Goal: Task Accomplishment & Management: Manage account settings

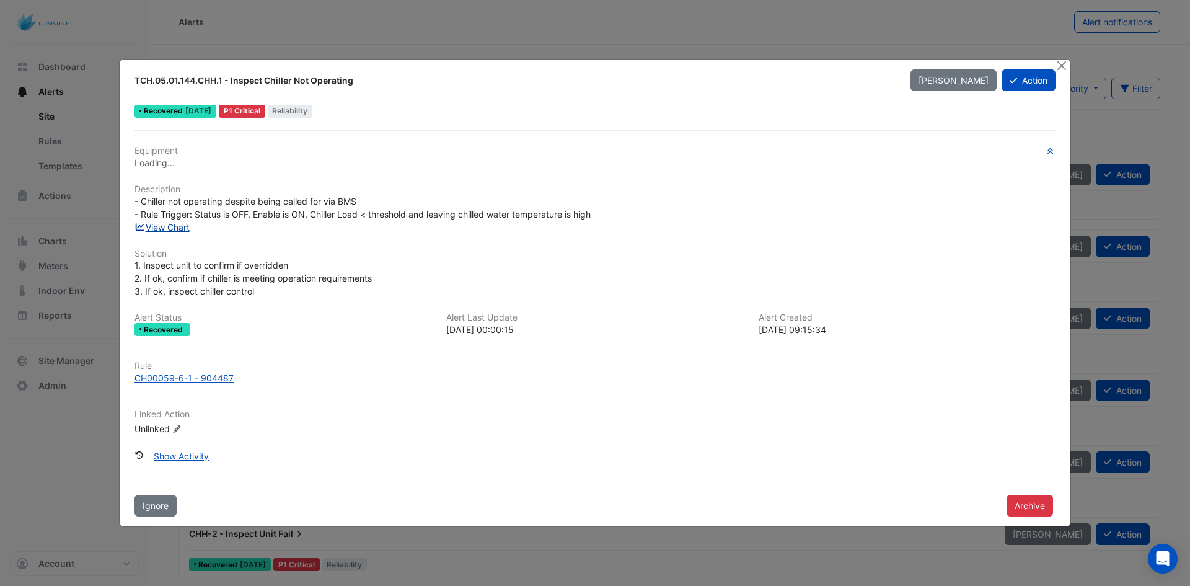
click at [184, 231] on link "View Chart" at bounding box center [162, 227] width 55 height 11
click at [1069, 67] on div at bounding box center [1062, 66] width 15 height 14
click at [1064, 64] on button "Close" at bounding box center [1061, 65] width 13 height 13
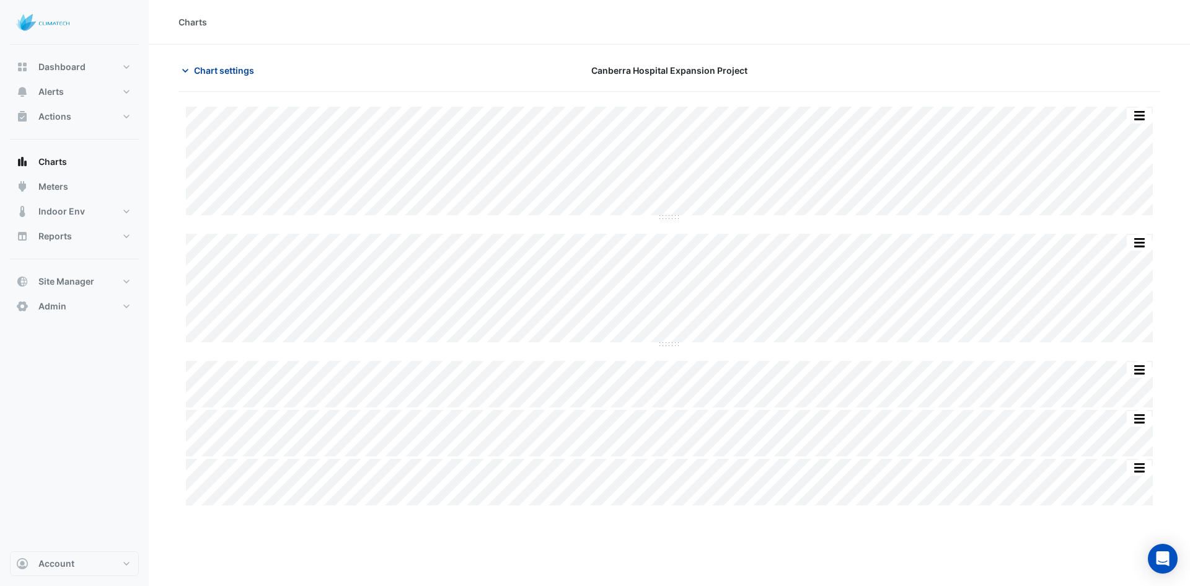
click at [237, 72] on span "Chart settings" at bounding box center [224, 70] width 60 height 13
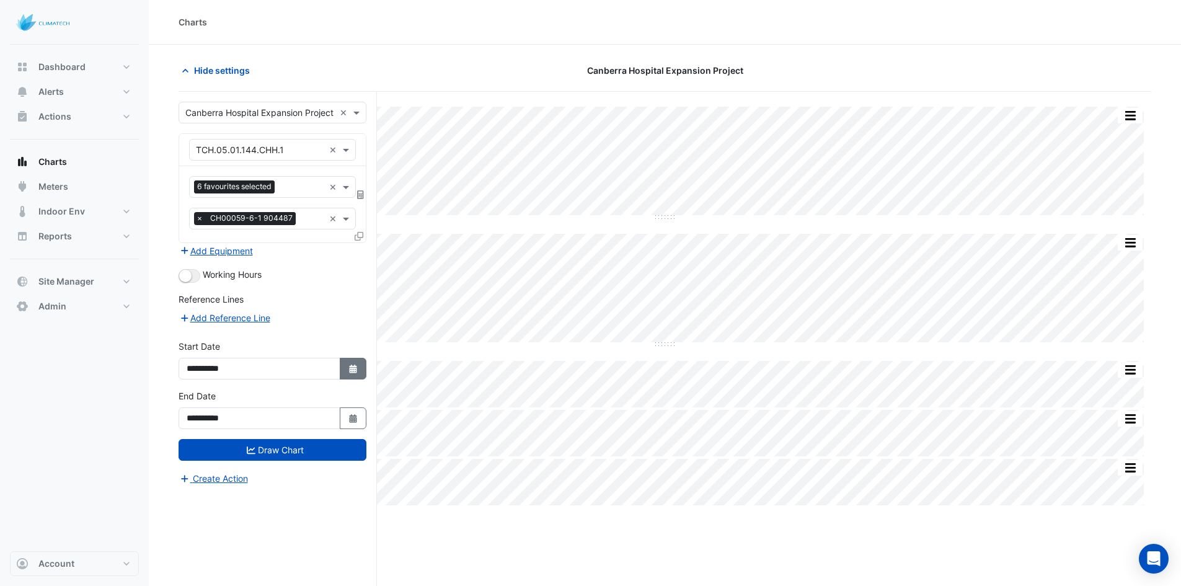
click at [348, 374] on button "Select Date" at bounding box center [353, 369] width 27 height 22
select select "*"
select select "****"
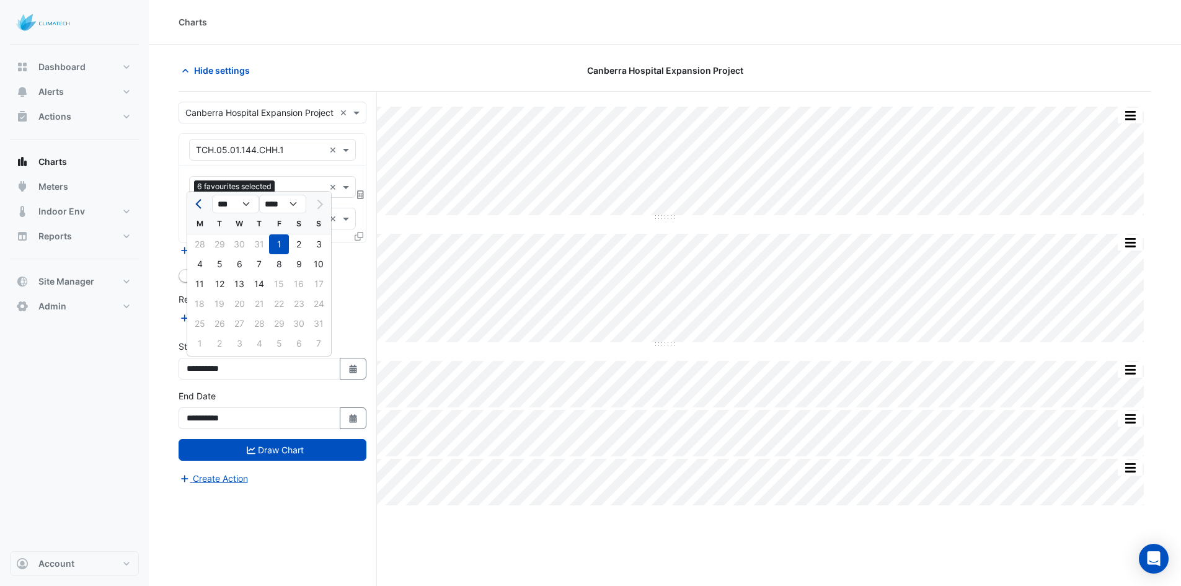
click at [196, 202] on button "Previous month" at bounding box center [199, 204] width 15 height 20
select select "*"
click at [325, 242] on div "1" at bounding box center [319, 244] width 20 height 20
type input "**********"
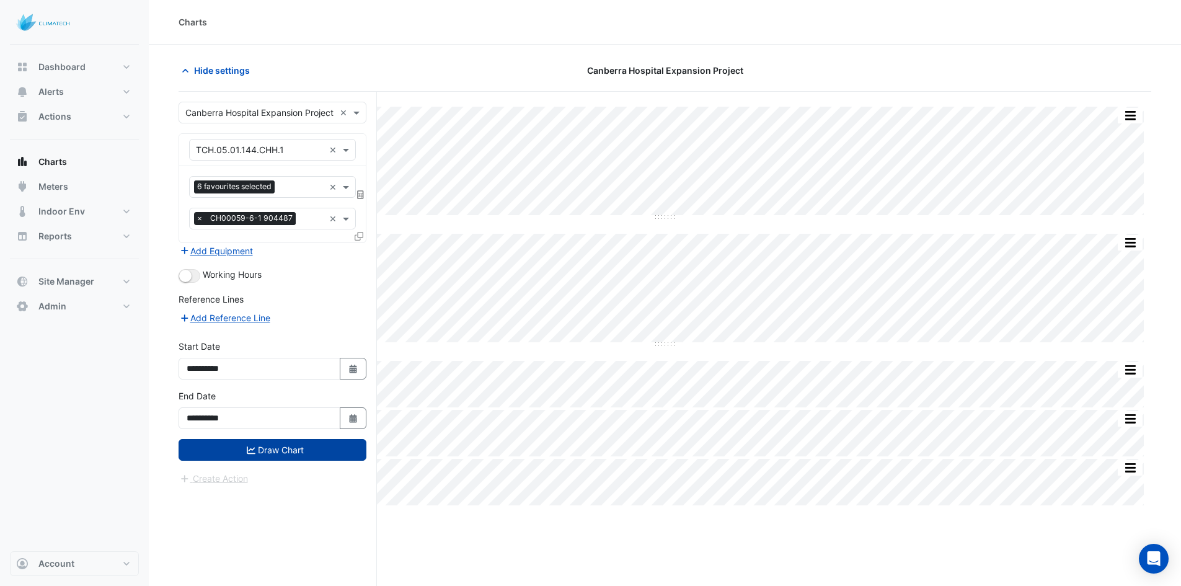
click at [294, 445] on button "Draw Chart" at bounding box center [273, 450] width 188 height 22
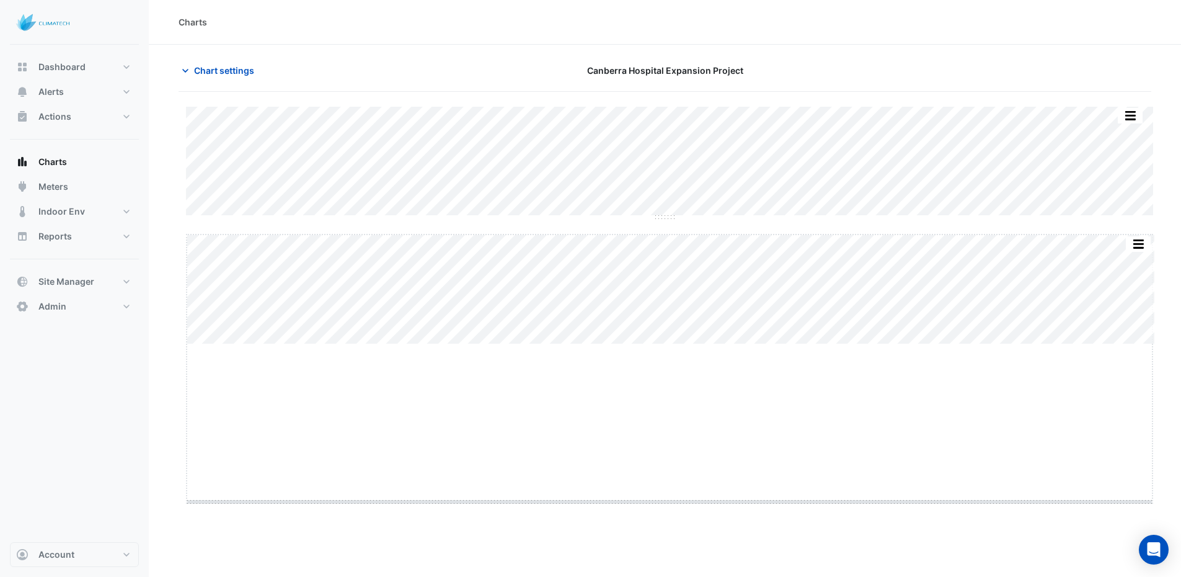
drag, startPoint x: 673, startPoint y: 345, endPoint x: 672, endPoint y: 499, distance: 154.4
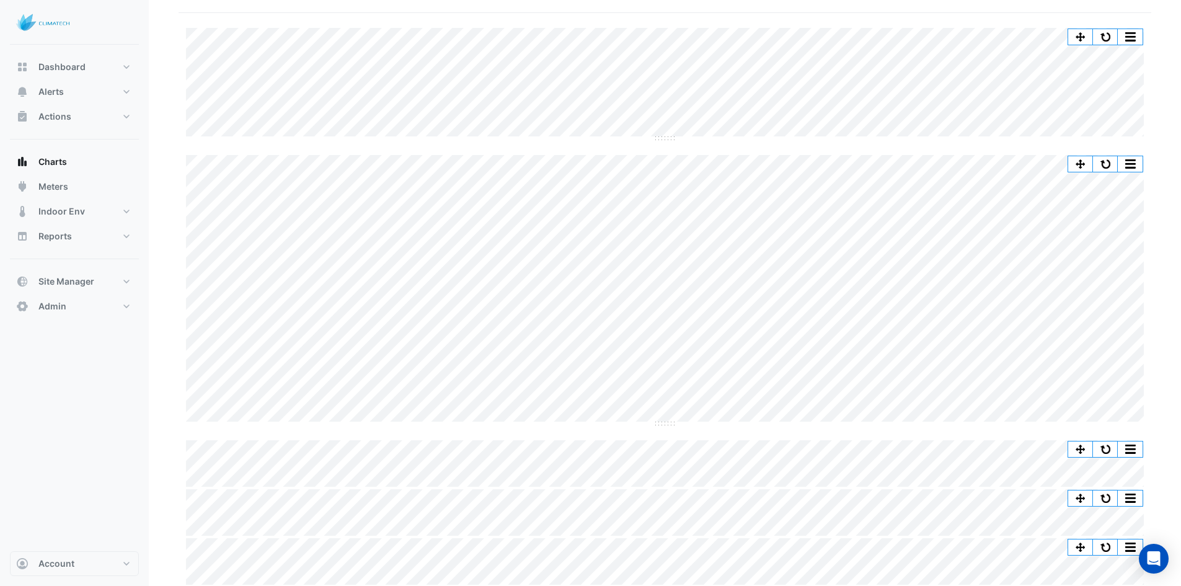
scroll to position [80, 0]
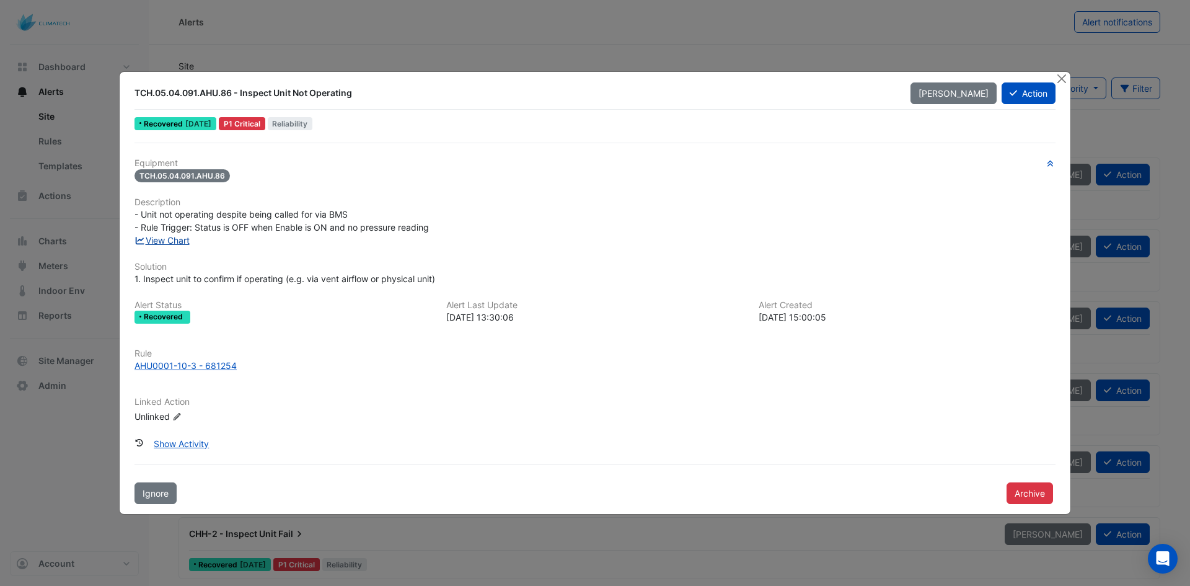
click at [172, 237] on link "View Chart" at bounding box center [162, 240] width 55 height 11
click at [1061, 77] on button "Close" at bounding box center [1061, 78] width 13 height 13
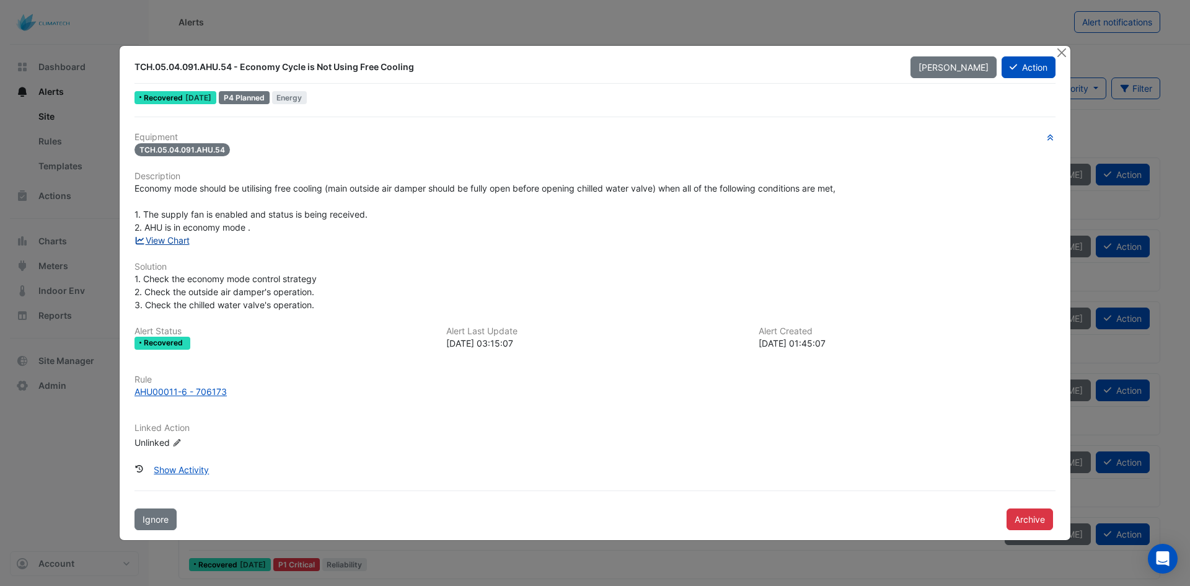
click at [169, 242] on link "View Chart" at bounding box center [162, 240] width 55 height 11
click at [1062, 53] on button "Close" at bounding box center [1061, 52] width 13 height 13
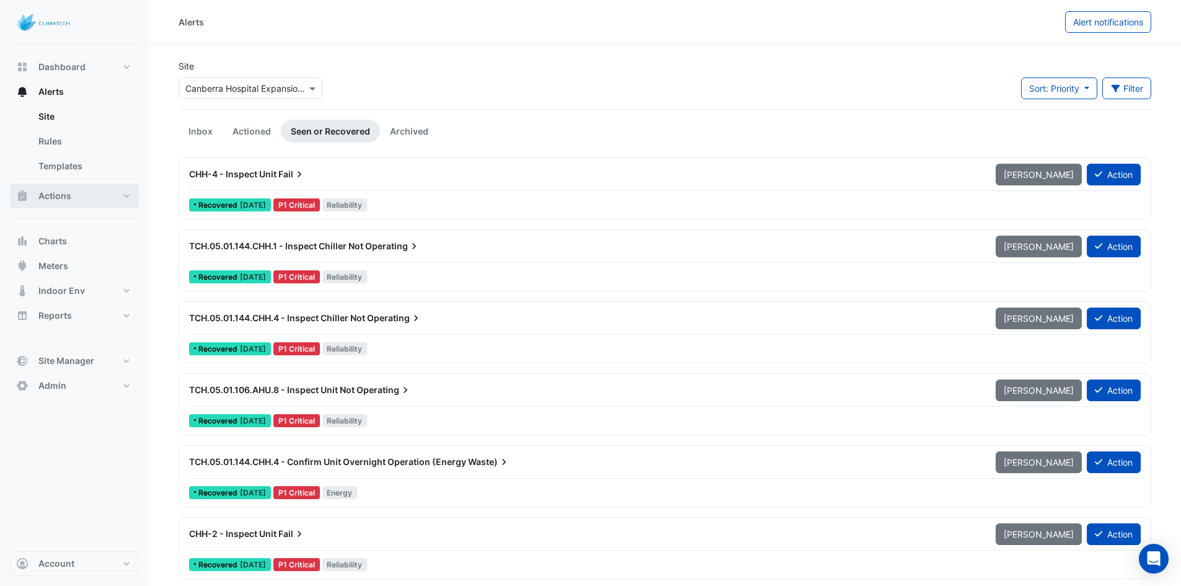
click at [73, 187] on button "Actions" at bounding box center [74, 196] width 129 height 25
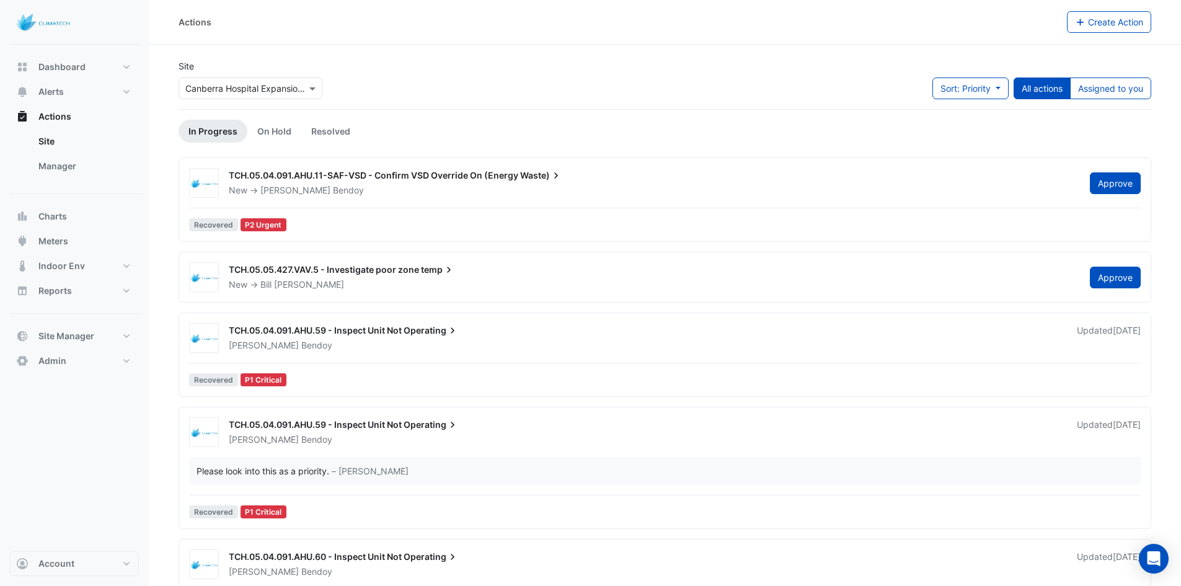
click at [422, 283] on div "New -> Bill Patterson" at bounding box center [652, 284] width 849 height 12
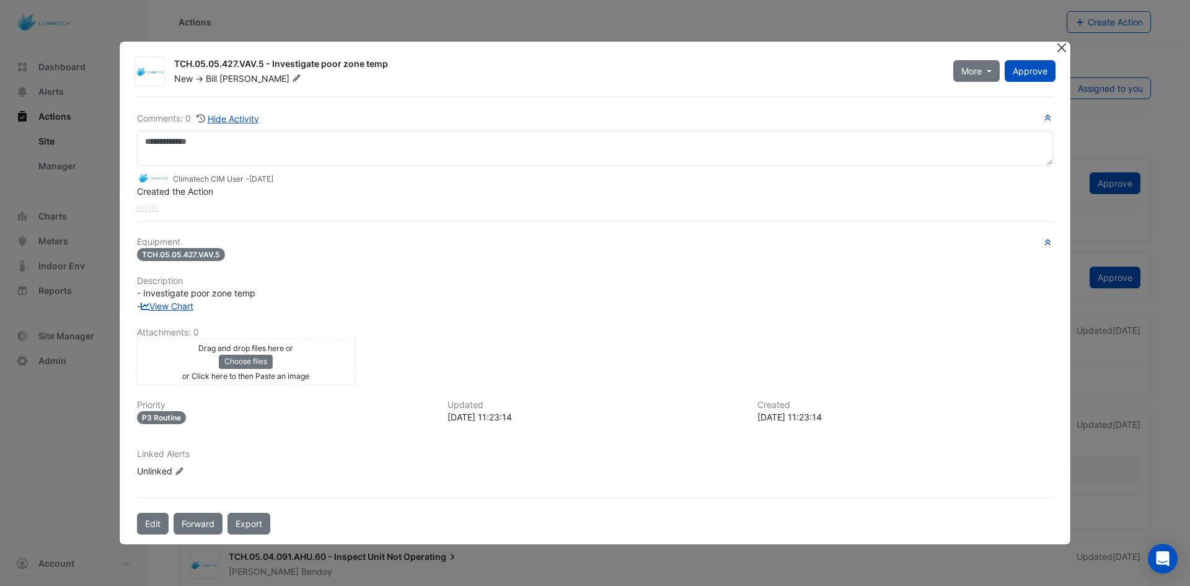
click at [1065, 45] on button "Close" at bounding box center [1061, 48] width 13 height 13
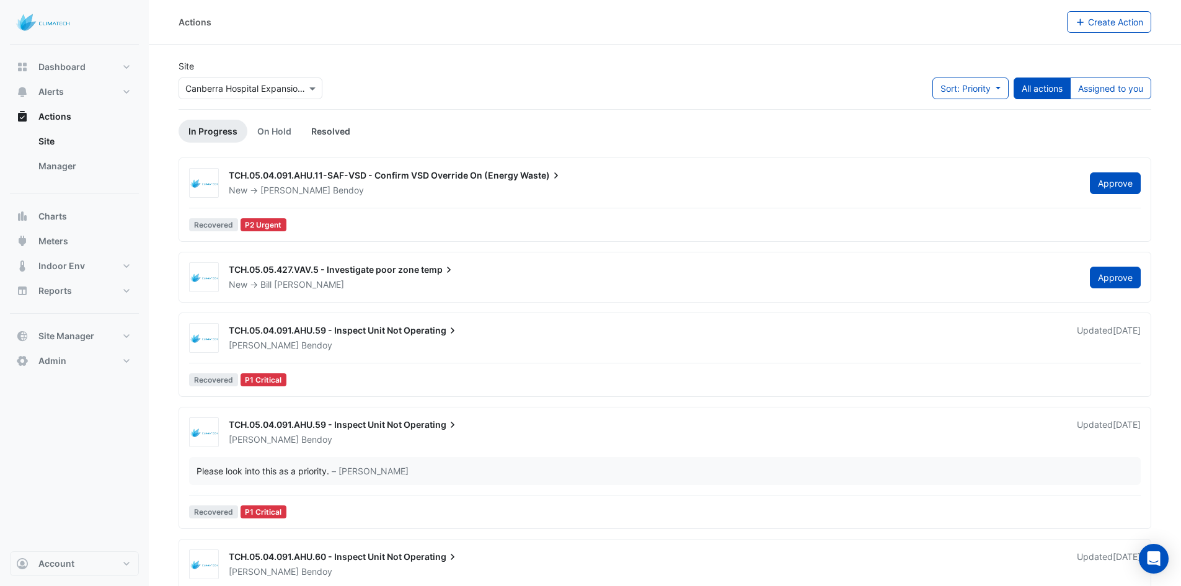
click at [344, 131] on link "Resolved" at bounding box center [330, 131] width 59 height 23
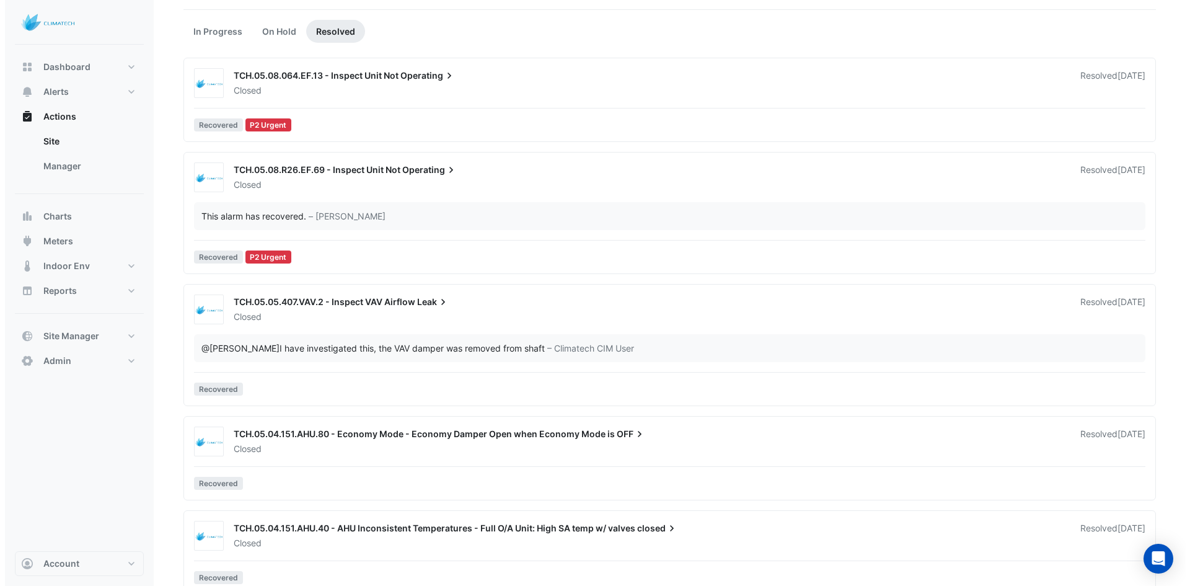
scroll to position [118, 0]
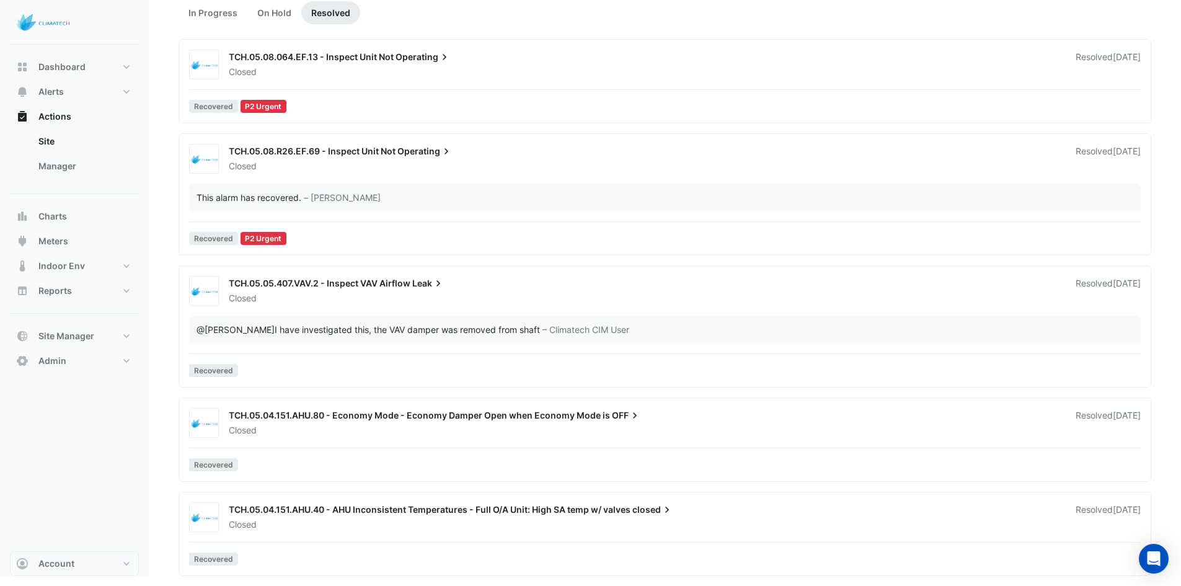
click at [391, 421] on div "TCH.05.04.151.AHU.80 - Economy Mode - Economy Damper Open when Economy Mode is …" at bounding box center [645, 416] width 832 height 15
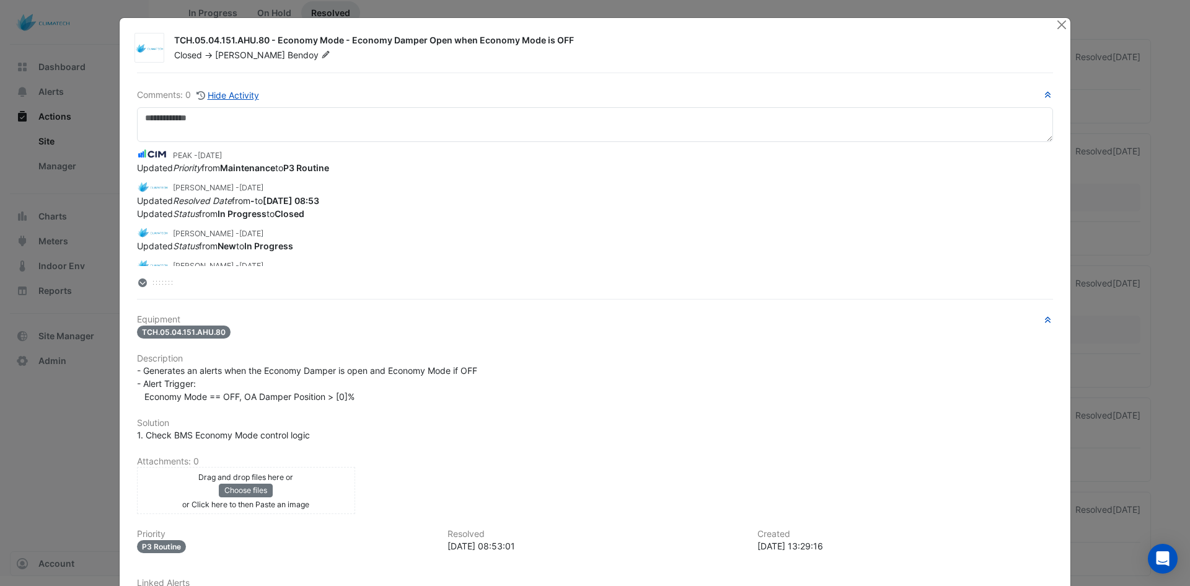
click at [1064, 21] on div at bounding box center [1062, 25] width 15 height 14
click at [1060, 20] on button "Close" at bounding box center [1061, 24] width 13 height 13
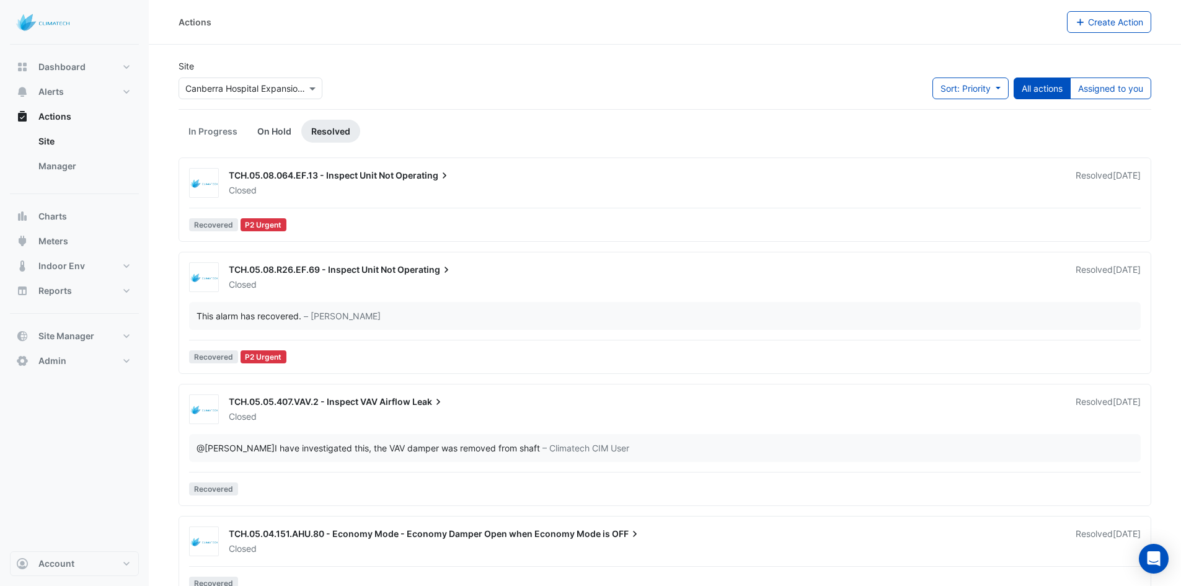
click at [257, 128] on link "On Hold" at bounding box center [274, 131] width 54 height 23
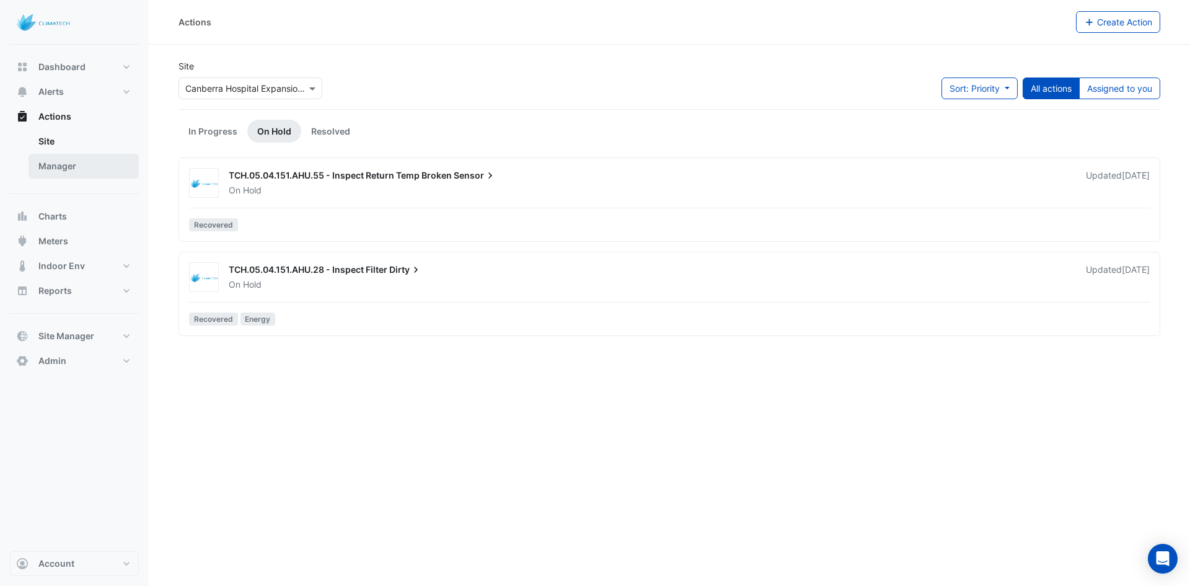
click at [66, 171] on link "Manager" at bounding box center [84, 166] width 110 height 25
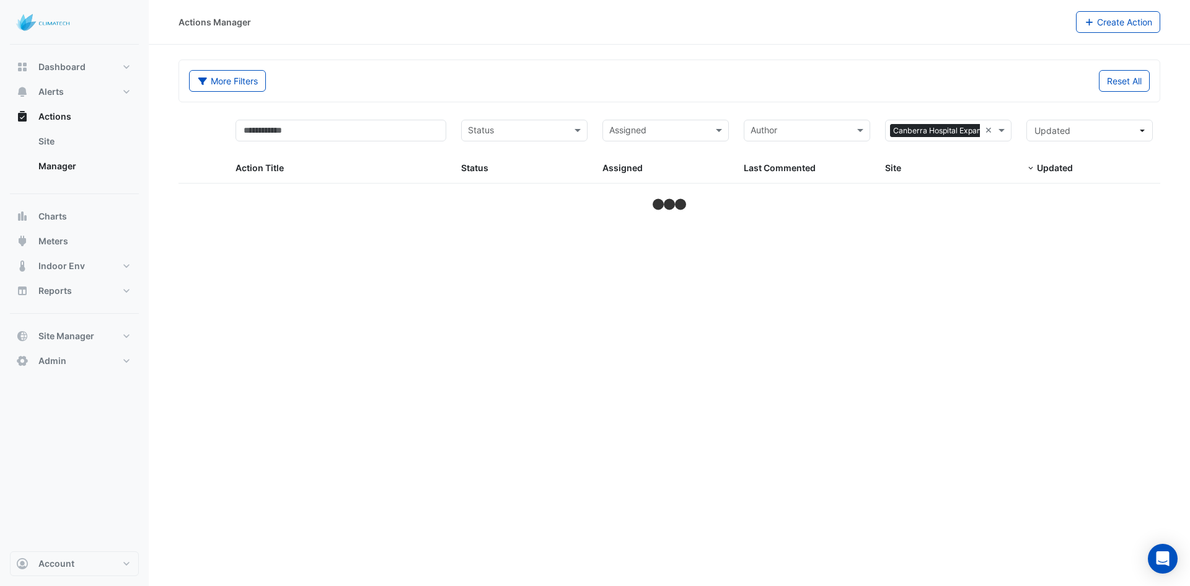
select select "***"
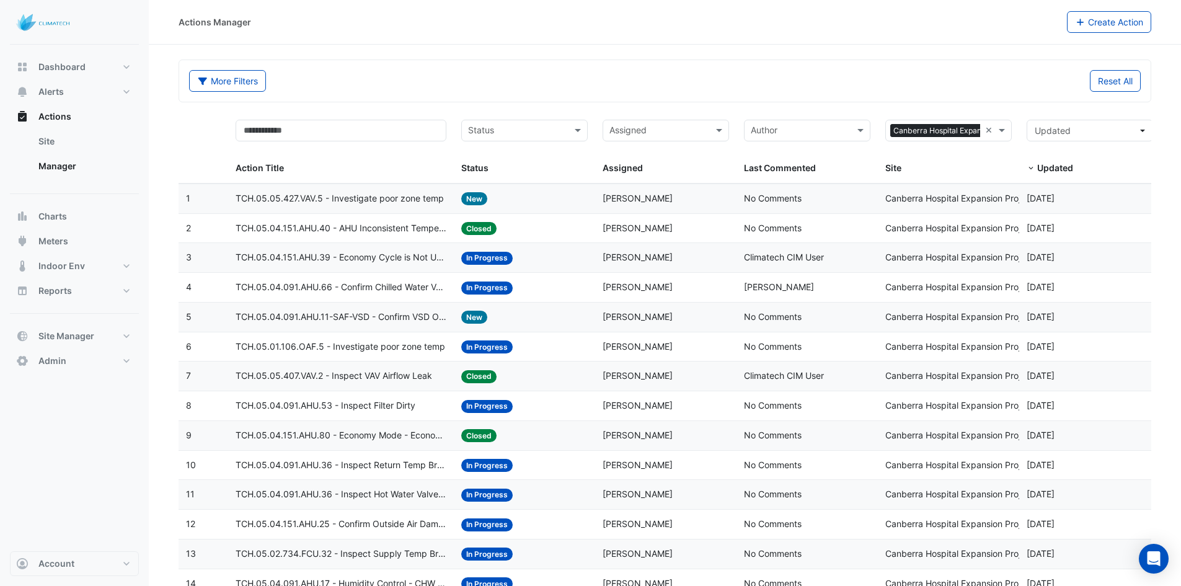
click at [768, 257] on span "Climatech CIM User" at bounding box center [784, 257] width 80 height 11
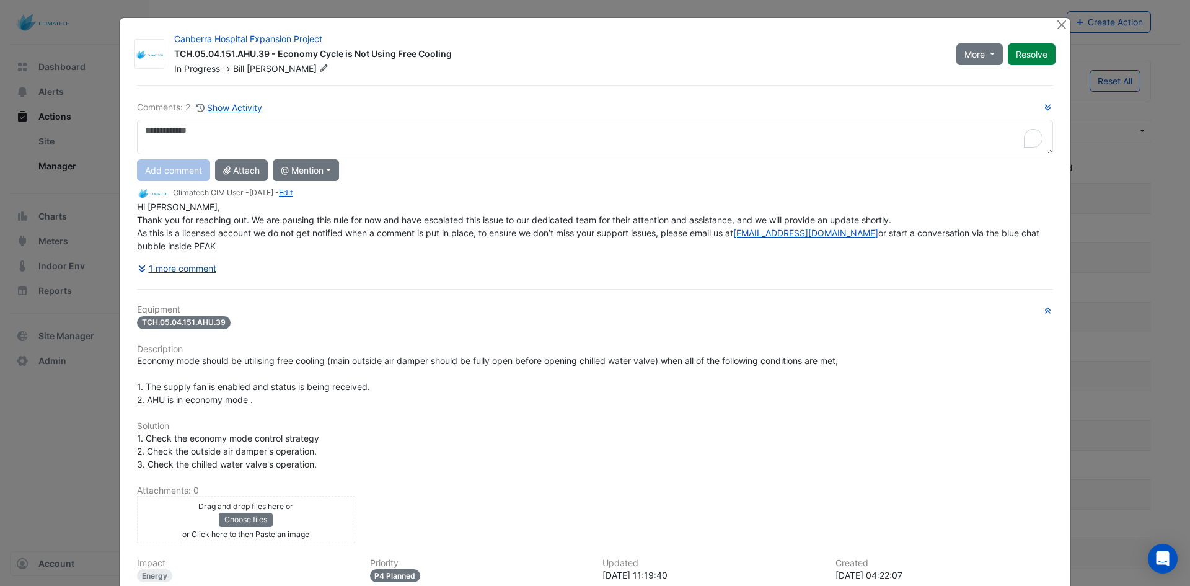
click at [159, 275] on button "1 more comment" at bounding box center [177, 268] width 80 height 22
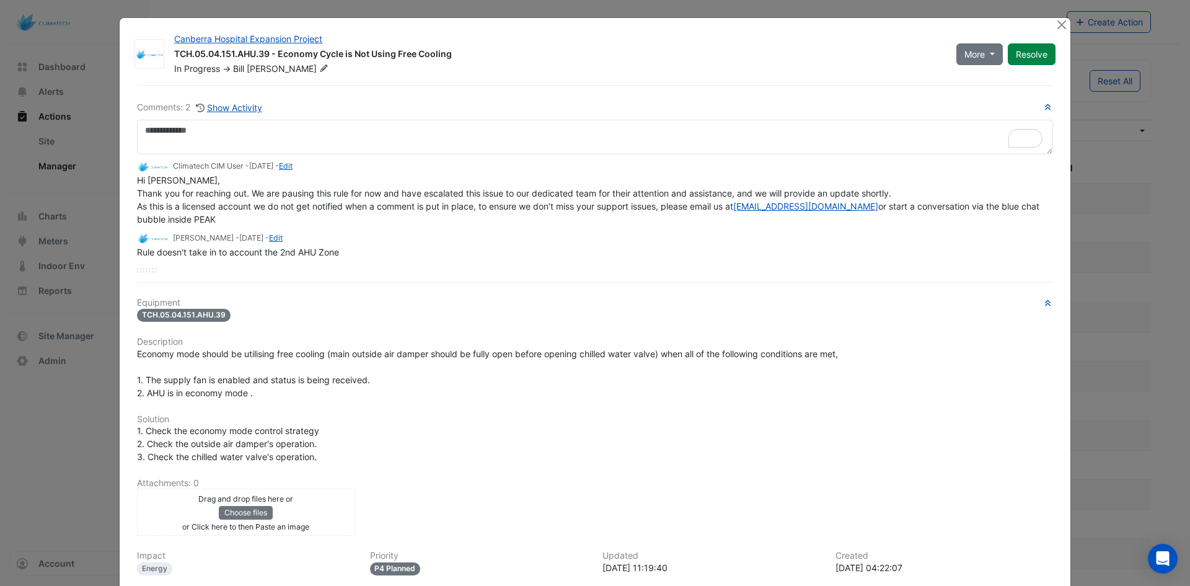
drag, startPoint x: 214, startPoint y: 252, endPoint x: 284, endPoint y: 240, distance: 71.1
click at [284, 240] on app-ticket-comment "Bill Patterson - 9 months and 10 days ago - Edit Rule doesn't take in to accoun…" at bounding box center [595, 244] width 916 height 27
click at [308, 260] on div "Climatech CIM User - 9 months and 8 days ago - Edit Hi Bill, Thank you for reac…" at bounding box center [595, 213] width 916 height 118
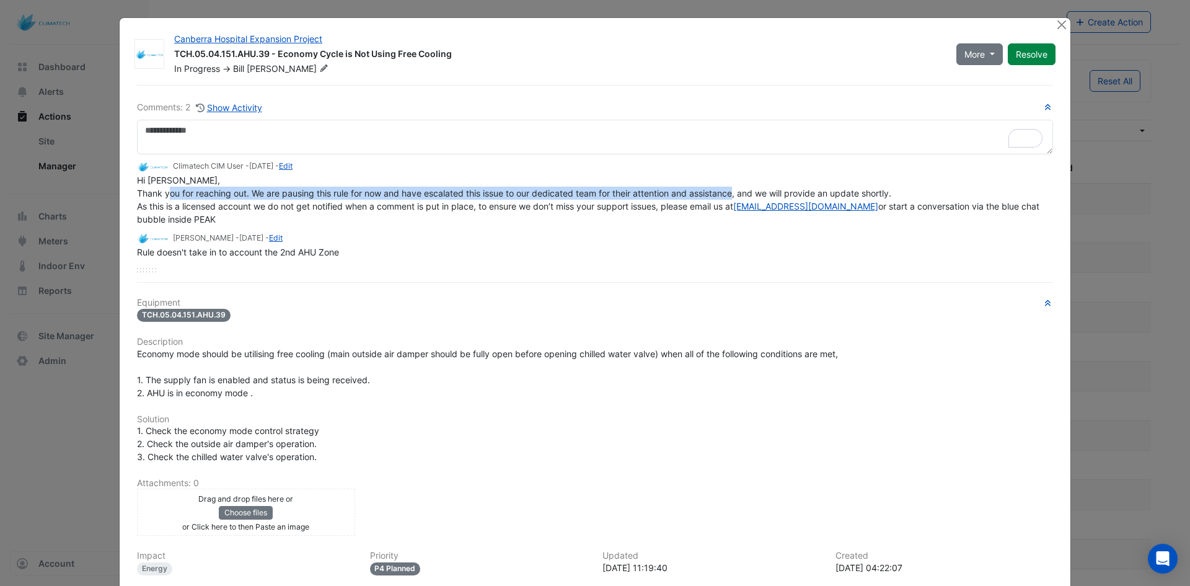
drag, startPoint x: 198, startPoint y: 195, endPoint x: 769, endPoint y: 192, distance: 571.0
click at [769, 192] on span "Hi Bill, Thank you for reaching out. We are pausing this rule for now and have …" at bounding box center [589, 200] width 905 height 50
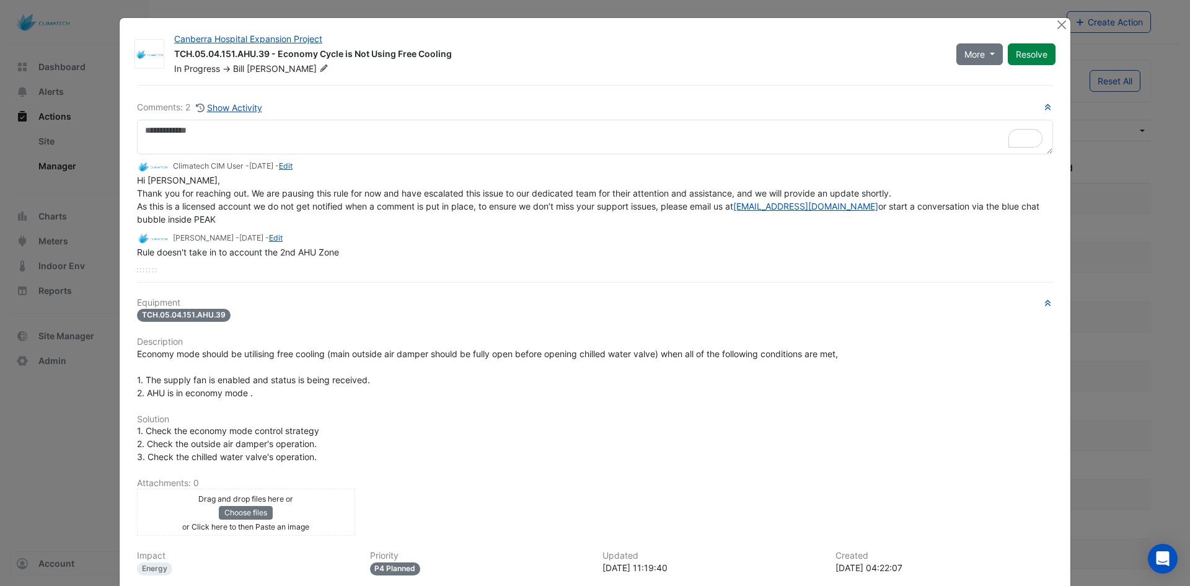
click at [624, 237] on div "Bill Patterson - 9 months and 10 days ago - Edit" at bounding box center [595, 238] width 916 height 14
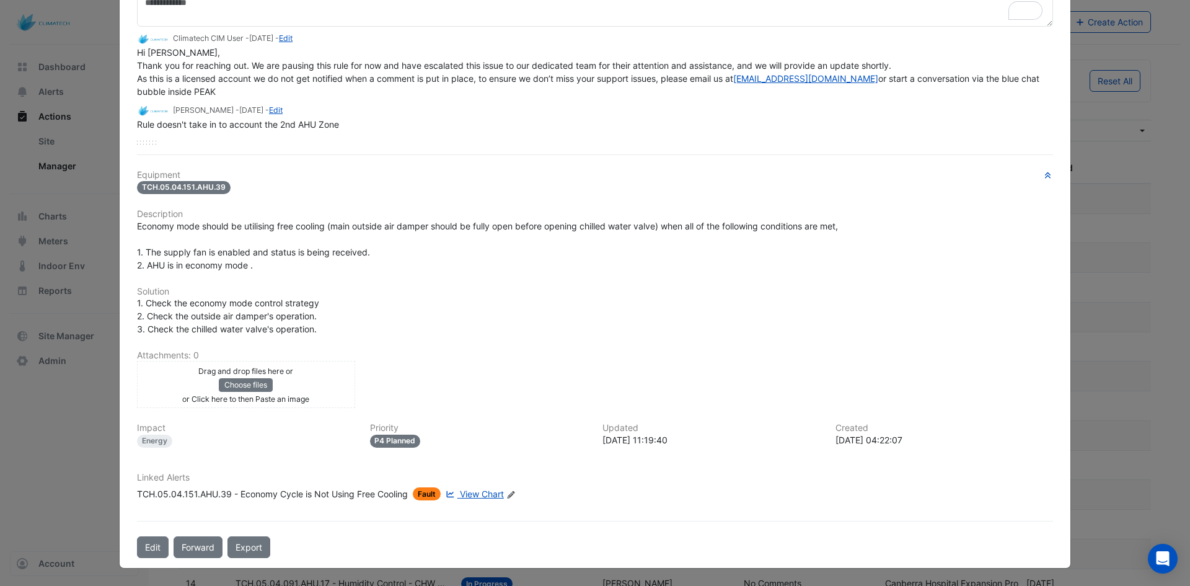
scroll to position [66, 0]
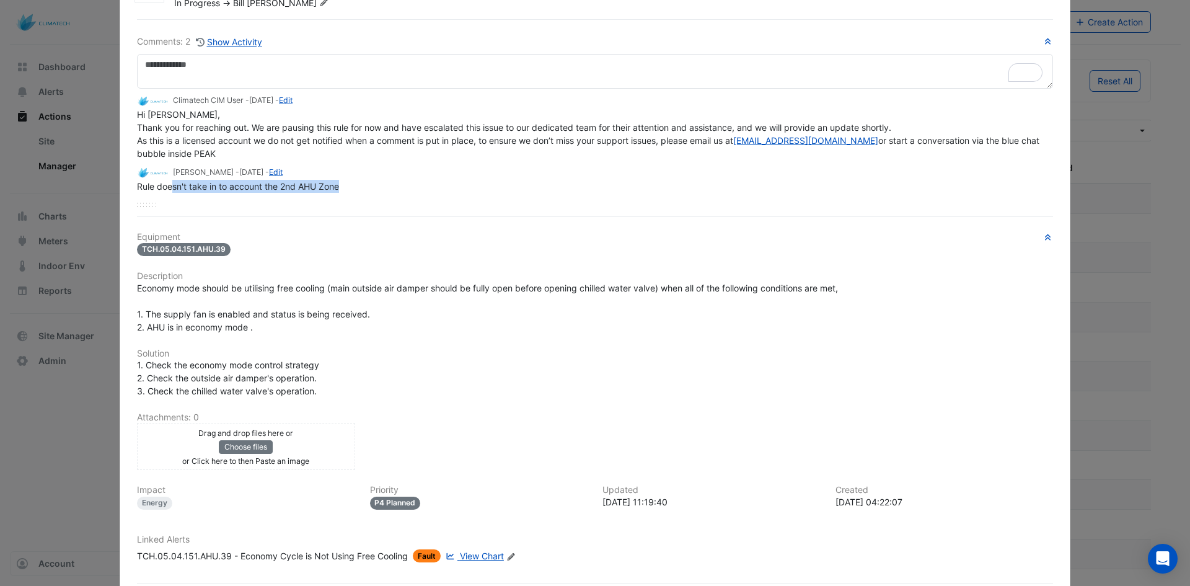
drag, startPoint x: 167, startPoint y: 183, endPoint x: 340, endPoint y: 184, distance: 173.0
click at [340, 184] on div "Rule doesn't take in to account the 2nd AHU Zone" at bounding box center [595, 186] width 916 height 13
click at [346, 187] on div "Rule doesn't take in to account the 2nd AHU Zone" at bounding box center [595, 186] width 916 height 13
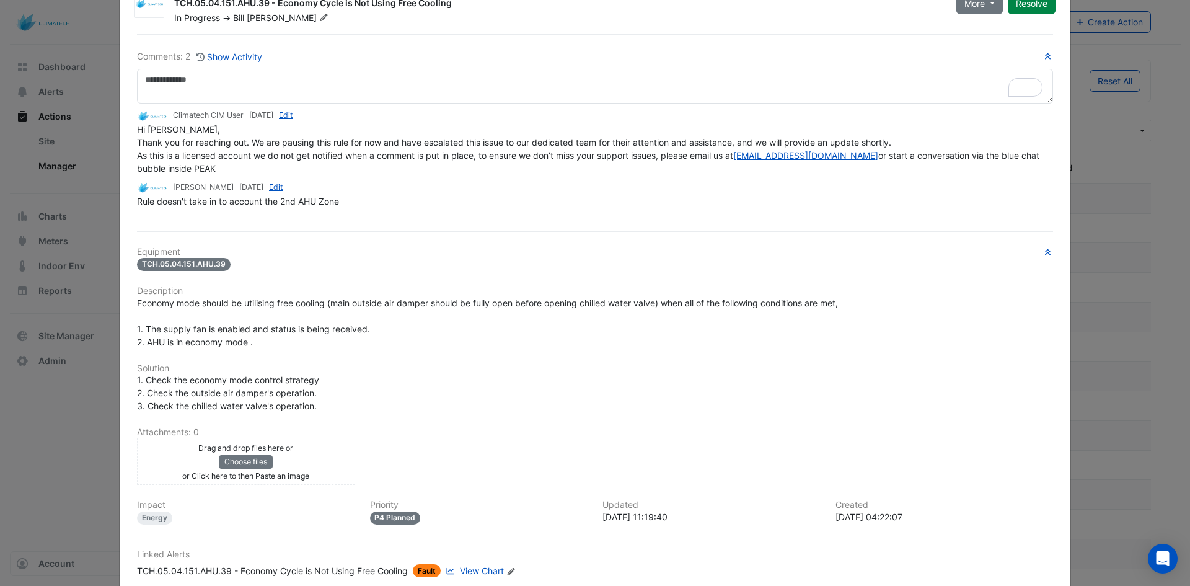
scroll to position [128, 0]
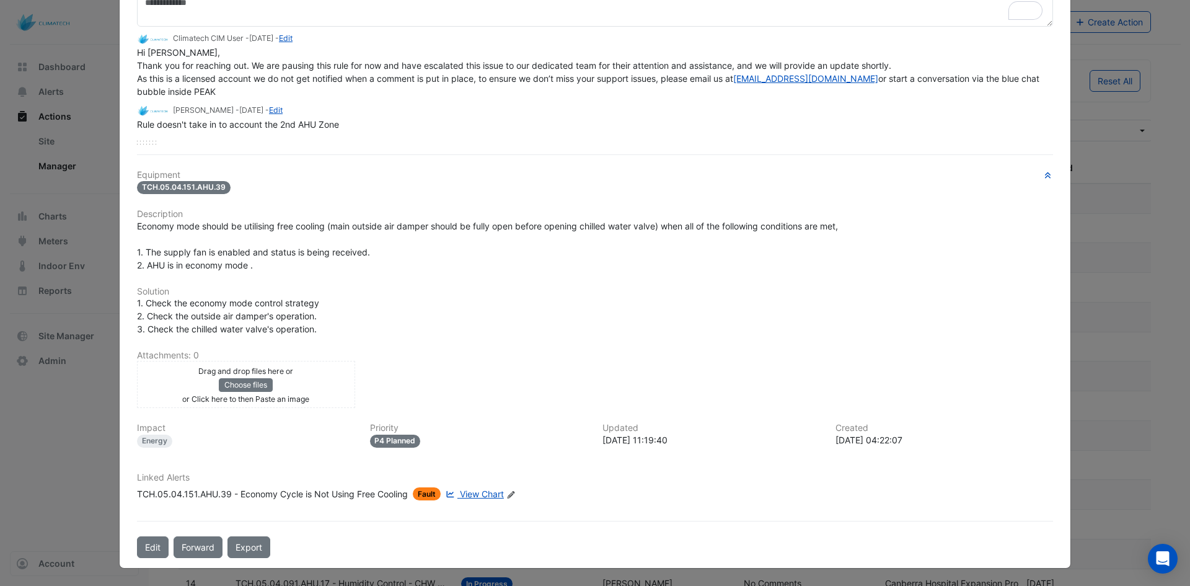
click at [469, 492] on span "View Chart" at bounding box center [482, 494] width 44 height 11
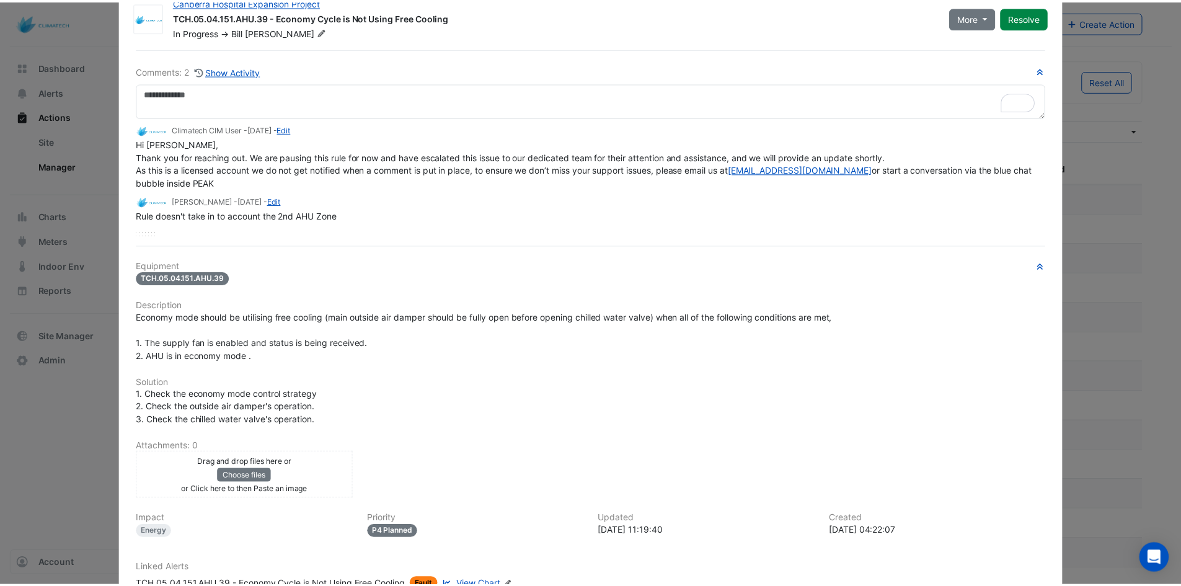
scroll to position [0, 0]
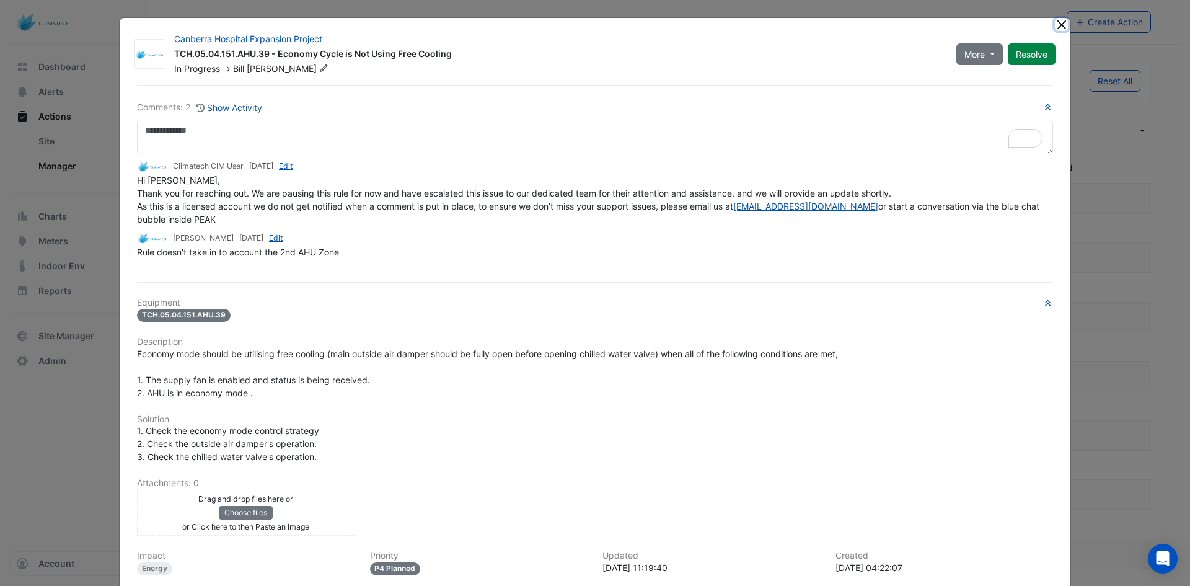
click at [1057, 23] on button "Close" at bounding box center [1061, 24] width 13 height 13
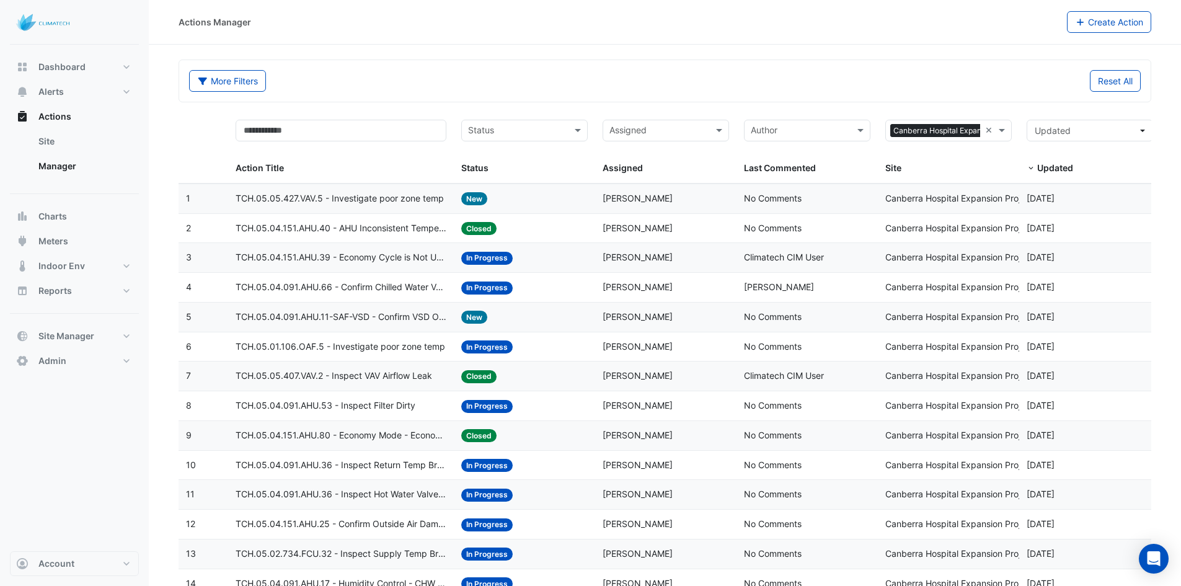
click at [413, 291] on span "TCH.05.04.091.AHU.66 - Confirm Chilled Water Valve Override Open (Energy Waste)" at bounding box center [341, 287] width 211 height 14
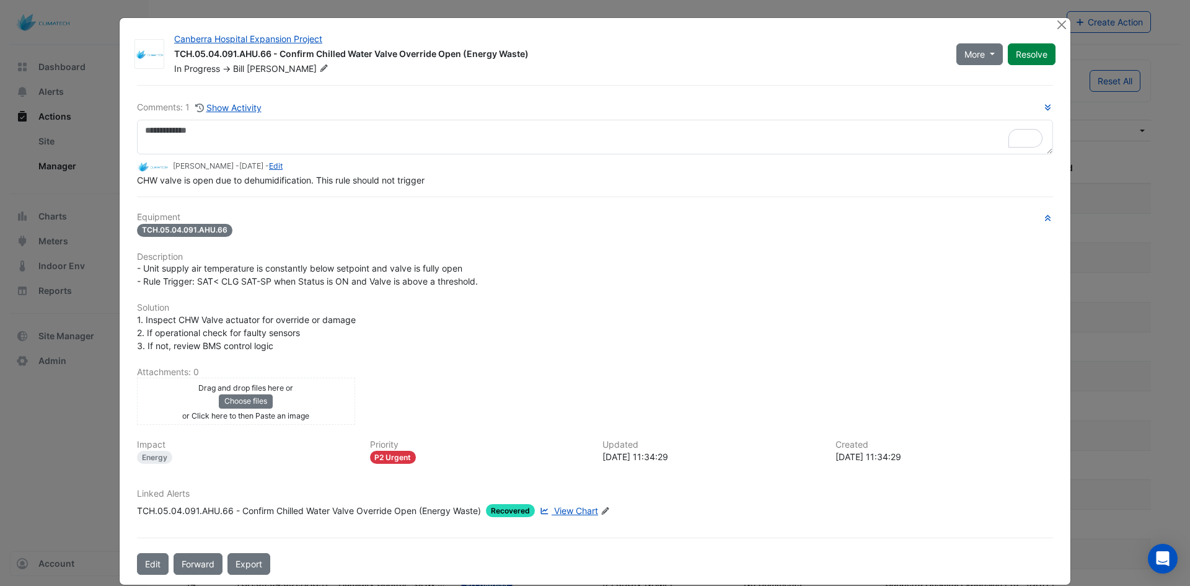
drag, startPoint x: 203, startPoint y: 204, endPoint x: 326, endPoint y: 201, distance: 122.8
click at [326, 201] on div "Comments: 1 Show Activity Bill Patterson - 10 months and 3 days ago - Edit CHW …" at bounding box center [595, 330] width 931 height 490
click at [449, 193] on div "Comments: 1 Show Activity Bill Patterson - 10 months and 3 days ago - Edit CHW …" at bounding box center [595, 330] width 931 height 490
click at [1055, 24] on button "Close" at bounding box center [1061, 24] width 13 height 13
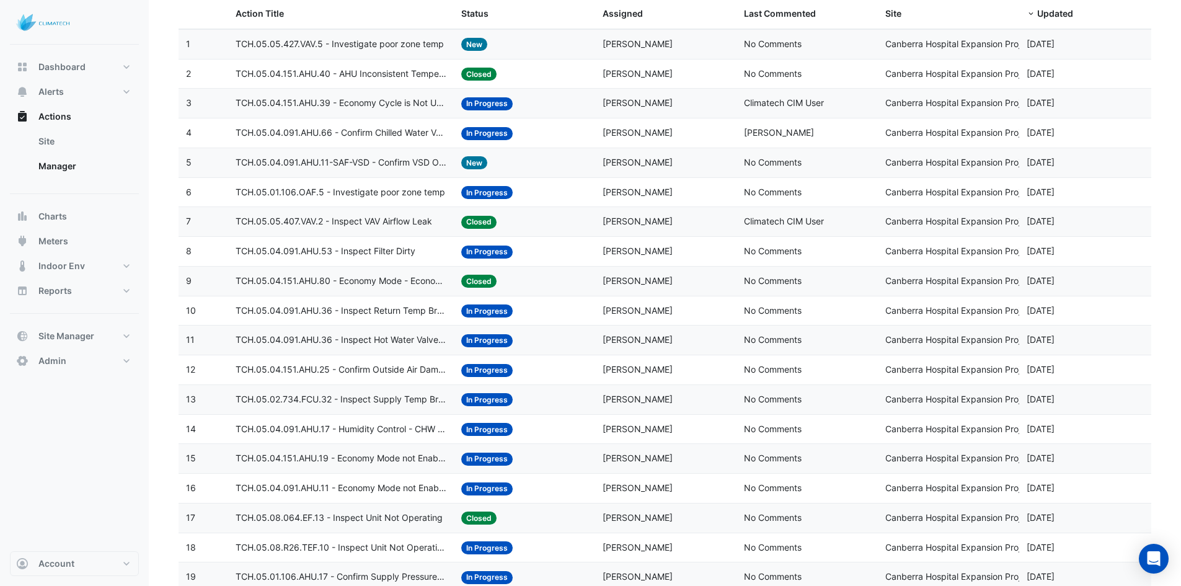
scroll to position [124, 0]
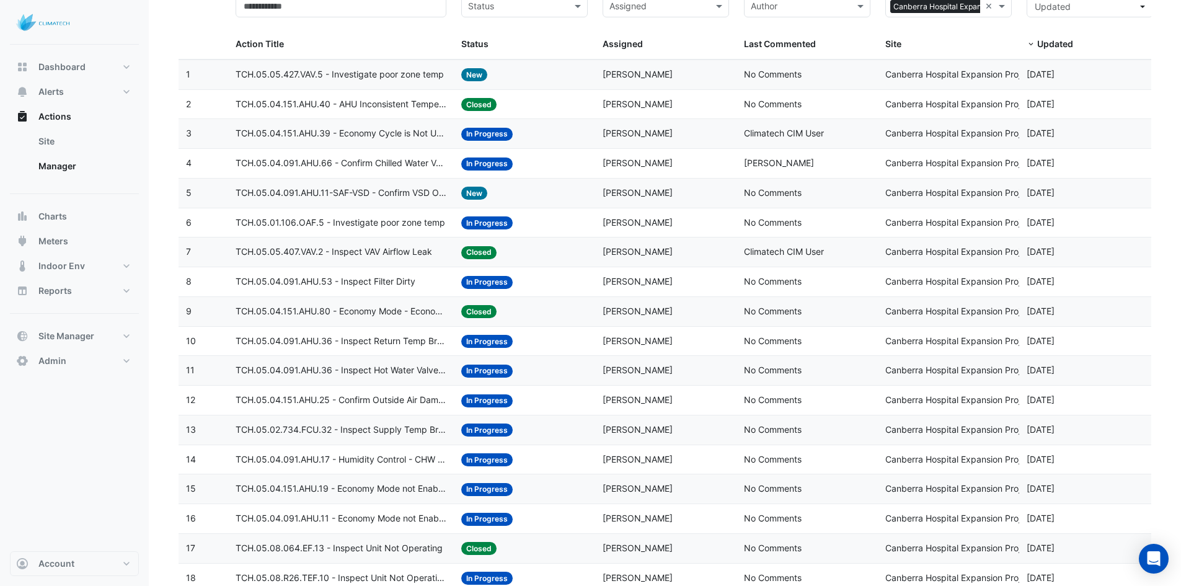
click at [370, 163] on span "TCH.05.04.091.AHU.66 - Confirm Chilled Water Valve Override Open (Energy Waste)" at bounding box center [341, 163] width 211 height 14
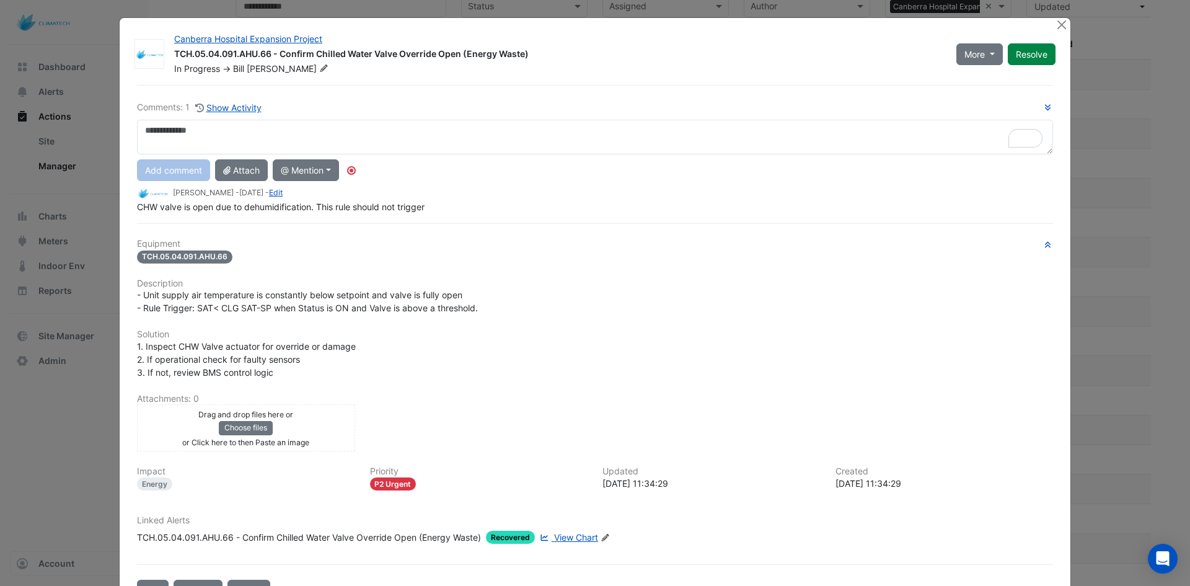
click at [563, 539] on span "View Chart" at bounding box center [576, 537] width 44 height 11
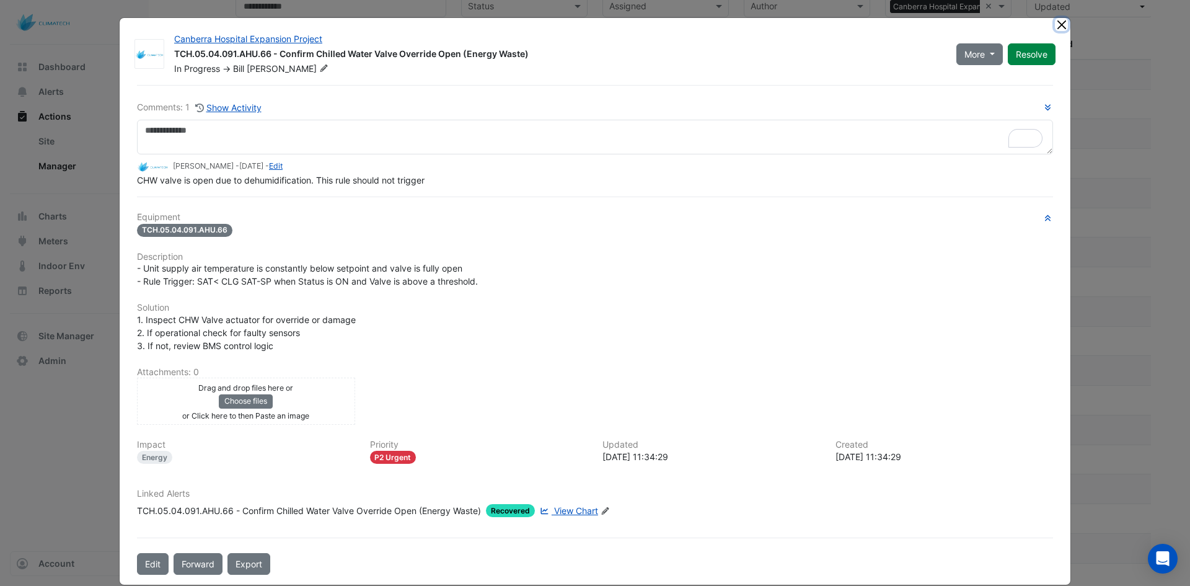
click at [1057, 25] on button "Close" at bounding box center [1061, 24] width 13 height 13
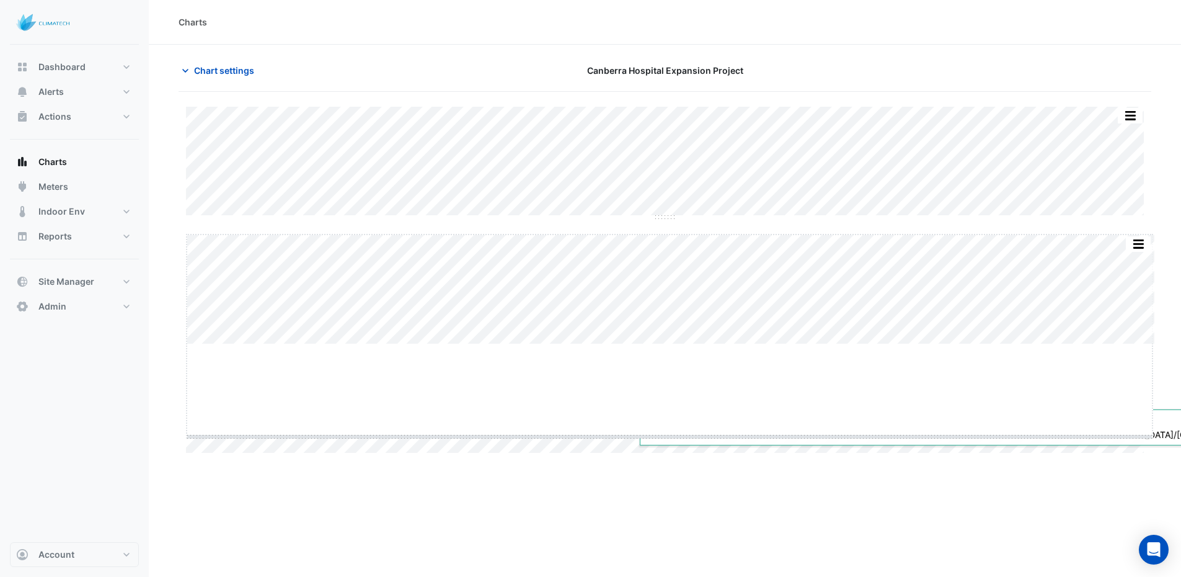
drag, startPoint x: 673, startPoint y: 344, endPoint x: 707, endPoint y: 508, distance: 167.7
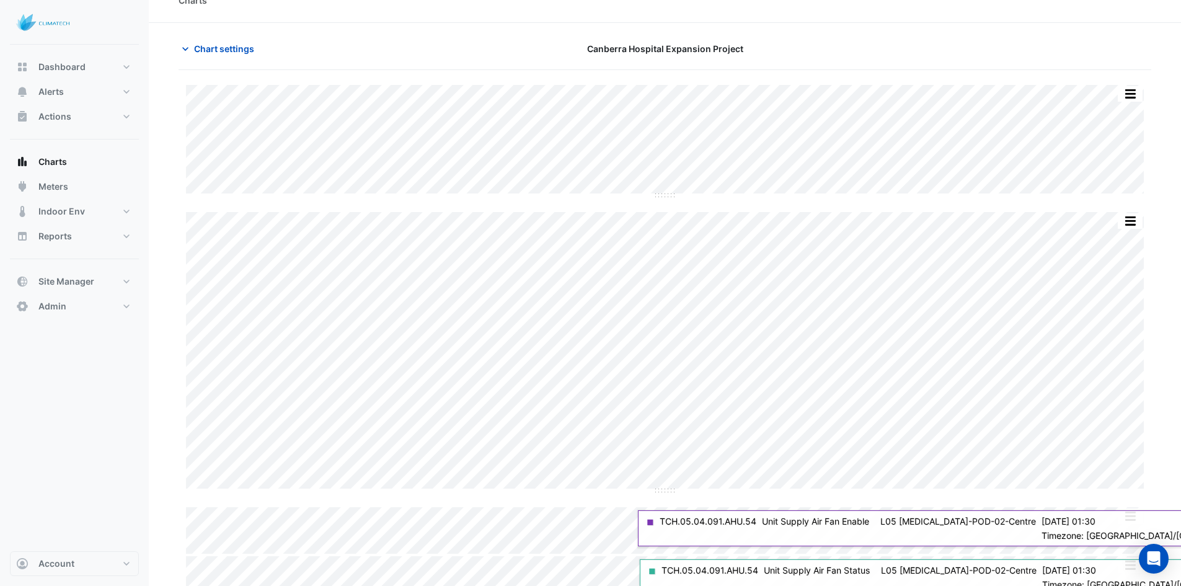
scroll to position [41, 0]
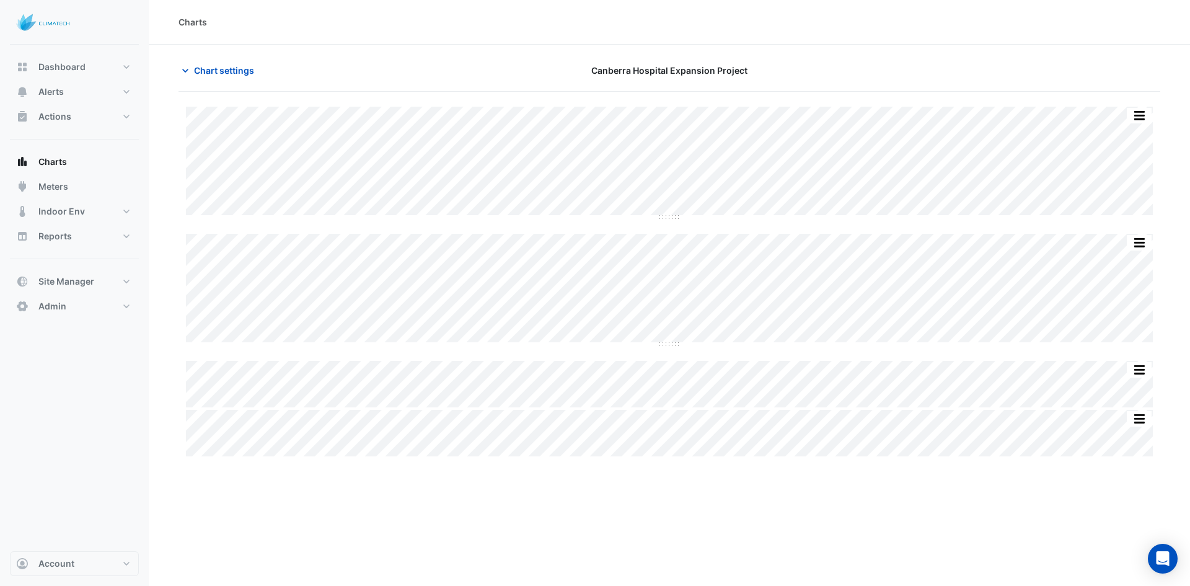
type input "**********"
click at [206, 70] on span "Chart settings" at bounding box center [224, 70] width 60 height 13
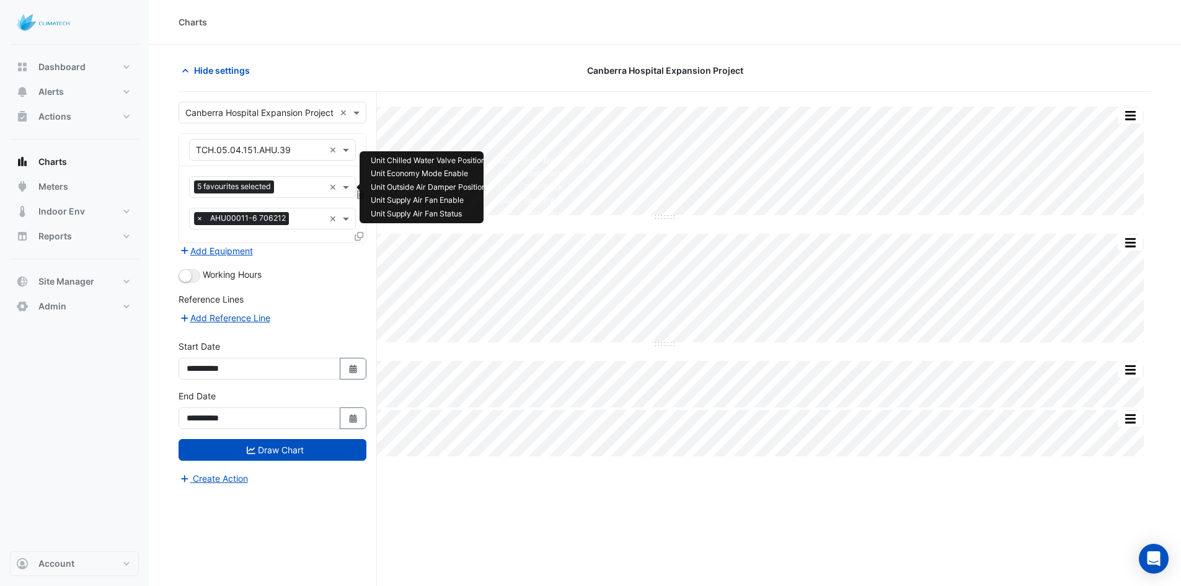
click at [288, 180] on div "Favourites 5 favourites selected" at bounding box center [257, 186] width 135 height 19
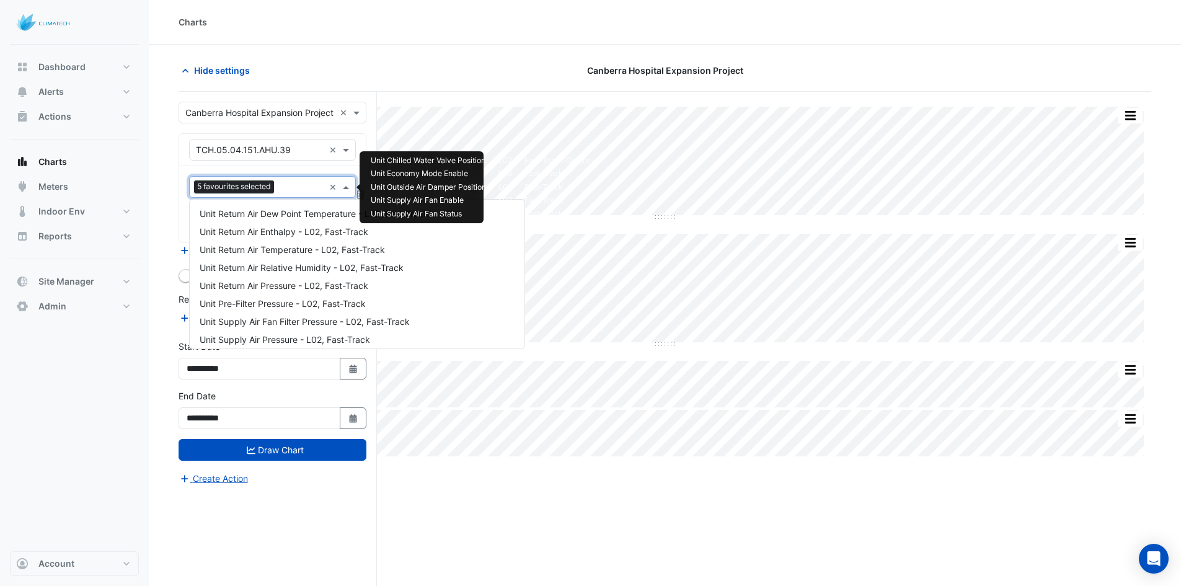
scroll to position [904, 0]
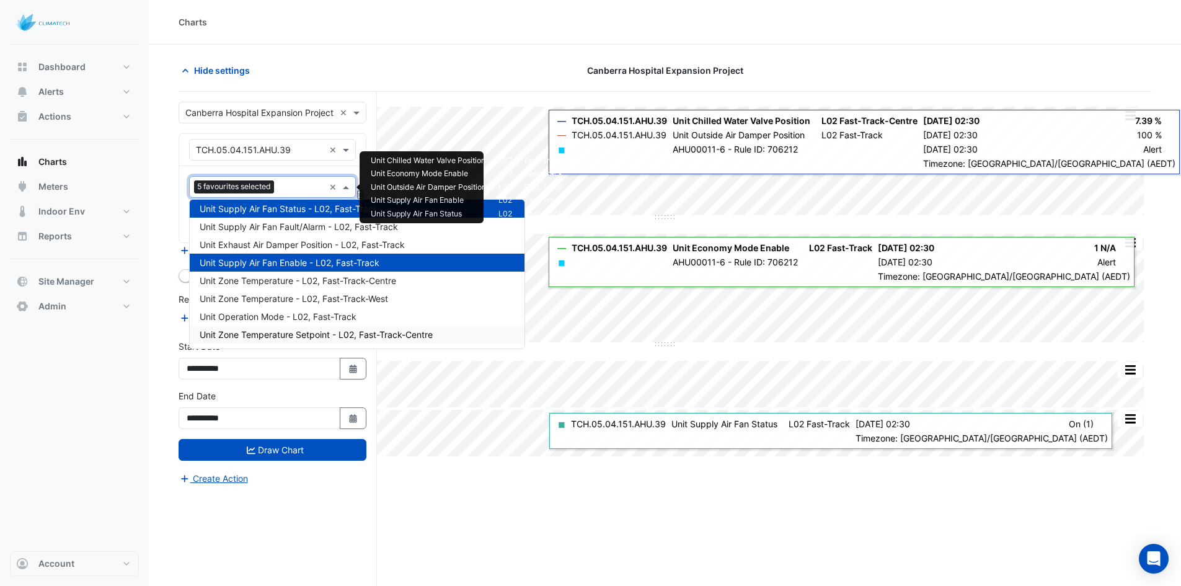
click at [744, 515] on div "Split All Split None Print Save as JPEG Save as PNG Pivot Data Table Export CSV…" at bounding box center [665, 362] width 973 height 541
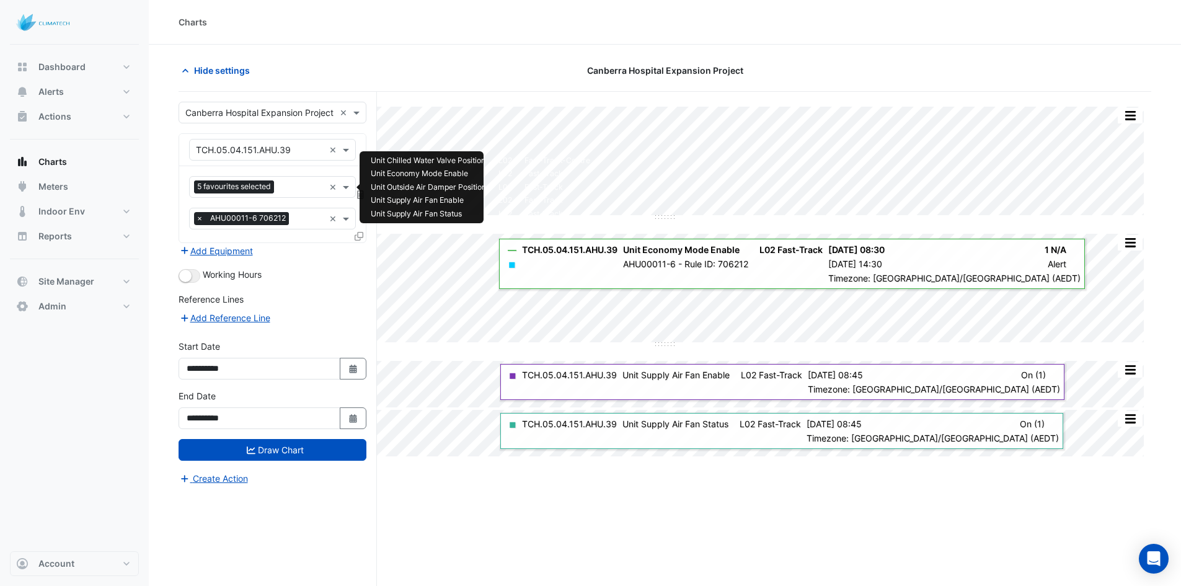
click at [297, 190] on input "text" at bounding box center [301, 188] width 45 height 13
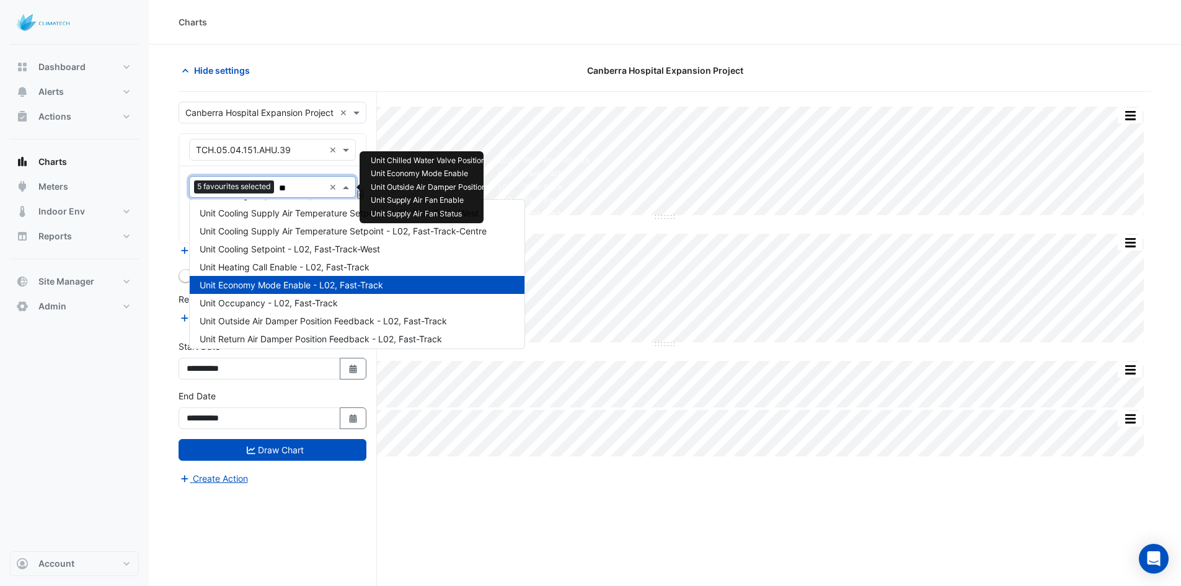
scroll to position [0, 0]
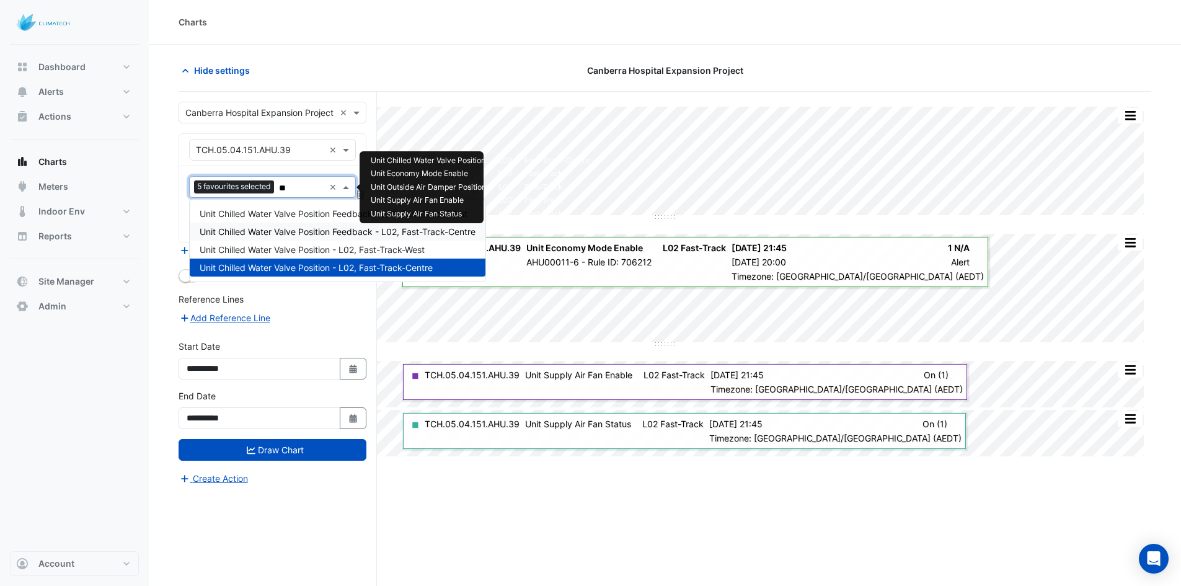
type input "**"
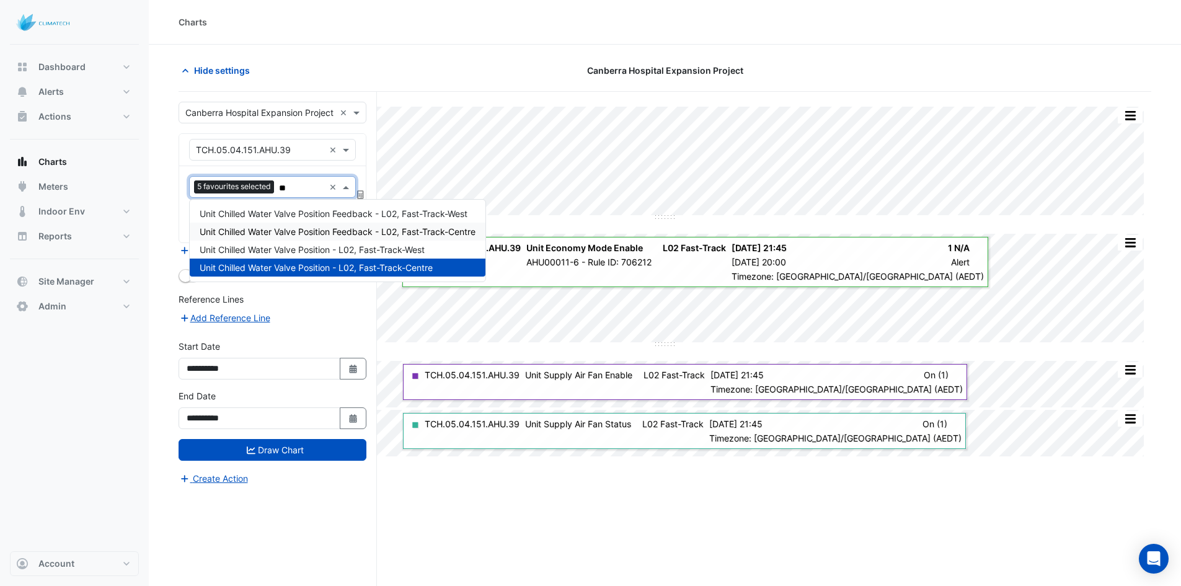
click at [586, 546] on div "Split All Split None Print Save as JPEG Save as PNG Pivot Data Table Export CSV…" at bounding box center [665, 362] width 973 height 541
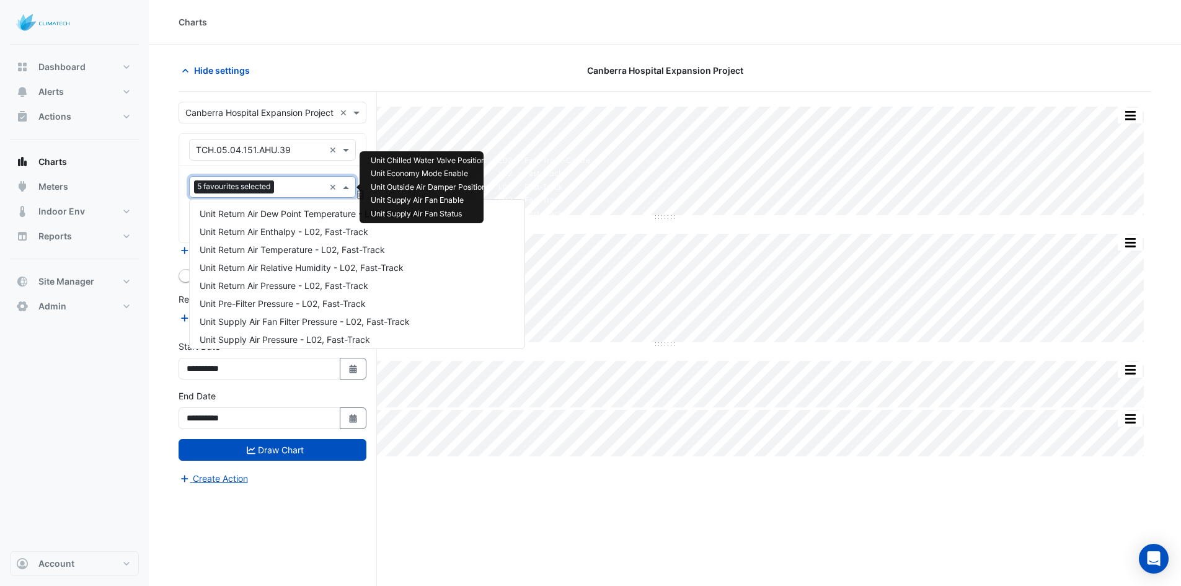
click at [289, 180] on div "Favourites 5 favourites selected" at bounding box center [257, 186] width 135 height 19
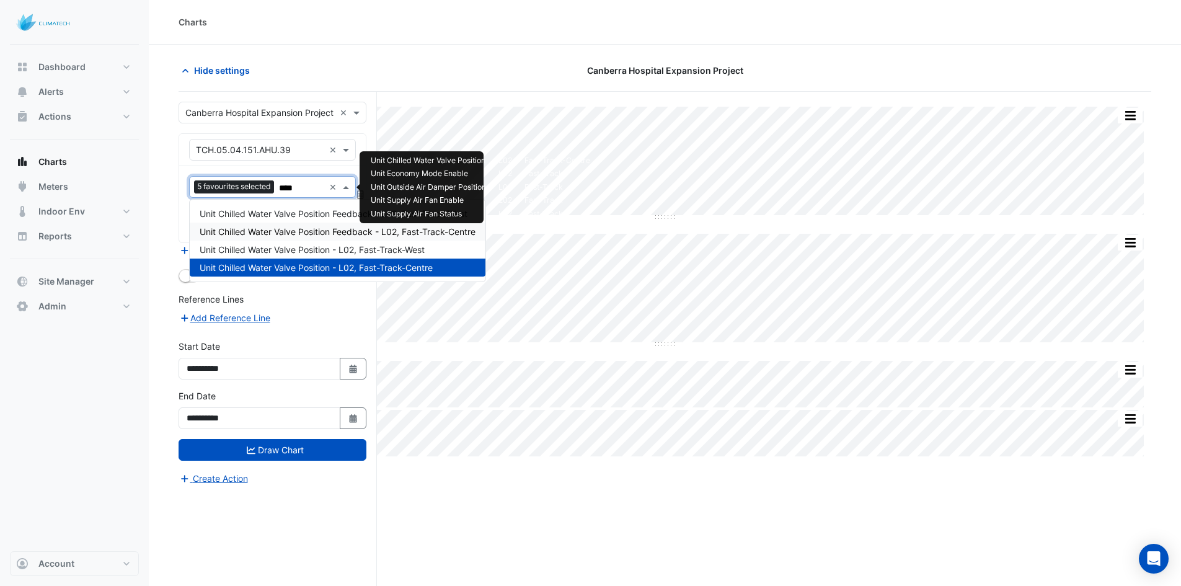
type input "****"
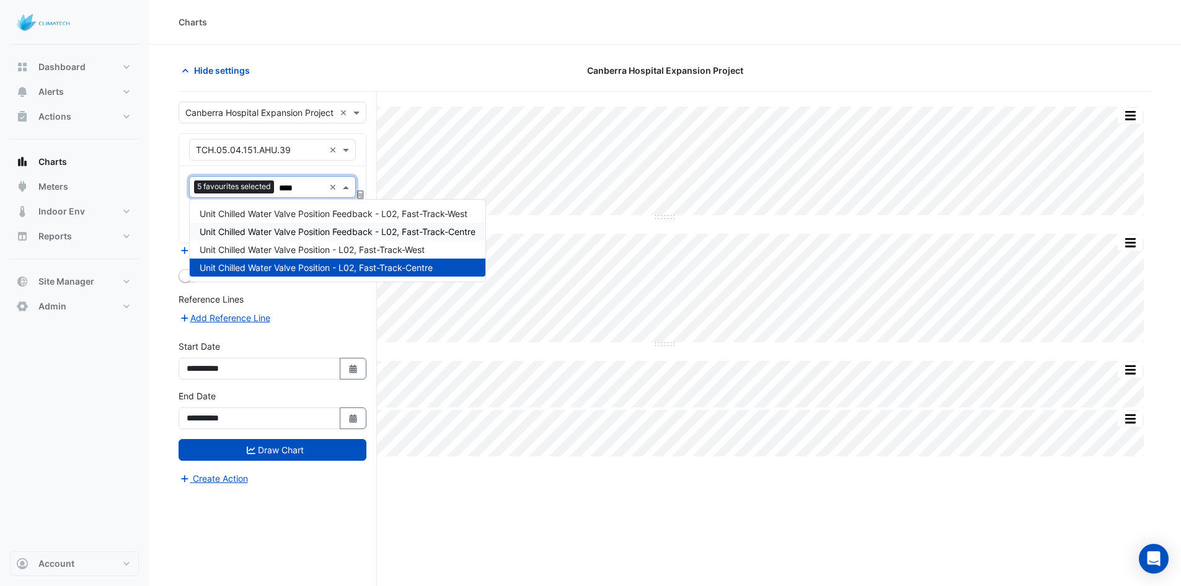
click at [454, 57] on section "Hide settings Canberra Hospital Expansion Project Split All Split None Print Sa…" at bounding box center [665, 339] width 1032 height 588
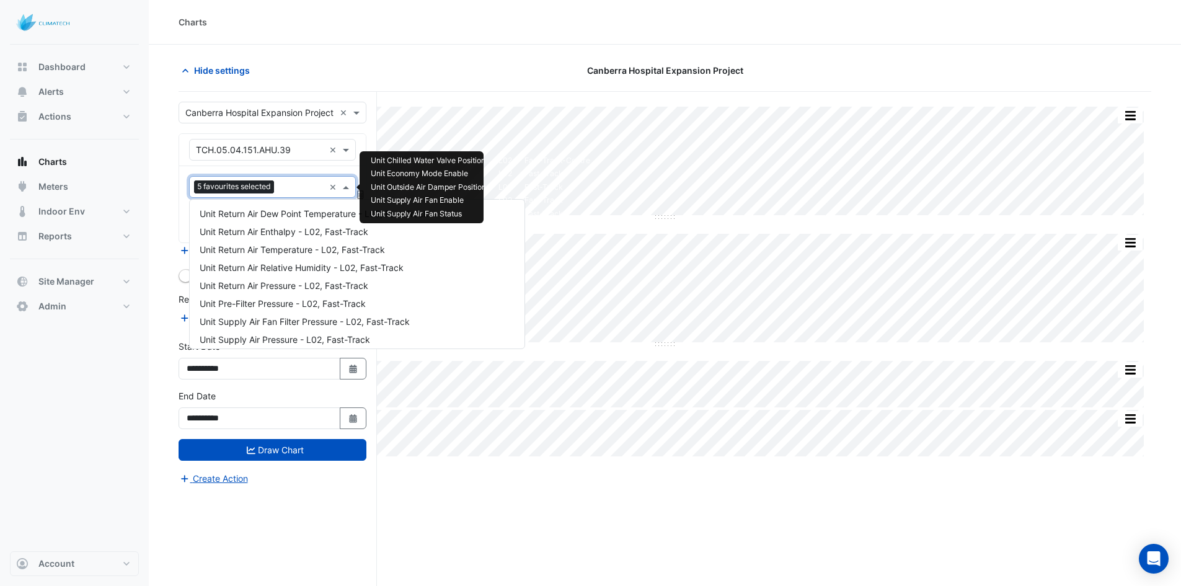
click at [306, 187] on input "text" at bounding box center [301, 188] width 45 height 13
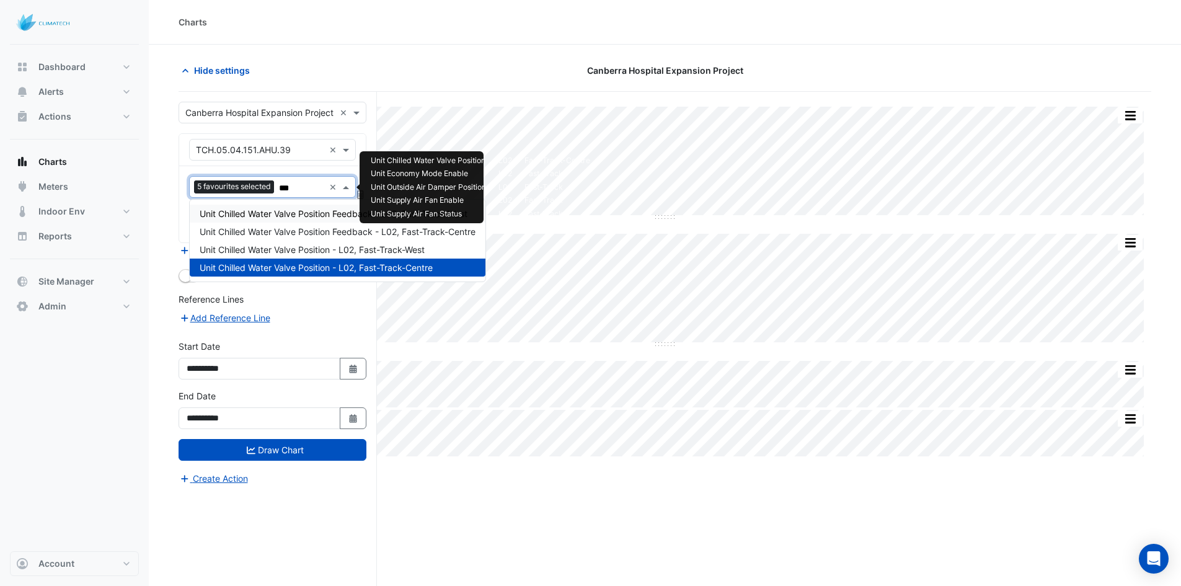
type input "****"
click at [319, 249] on span "Unit Chilled Water Valve Position - L02, Fast-Track-West" at bounding box center [312, 249] width 225 height 11
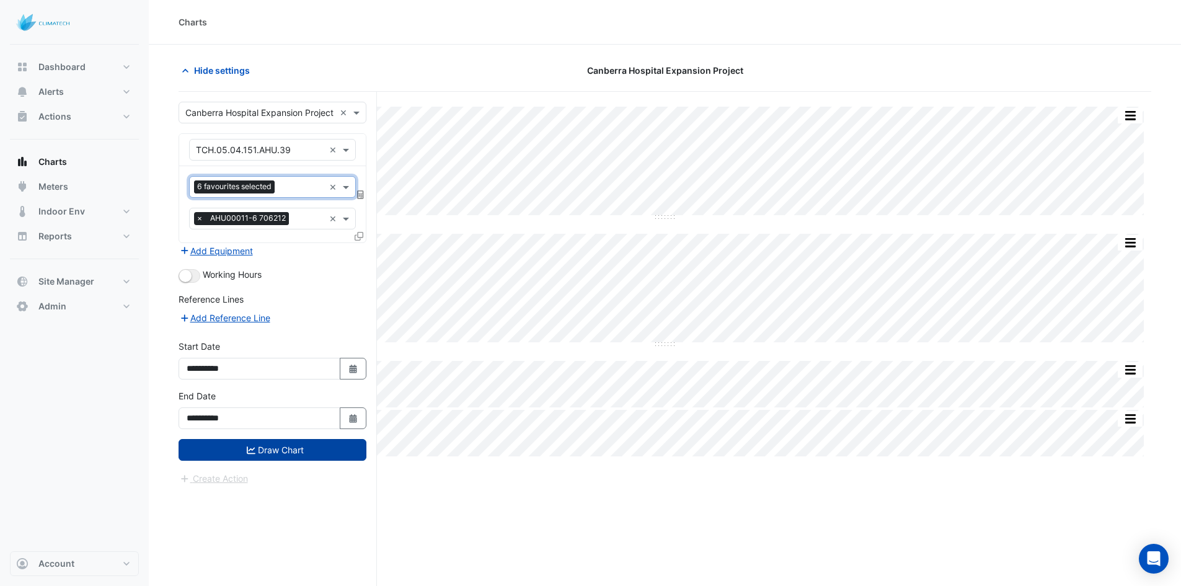
click at [288, 460] on button "Draw Chart" at bounding box center [273, 450] width 188 height 22
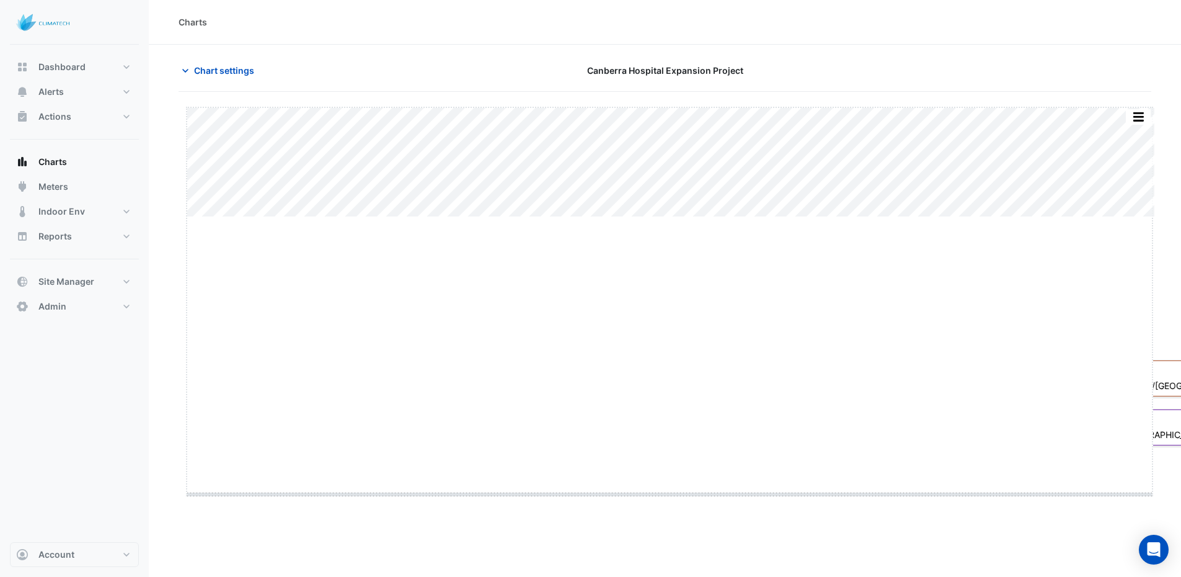
drag, startPoint x: 670, startPoint y: 217, endPoint x: 671, endPoint y: 494, distance: 277.1
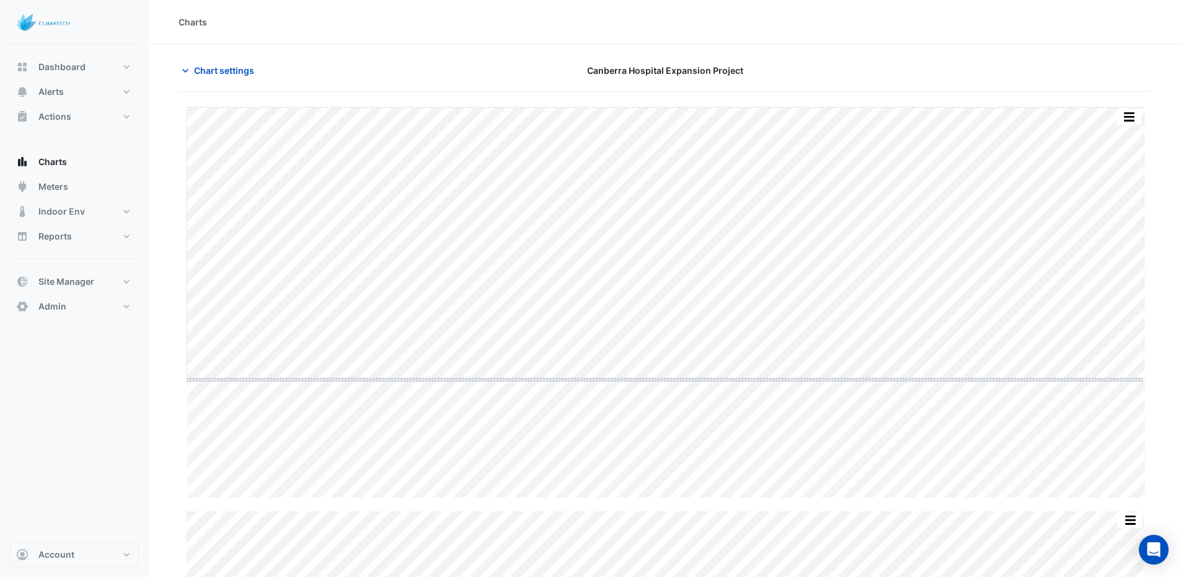
drag, startPoint x: 666, startPoint y: 497, endPoint x: 670, endPoint y: 337, distance: 160.6
click at [234, 74] on span "Chart settings" at bounding box center [224, 70] width 60 height 13
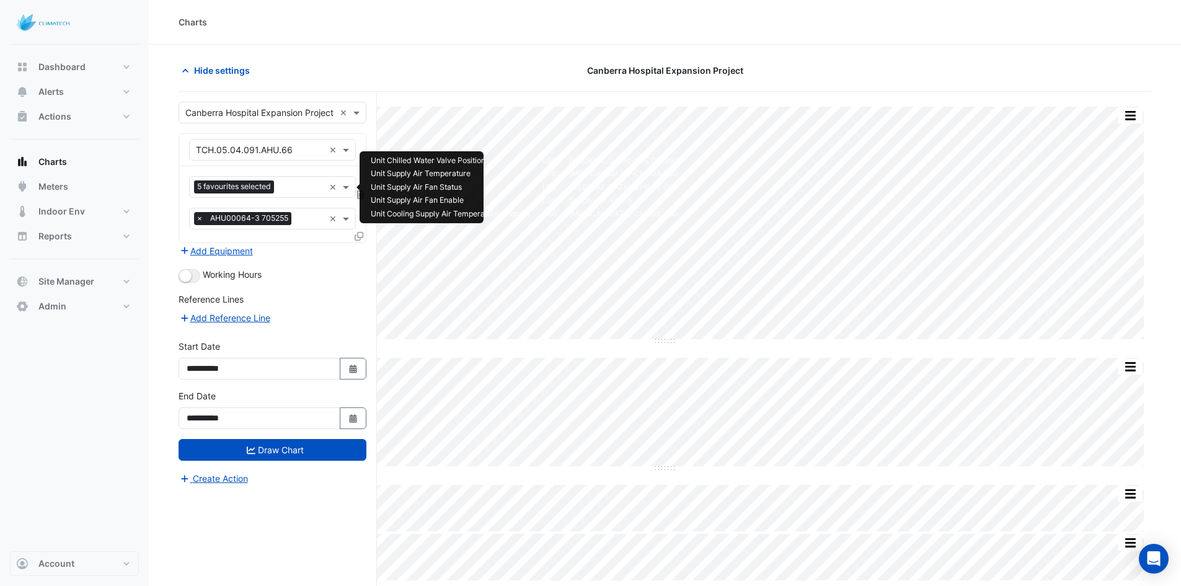
click at [298, 190] on input "text" at bounding box center [301, 188] width 45 height 13
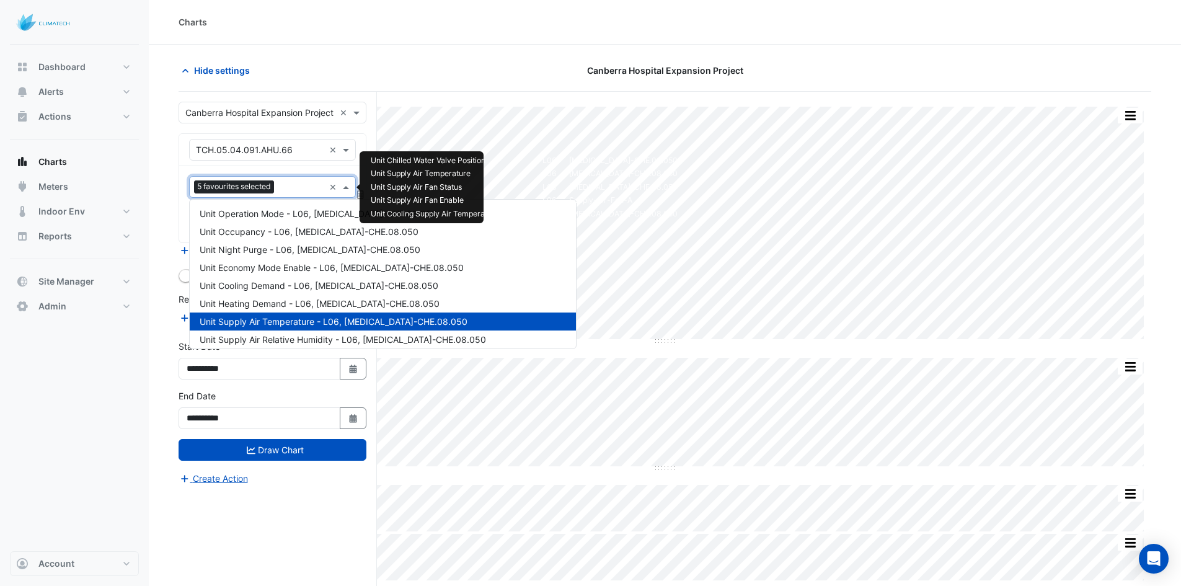
scroll to position [418, 0]
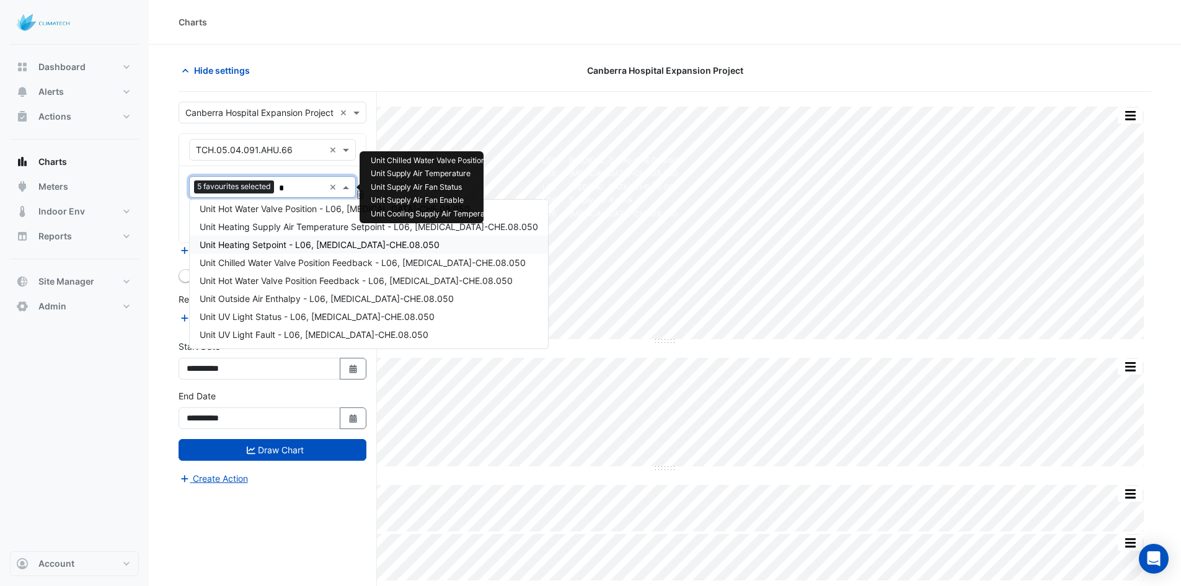
type input "**"
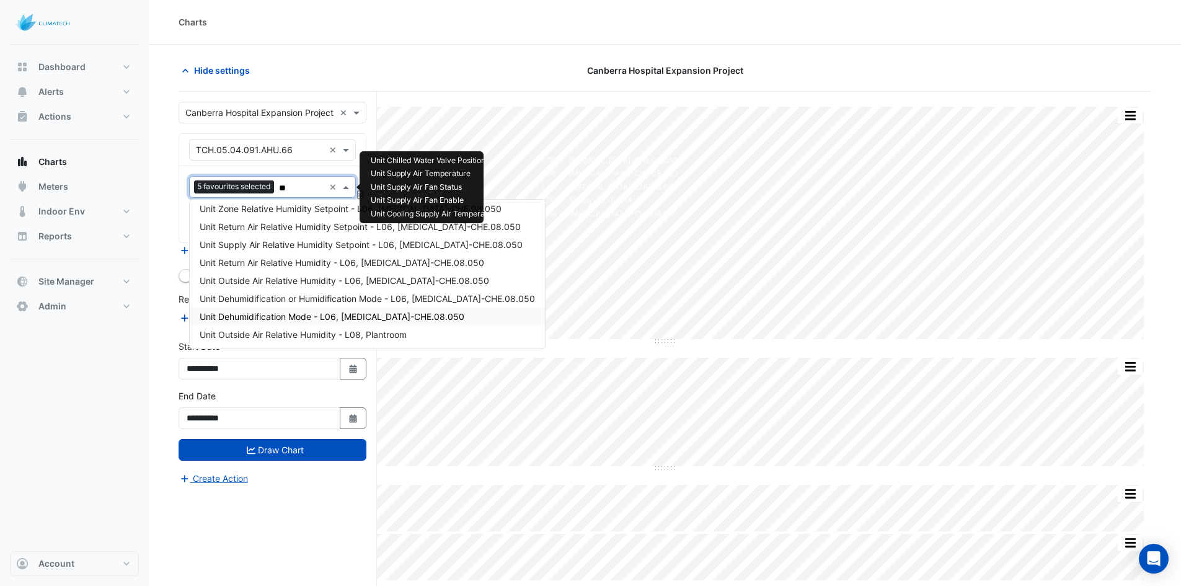
drag, startPoint x: 283, startPoint y: 312, endPoint x: 283, endPoint y: 318, distance: 6.2
click at [283, 312] on span "Unit Dehumidification Mode - L06, Cath-Lab-CHE.08.050" at bounding box center [332, 316] width 265 height 11
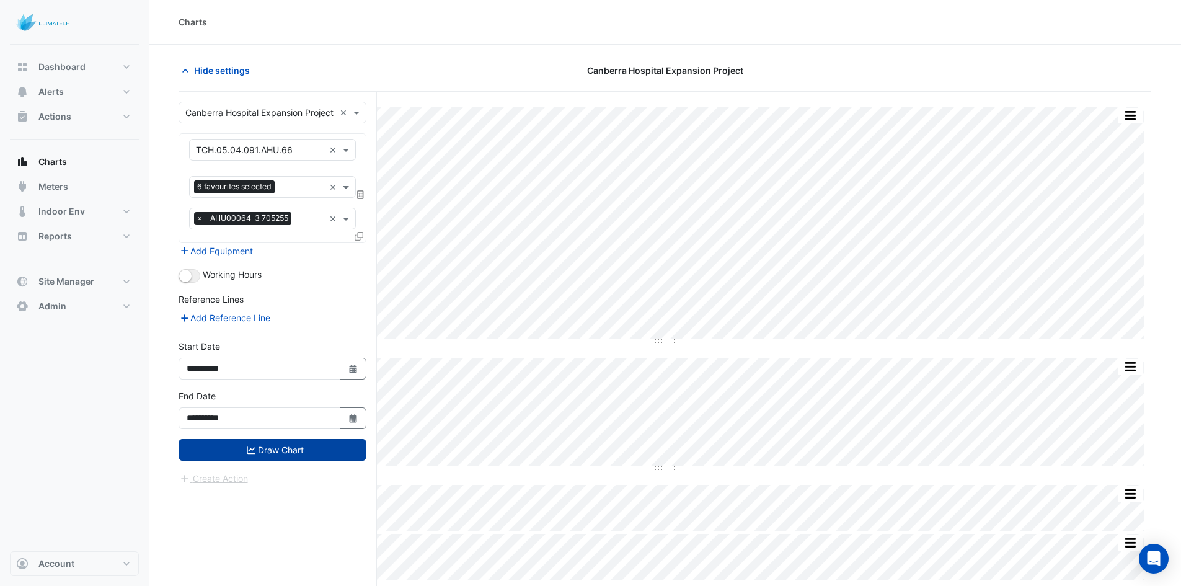
click at [272, 445] on button "Draw Chart" at bounding box center [273, 450] width 188 height 22
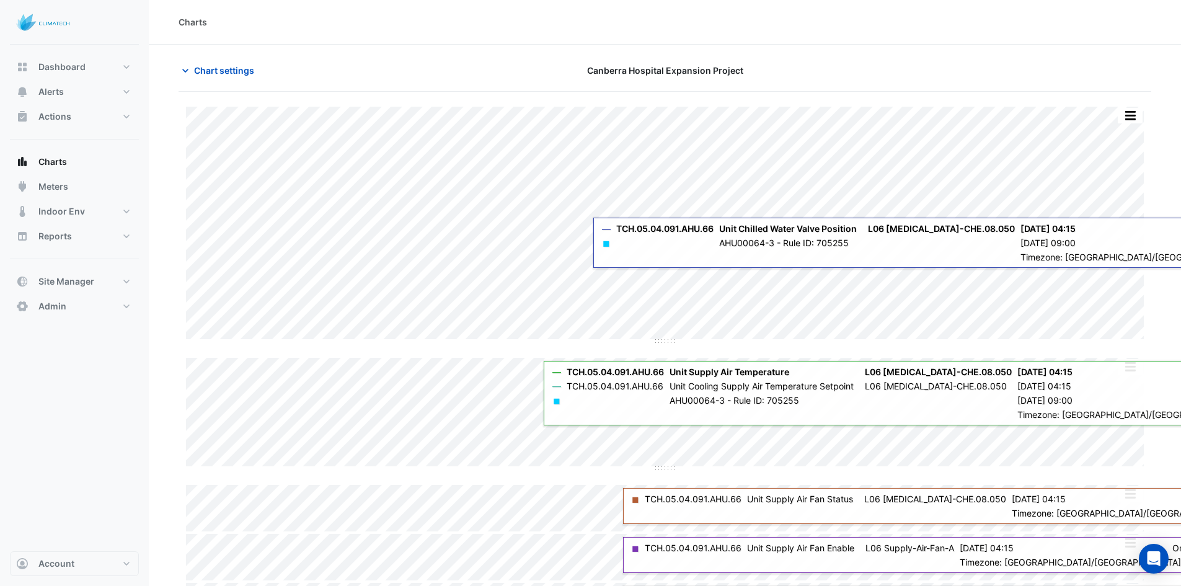
scroll to position [46, 0]
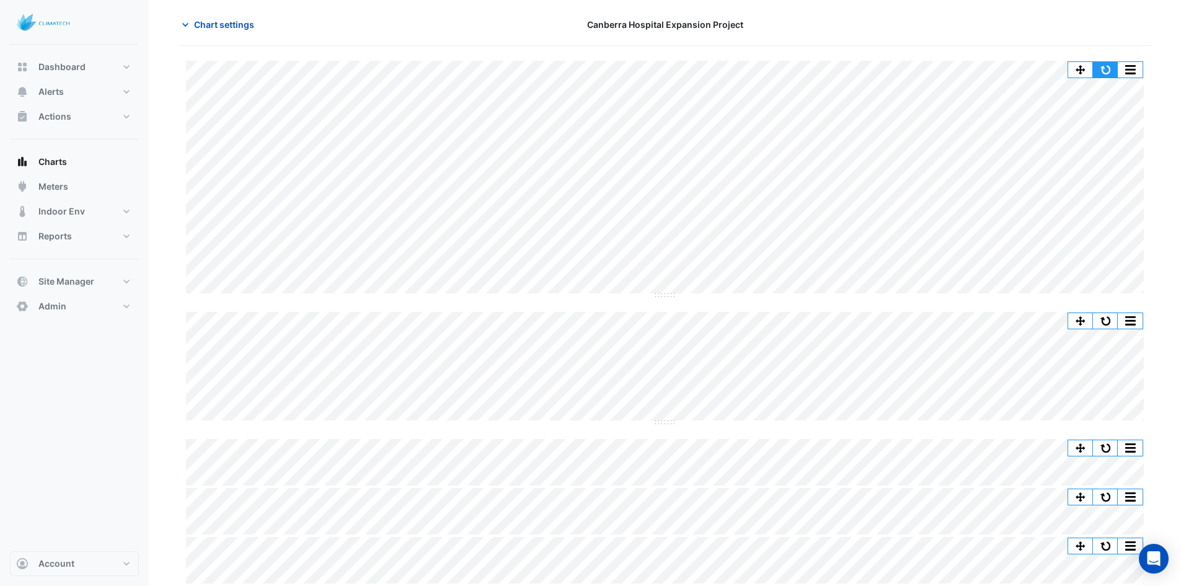
click at [1109, 68] on button "button" at bounding box center [1105, 69] width 25 height 15
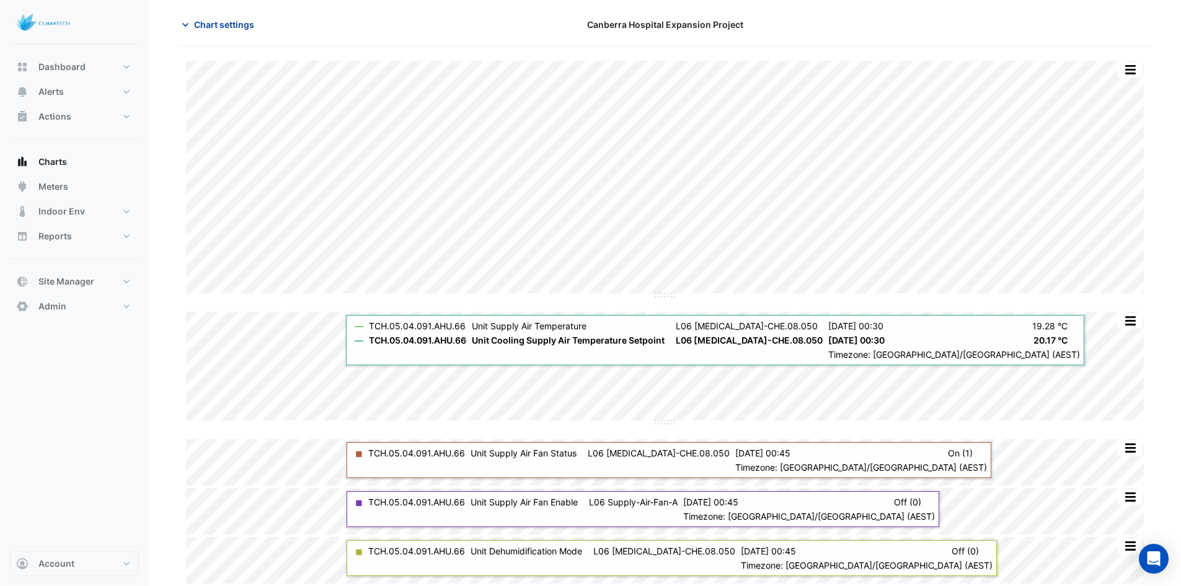
click at [218, 15] on button "Chart settings" at bounding box center [221, 25] width 84 height 22
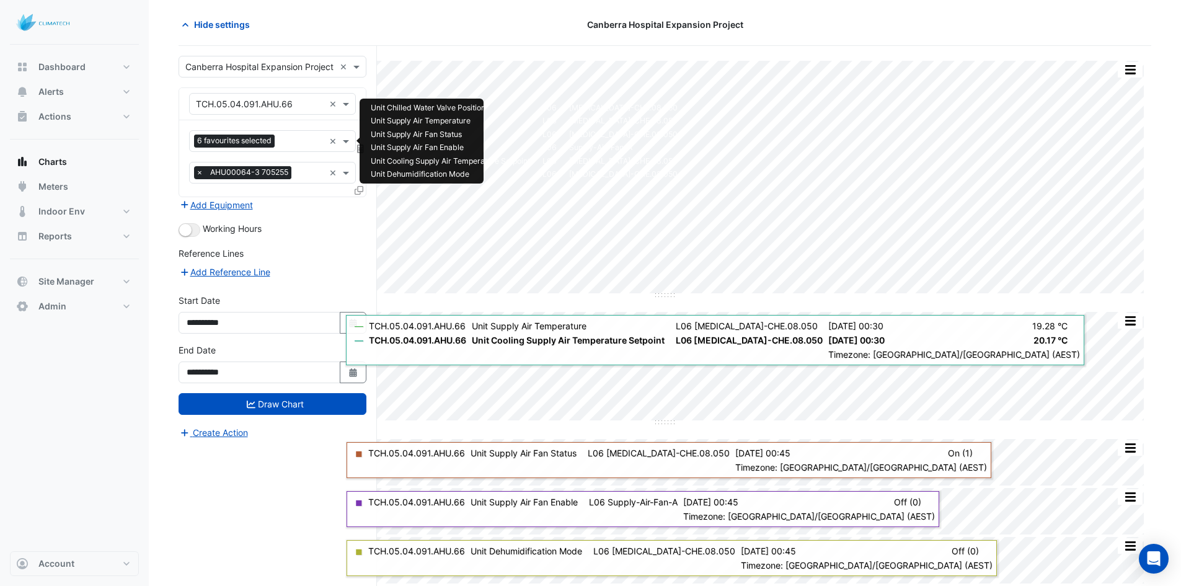
click at [298, 133] on div "Favourites 6 favourites selected" at bounding box center [257, 140] width 135 height 19
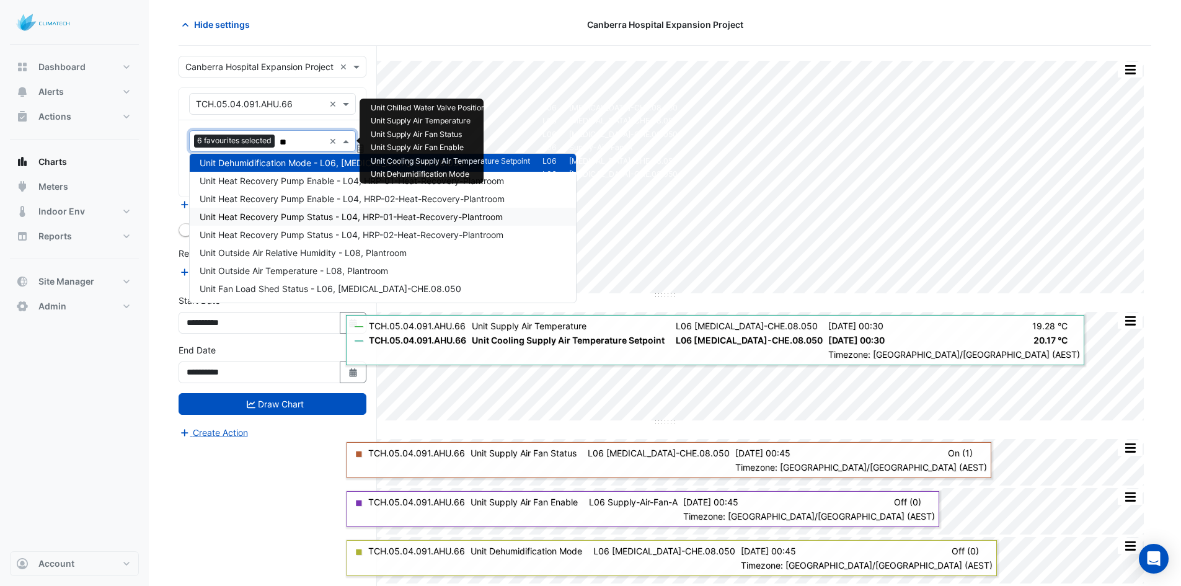
scroll to position [23, 0]
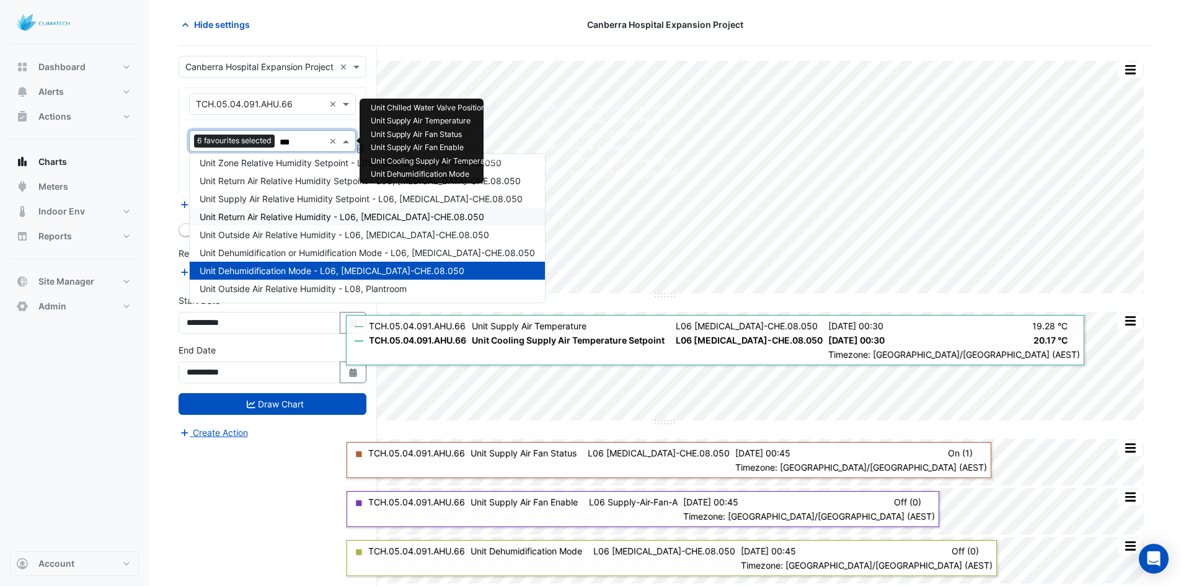
type input "****"
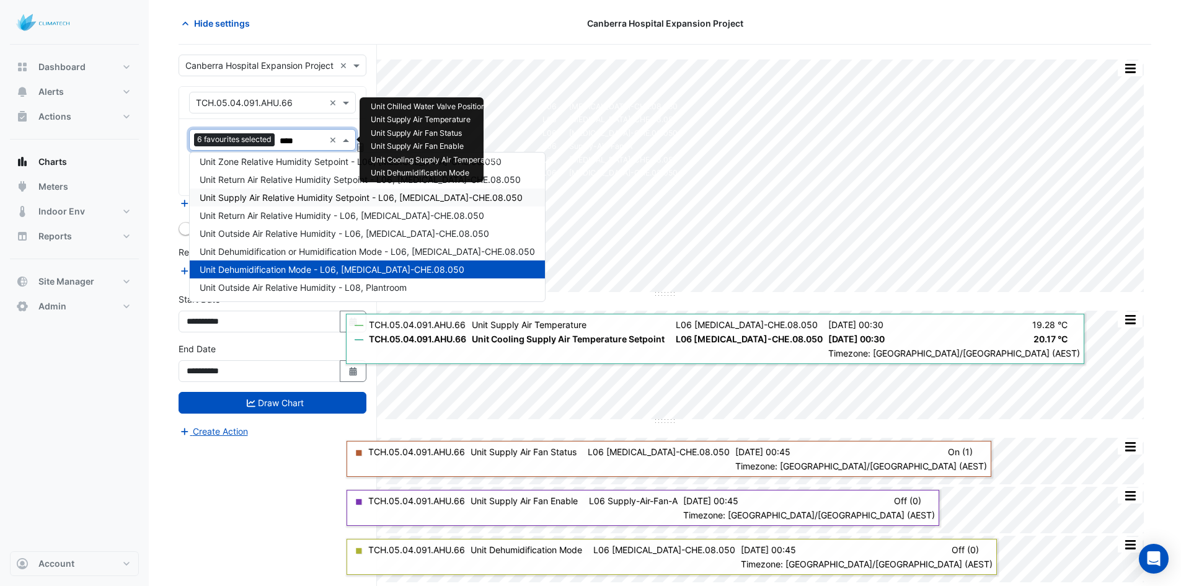
scroll to position [0, 0]
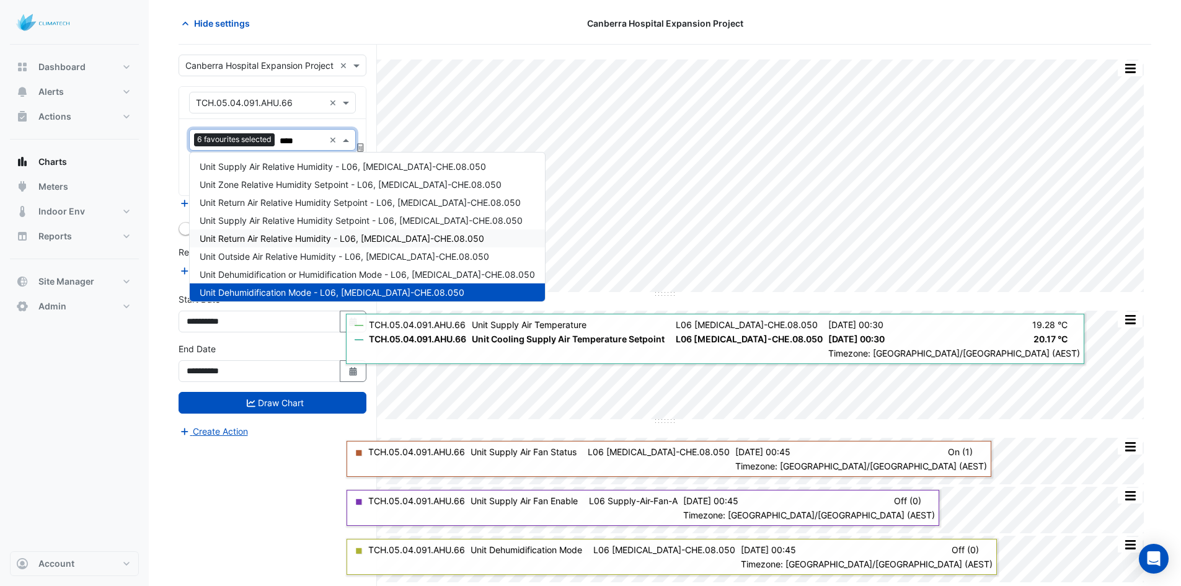
click at [297, 241] on span "Unit Return Air Relative Humidity - L06, Cath-Lab-CHE.08.050" at bounding box center [342, 238] width 285 height 11
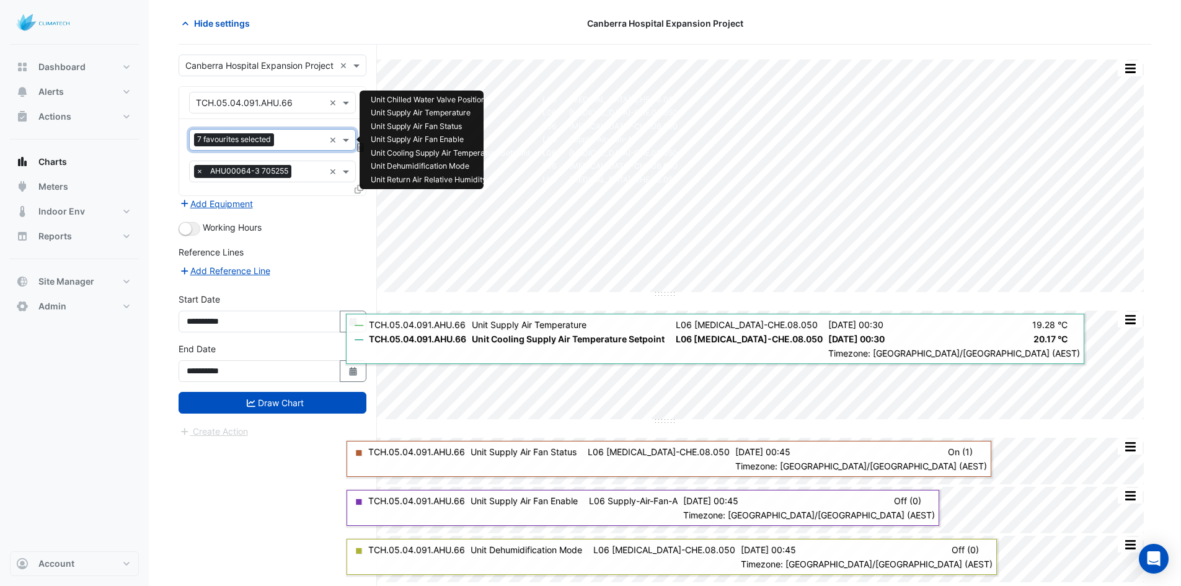
click at [297, 137] on input "text" at bounding box center [301, 141] width 45 height 13
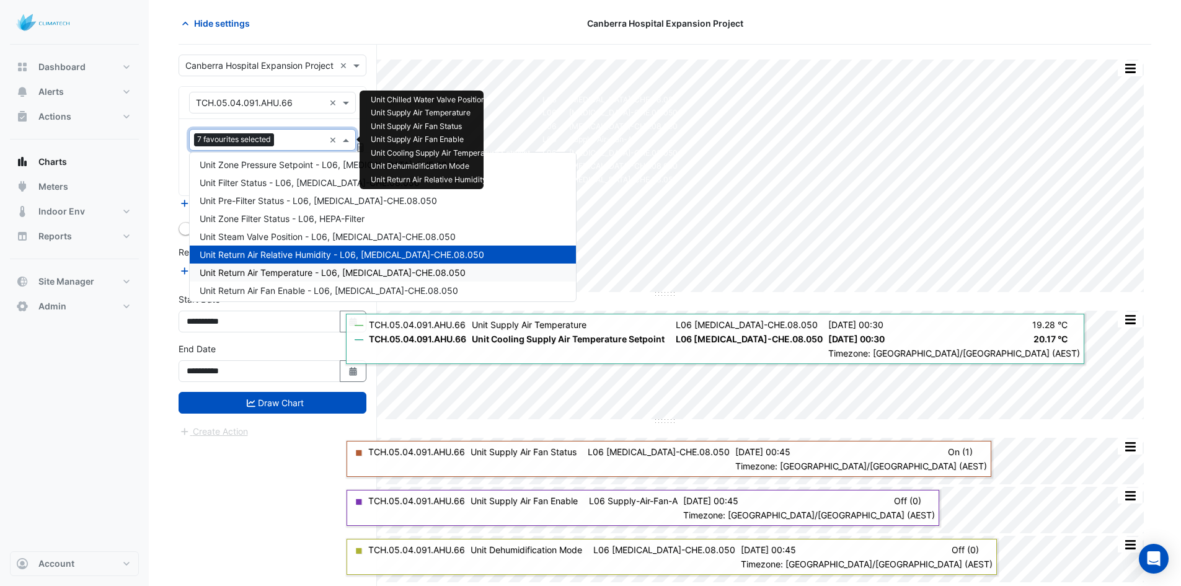
scroll to position [762, 0]
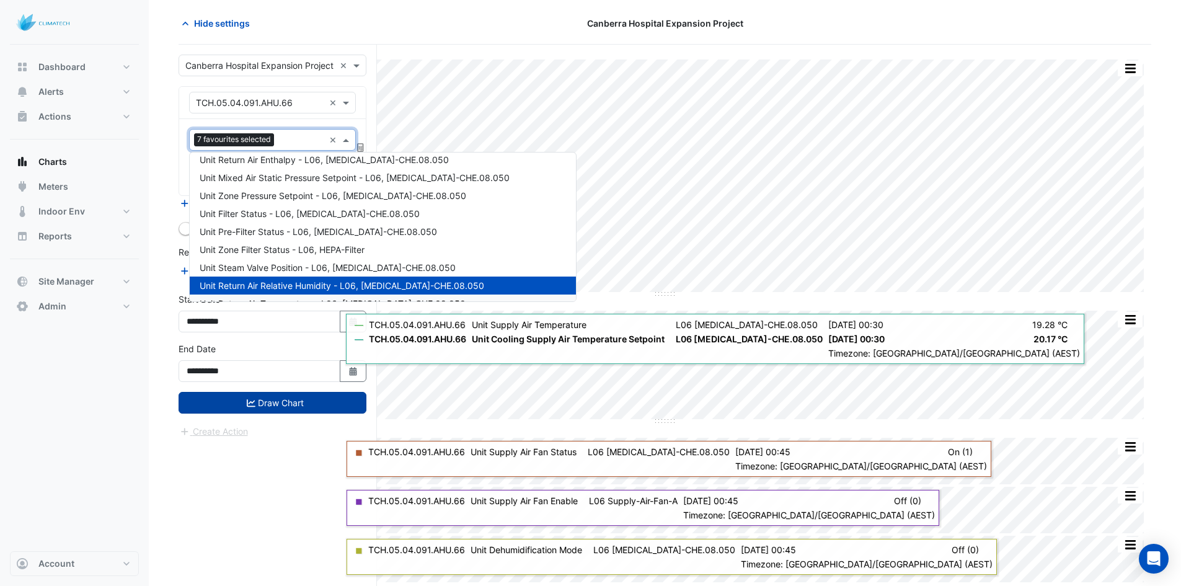
click at [265, 401] on button "Draw Chart" at bounding box center [273, 403] width 188 height 22
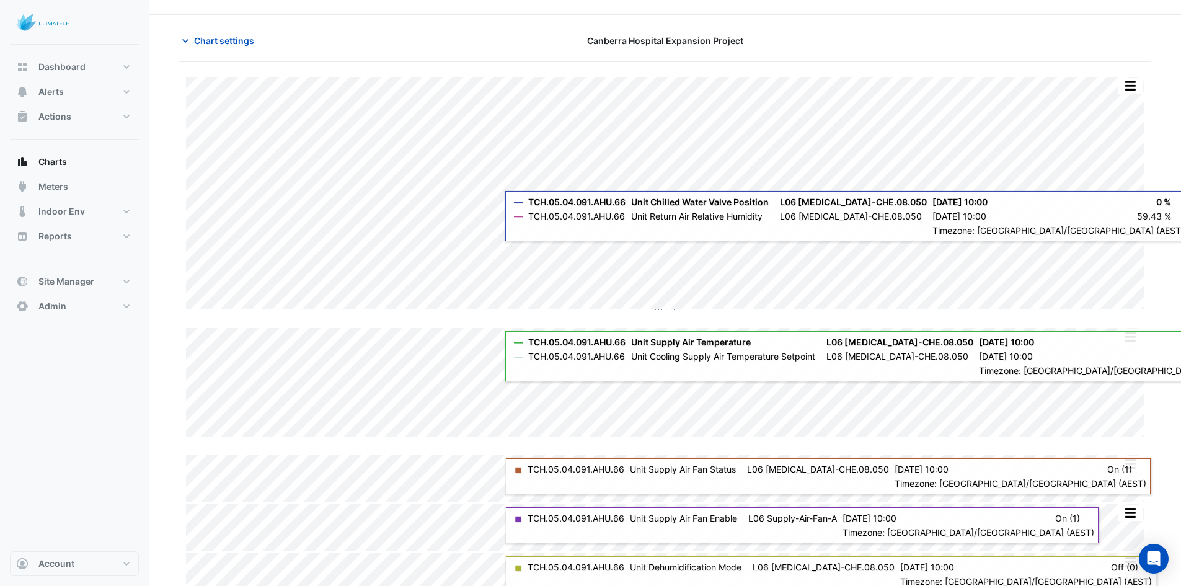
scroll to position [46, 0]
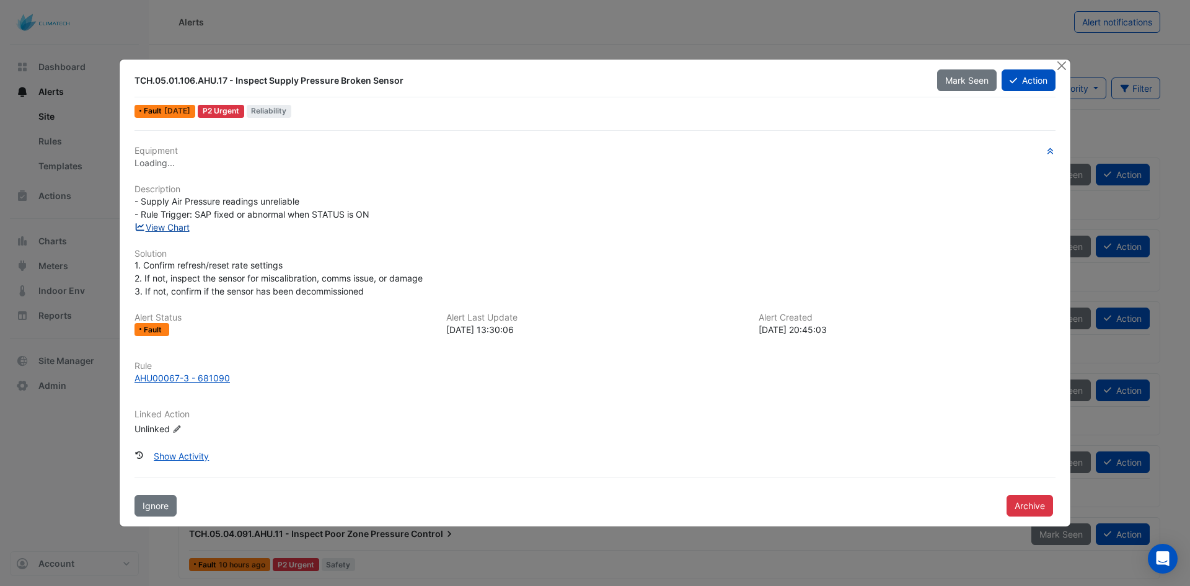
click at [169, 231] on link "View Chart" at bounding box center [162, 227] width 55 height 11
click at [1065, 66] on button "Close" at bounding box center [1061, 65] width 13 height 13
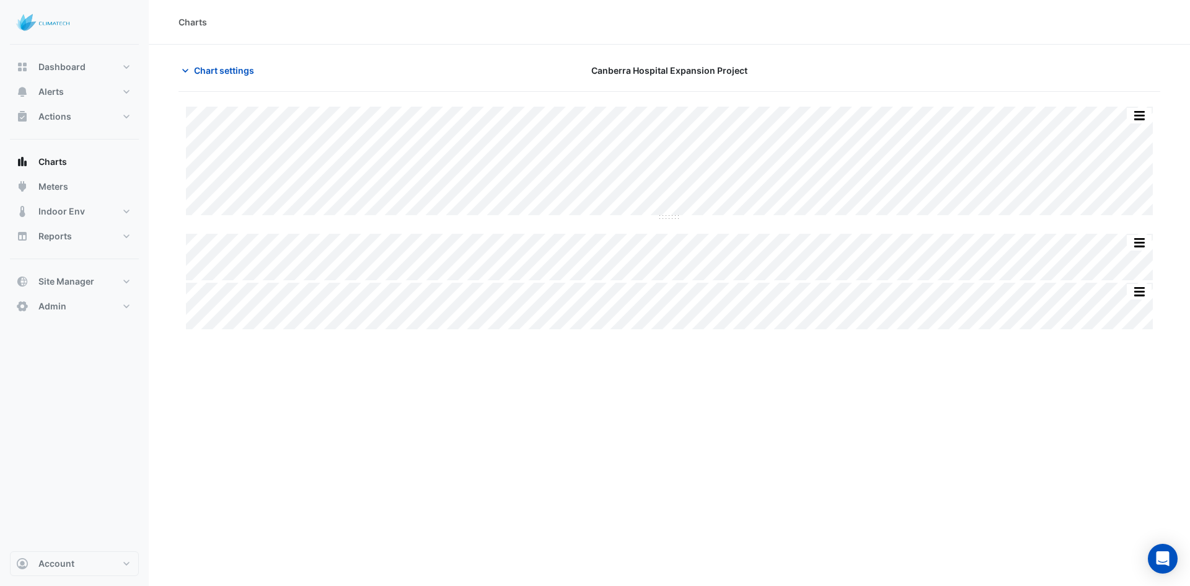
type input "**********"
click at [223, 60] on button "Chart settings" at bounding box center [221, 71] width 84 height 22
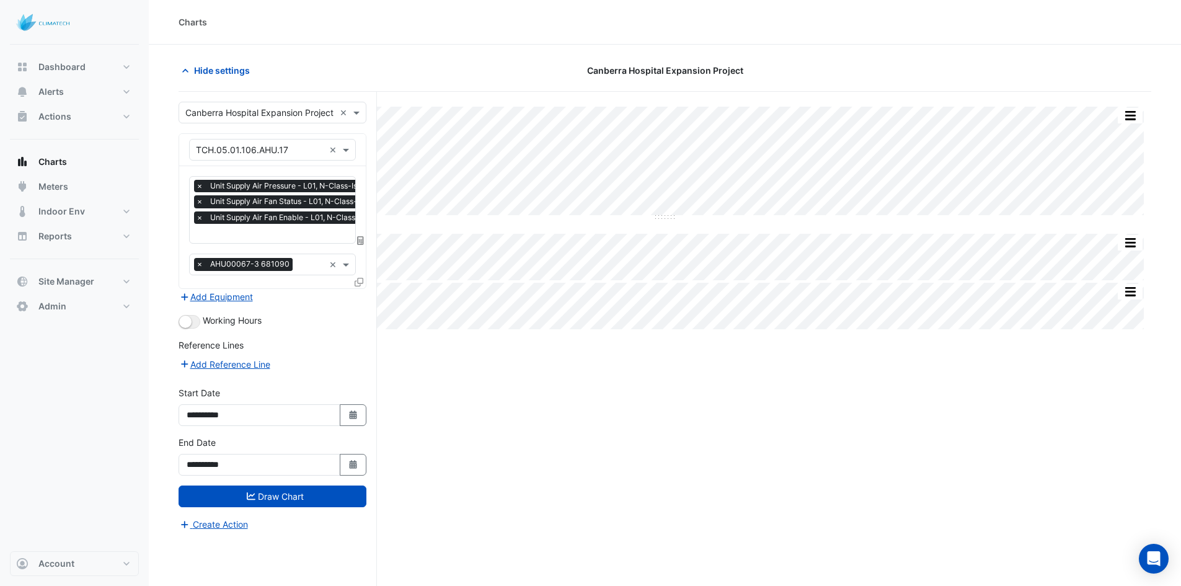
click at [267, 228] on input "text" at bounding box center [309, 234] width 226 height 13
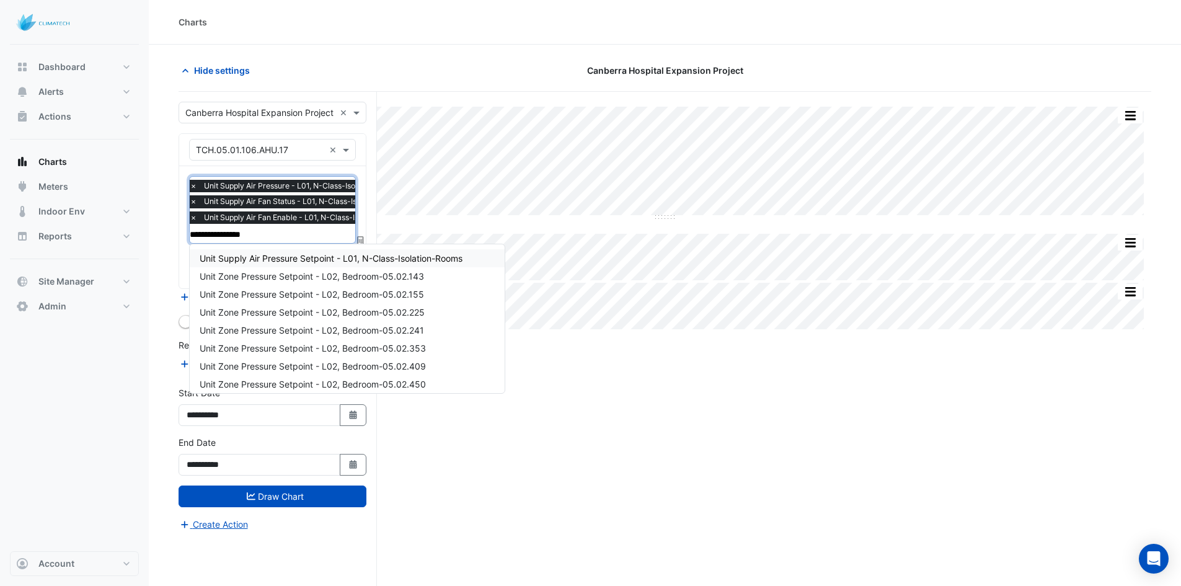
type input "**********"
click at [300, 257] on span "Unit Supply Air Pressure Setpoint - L01, N-Class-Isolation-Rooms" at bounding box center [331, 258] width 263 height 11
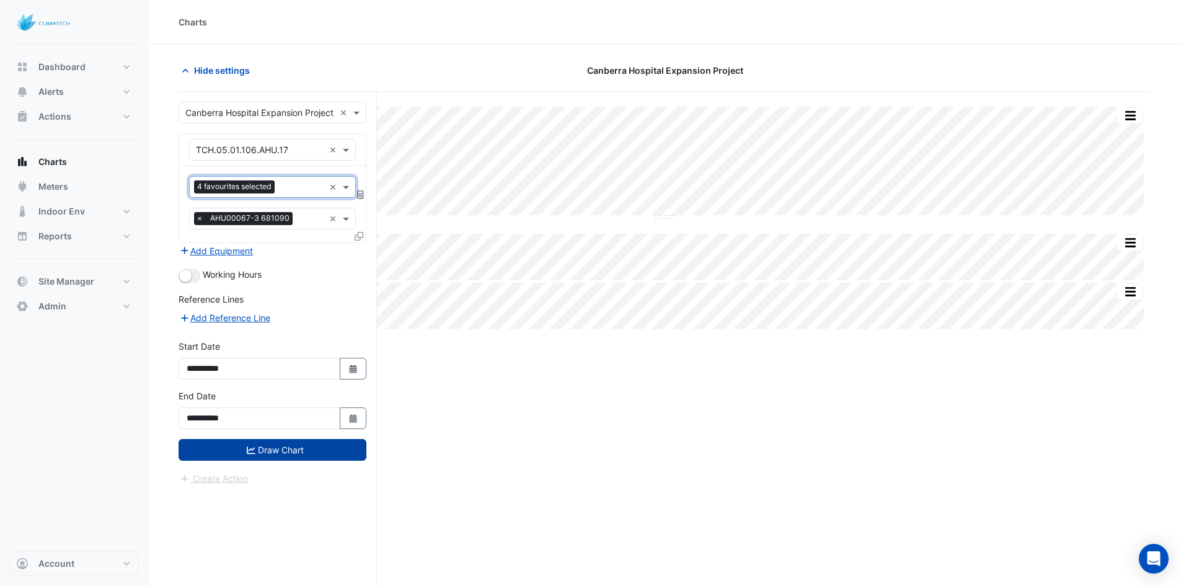
click at [281, 446] on button "Draw Chart" at bounding box center [273, 450] width 188 height 22
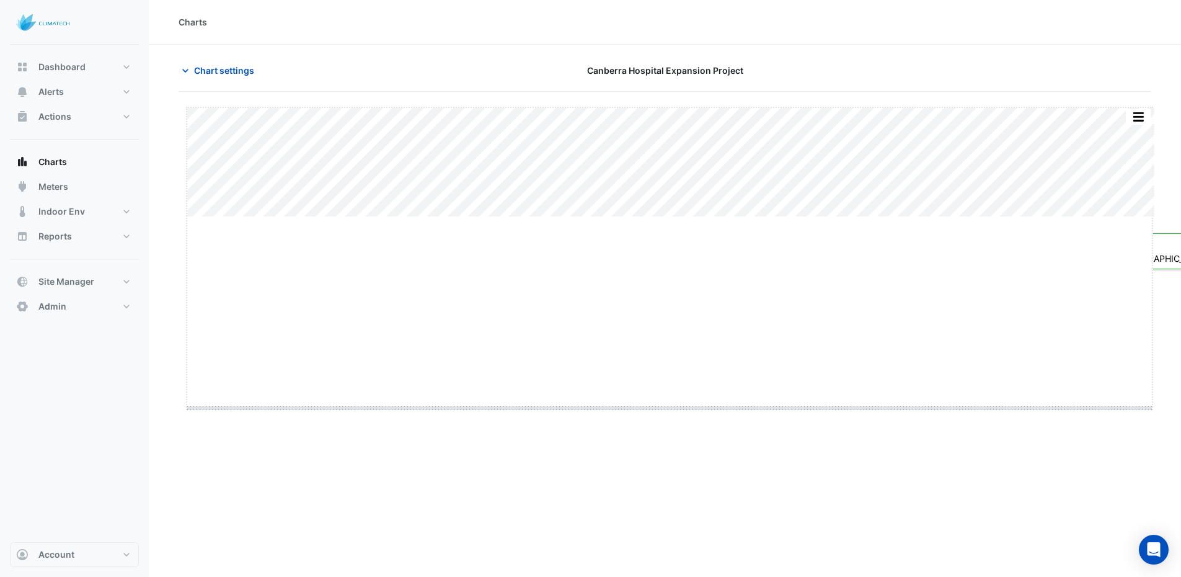
drag, startPoint x: 671, startPoint y: 216, endPoint x: 684, endPoint y: 407, distance: 191.4
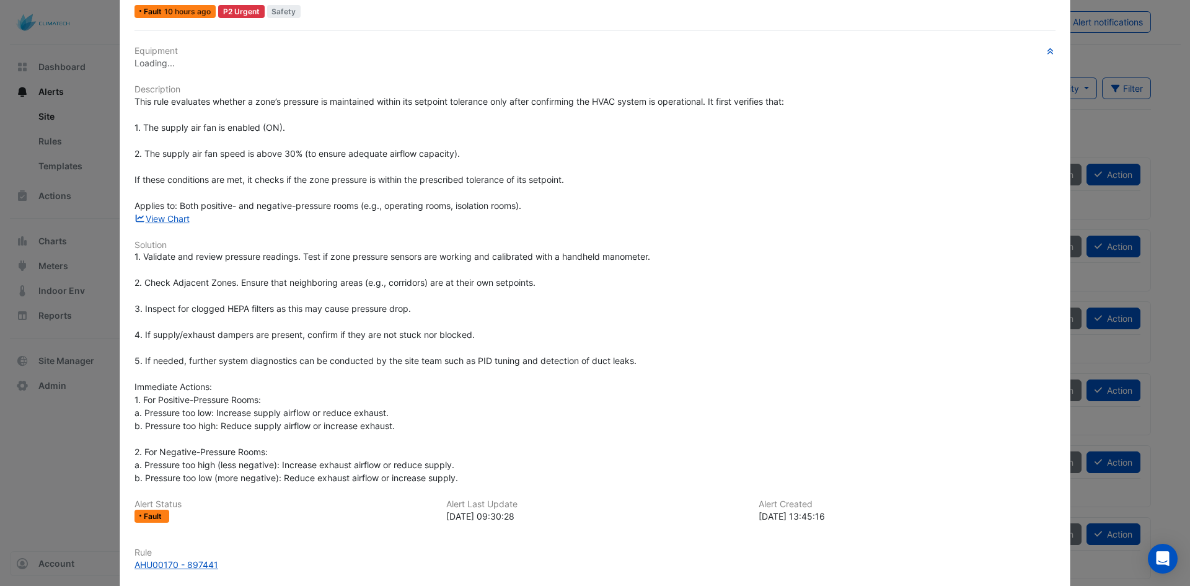
scroll to position [17, 0]
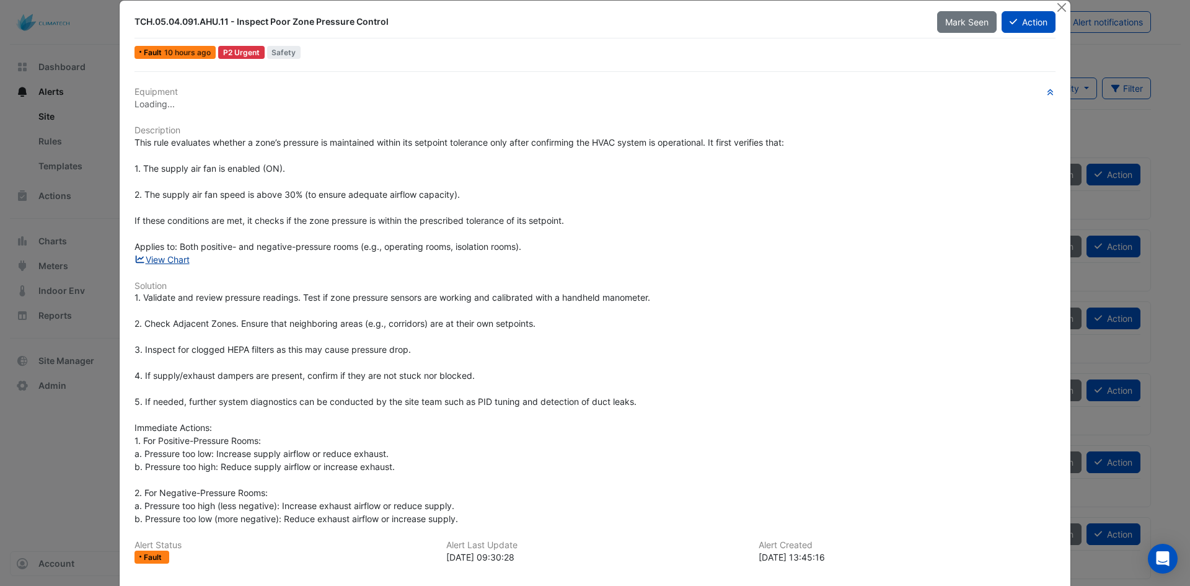
click at [166, 263] on link "View Chart" at bounding box center [162, 259] width 55 height 11
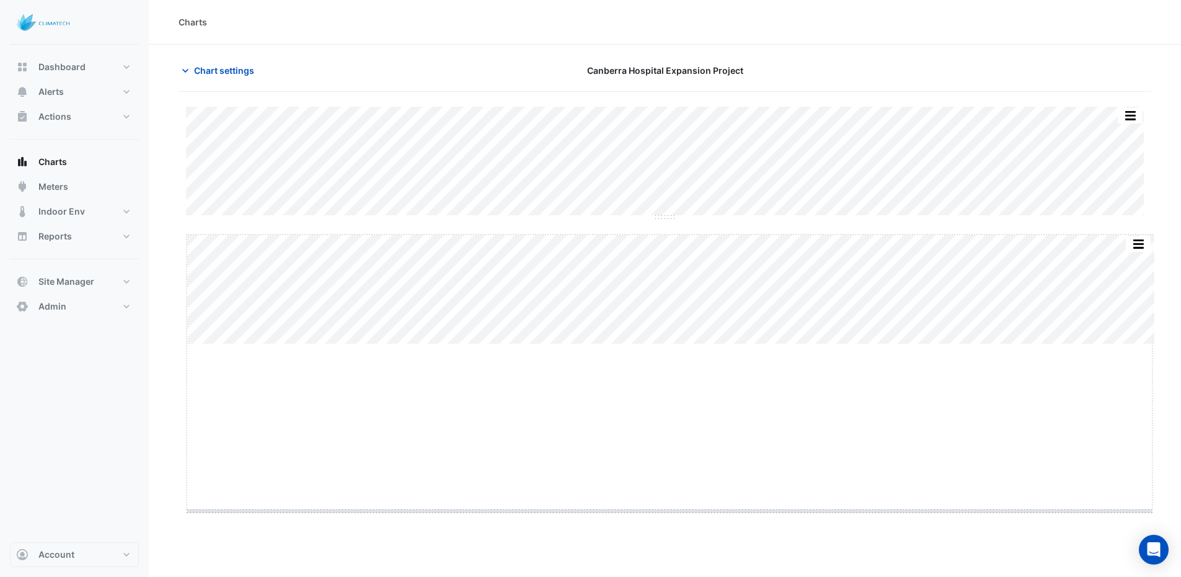
drag, startPoint x: 675, startPoint y: 344, endPoint x: 665, endPoint y: 525, distance: 181.3
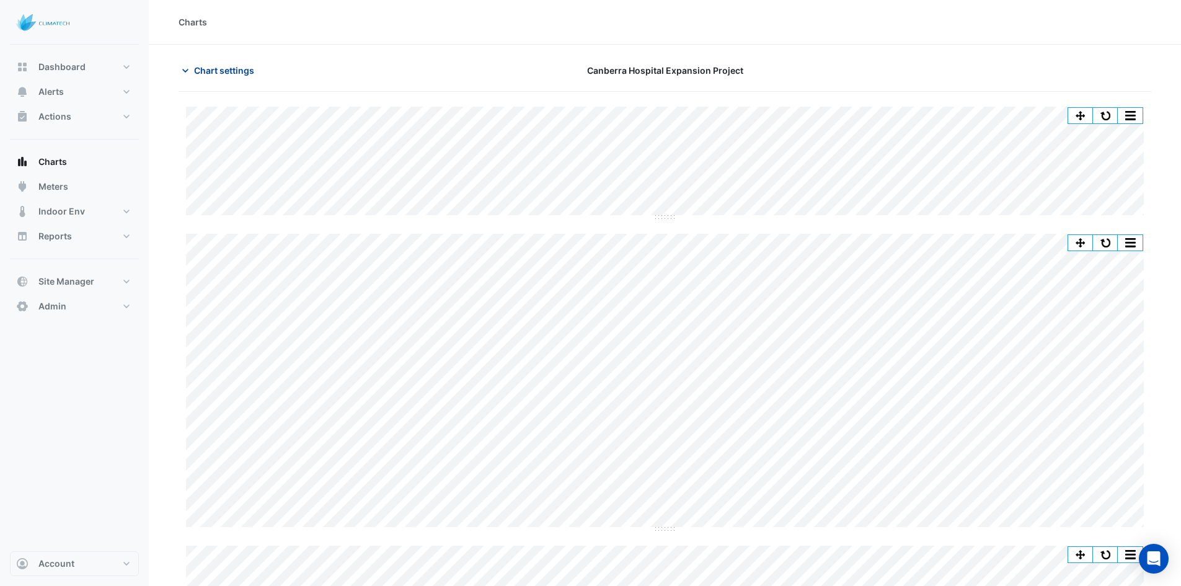
click at [225, 68] on span "Chart settings" at bounding box center [224, 70] width 60 height 13
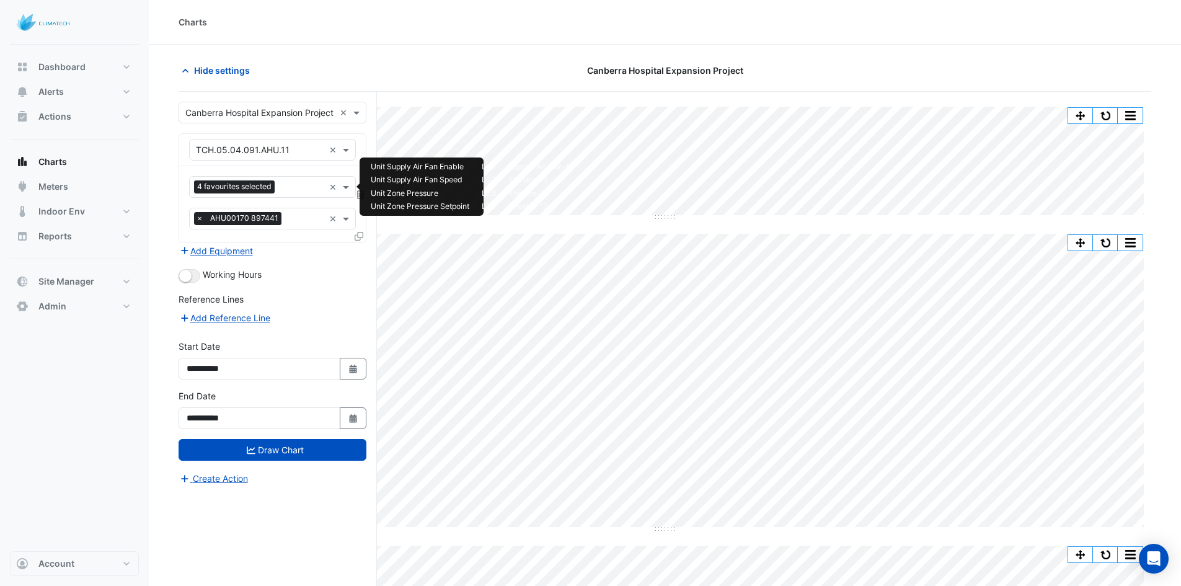
click at [286, 185] on input "text" at bounding box center [302, 188] width 45 height 13
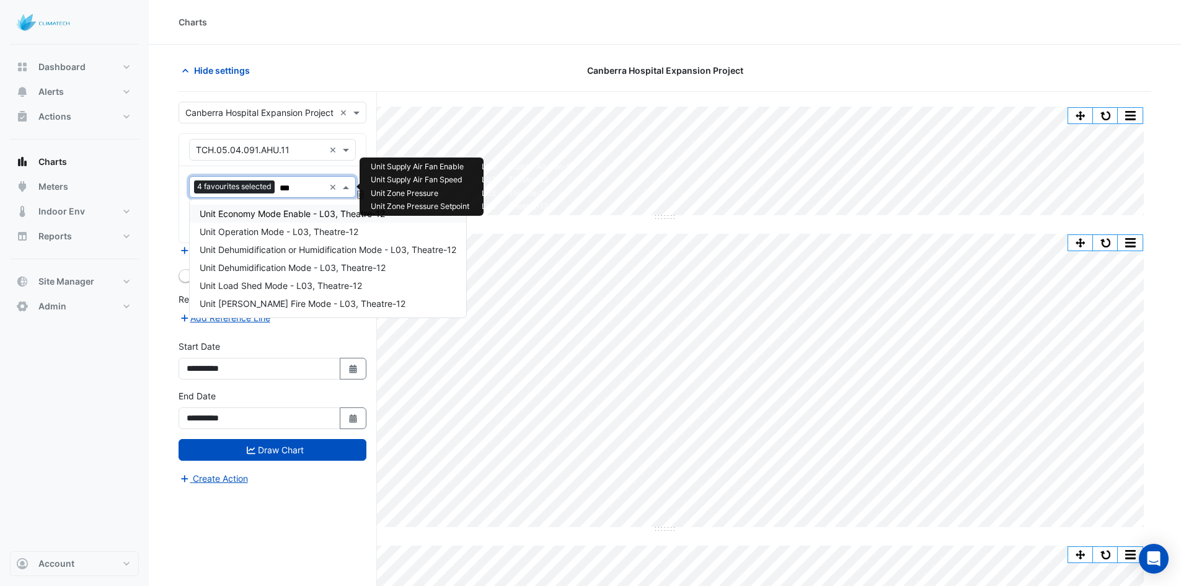
type input "****"
click at [249, 231] on span "Unit Operation Mode - L03, Theatre-12" at bounding box center [279, 231] width 159 height 11
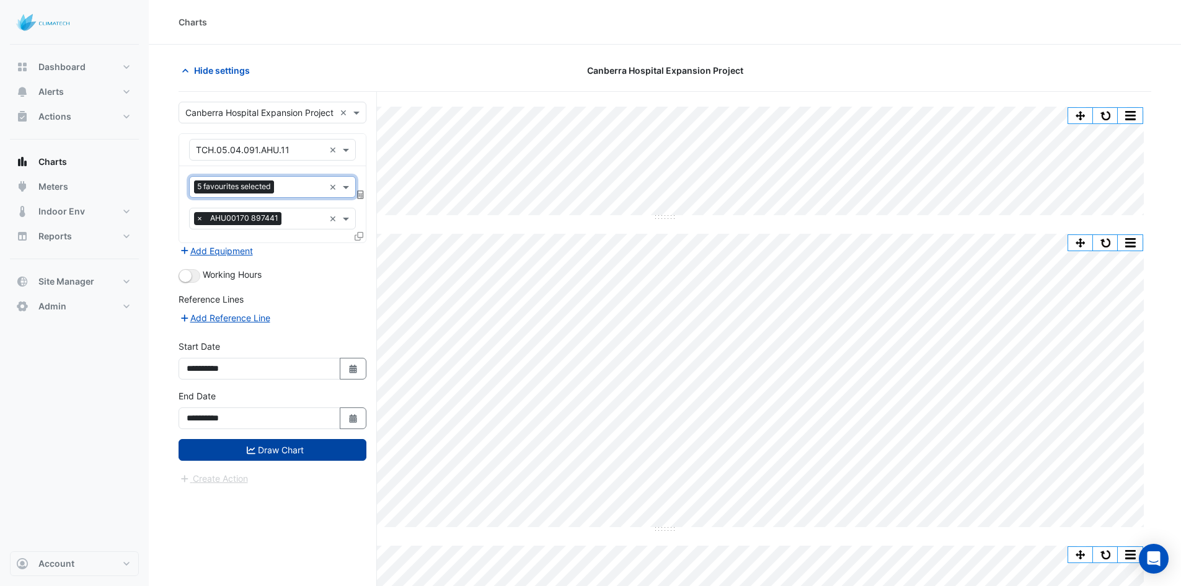
click at [248, 443] on button "Draw Chart" at bounding box center [273, 450] width 188 height 22
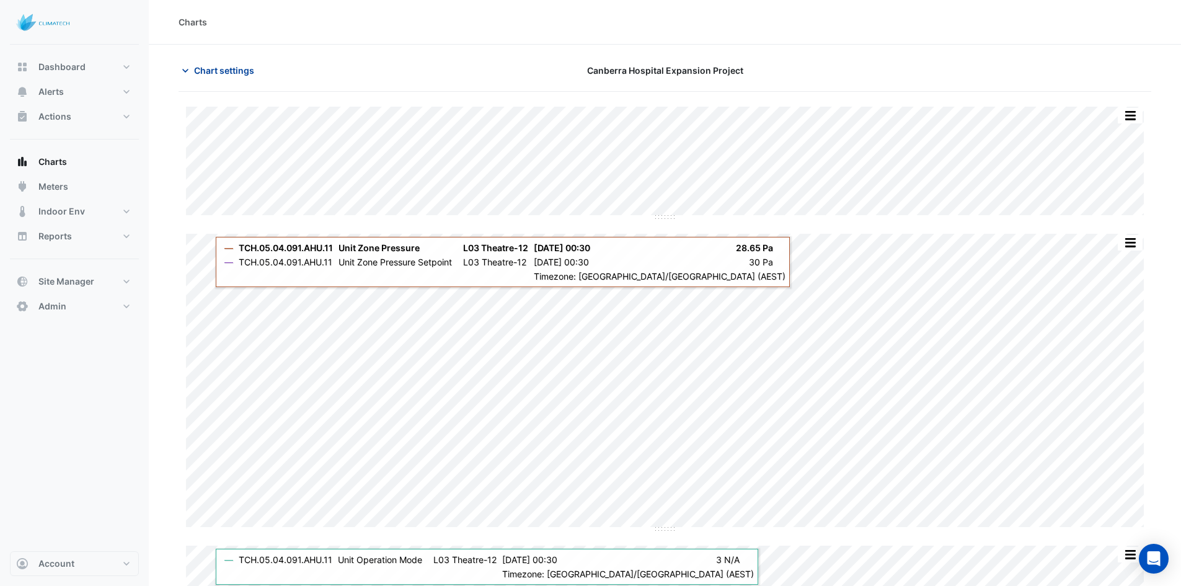
click at [216, 68] on span "Chart settings" at bounding box center [224, 70] width 60 height 13
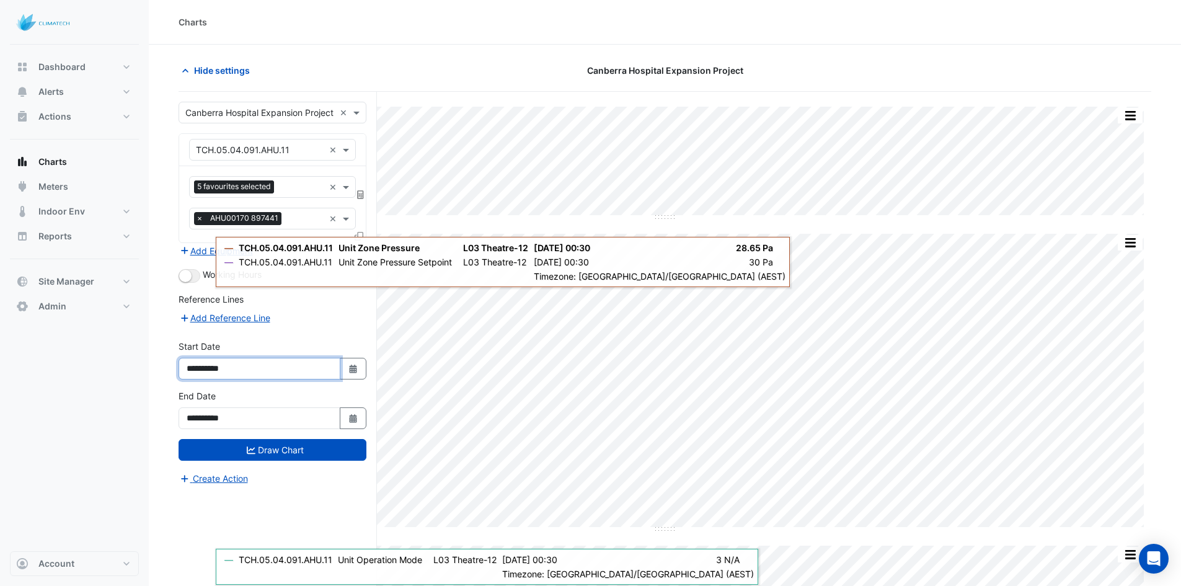
click at [339, 368] on input "**********" at bounding box center [260, 369] width 162 height 22
click at [359, 366] on button "Select Date" at bounding box center [353, 369] width 27 height 22
select select "*"
select select "****"
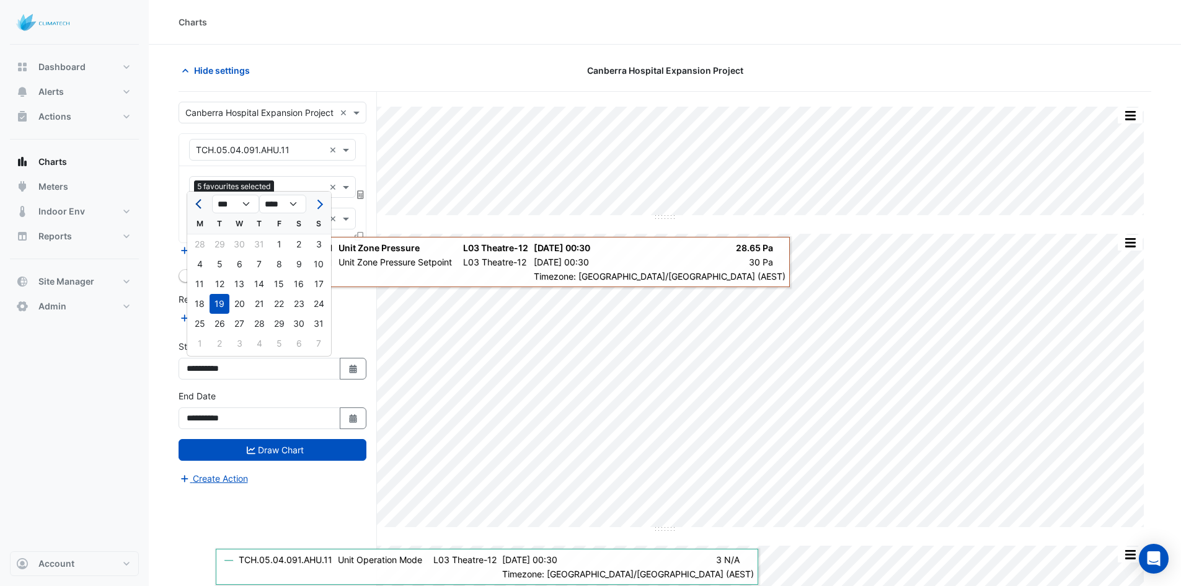
click at [197, 200] on button "Previous month" at bounding box center [199, 204] width 15 height 20
select select "*"
click at [312, 243] on div "1" at bounding box center [319, 244] width 20 height 20
type input "**********"
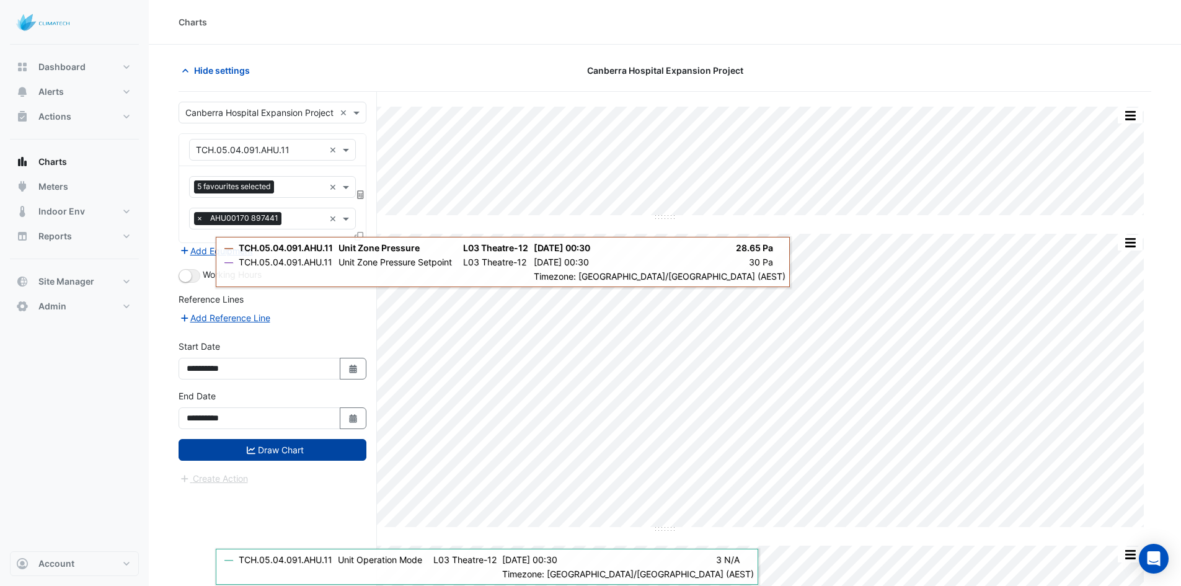
click at [273, 445] on button "Draw Chart" at bounding box center [273, 450] width 188 height 22
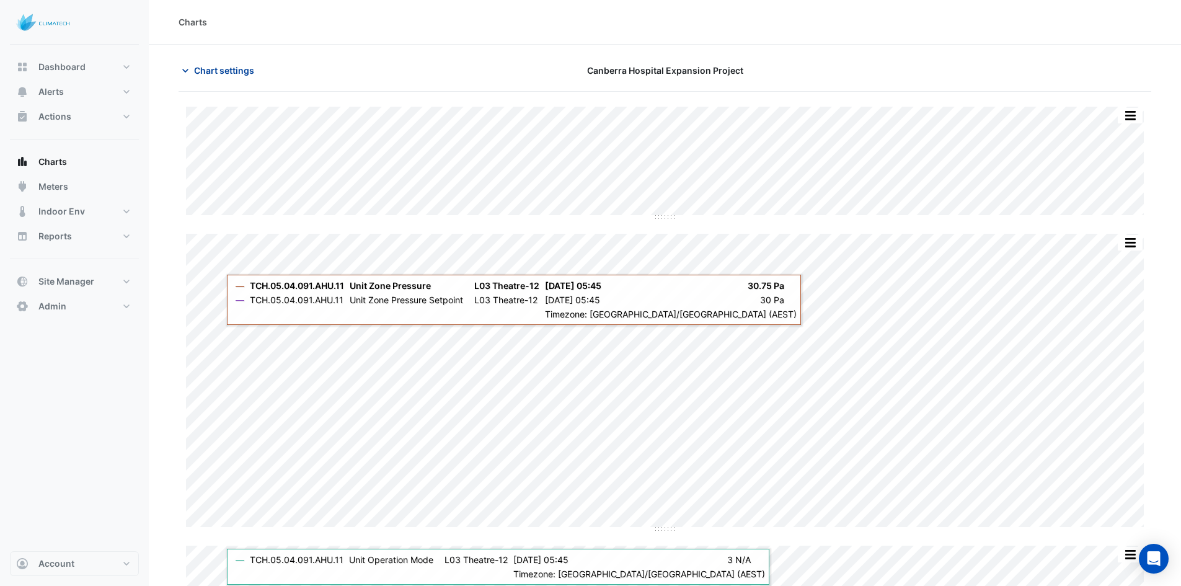
click at [224, 70] on span "Chart settings" at bounding box center [224, 70] width 60 height 13
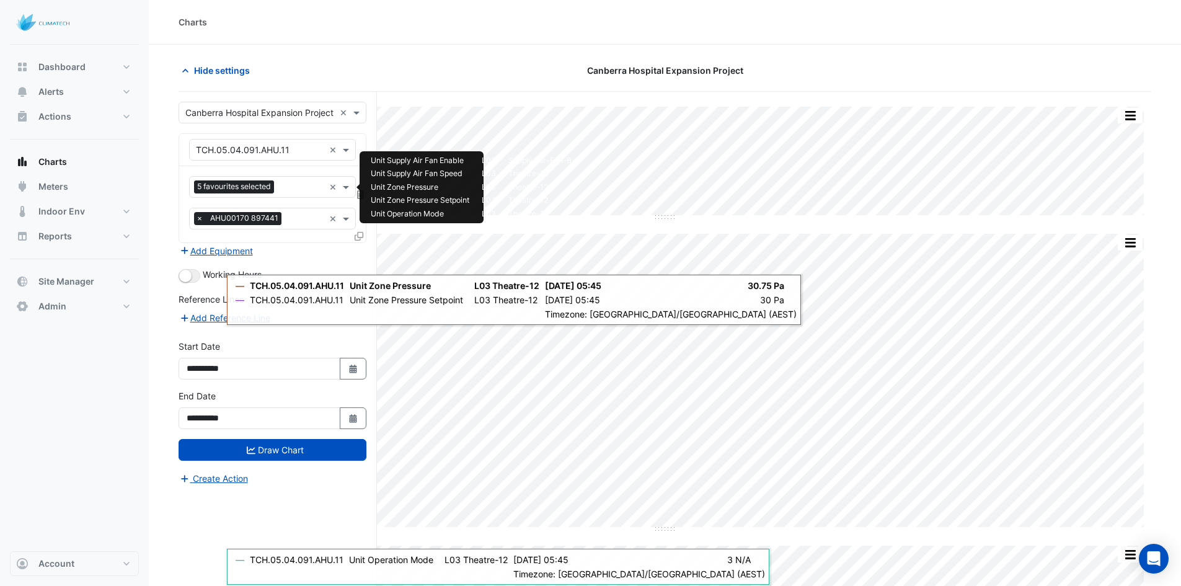
click at [303, 184] on input "text" at bounding box center [301, 188] width 45 height 13
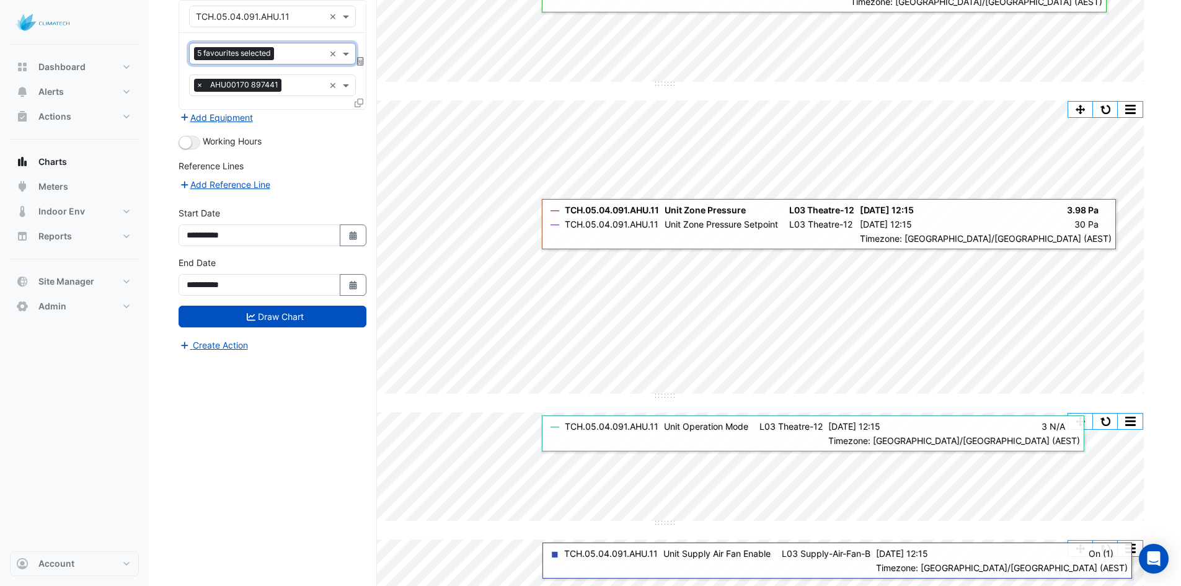
scroll to position [136, 0]
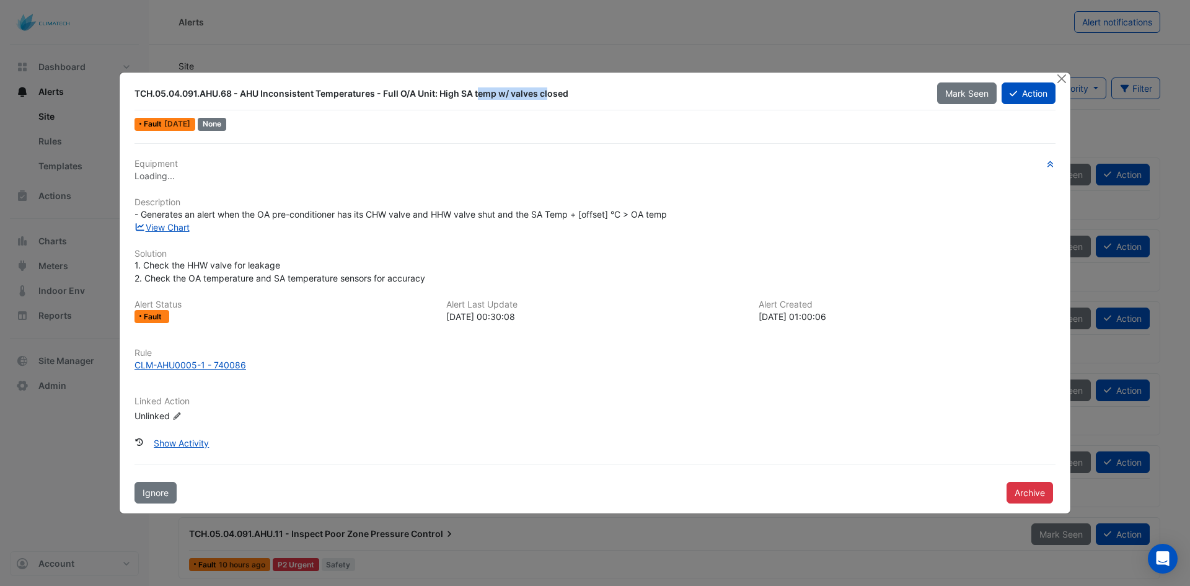
drag, startPoint x: 427, startPoint y: 92, endPoint x: 498, endPoint y: 89, distance: 70.7
click at [498, 89] on div "TCH.05.04.091.AHU.68 - AHU Inconsistent Temperatures - Full O/A Unit: High SA t…" at bounding box center [529, 93] width 788 height 12
click at [500, 92] on div "TCH.05.04.091.AHU.68 - AHU Inconsistent Temperatures - Full O/A Unit: High SA t…" at bounding box center [529, 93] width 788 height 12
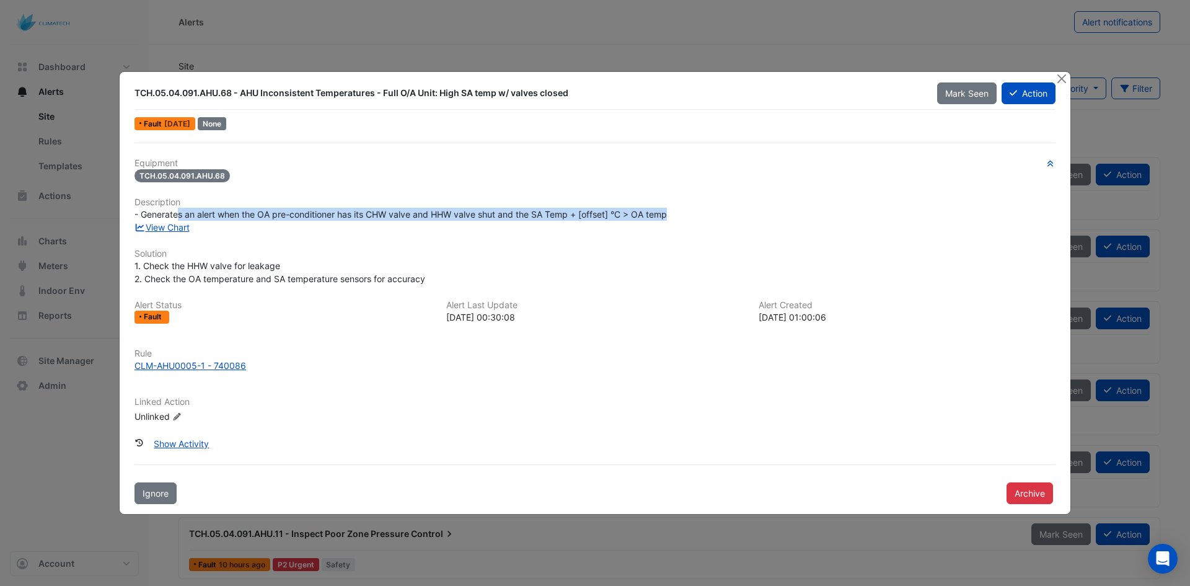
drag, startPoint x: 181, startPoint y: 210, endPoint x: 688, endPoint y: 212, distance: 506.5
click at [688, 212] on div "- Generates an alert when the OA pre-conditioner has its CHW valve and HHW valv…" at bounding box center [595, 214] width 921 height 13
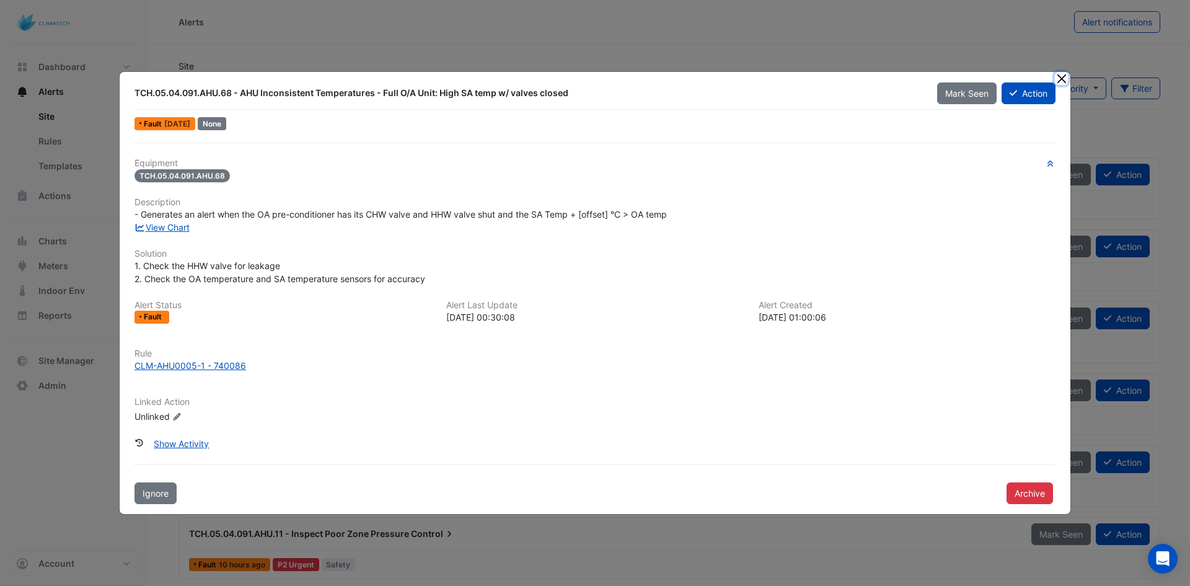
click at [1063, 81] on button "Close" at bounding box center [1061, 78] width 13 height 13
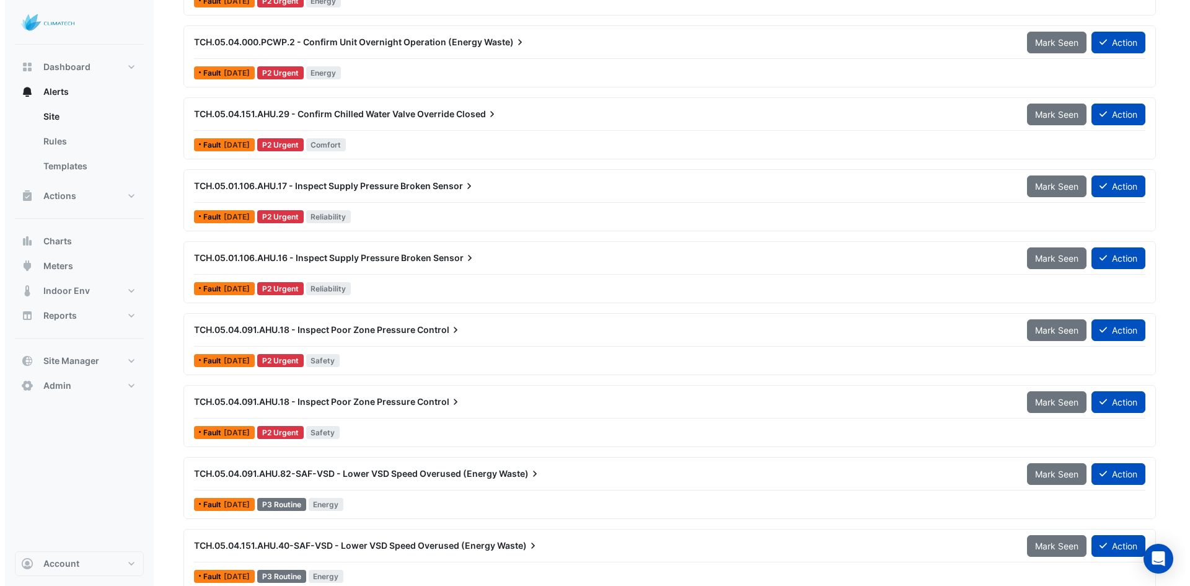
scroll to position [1984, 0]
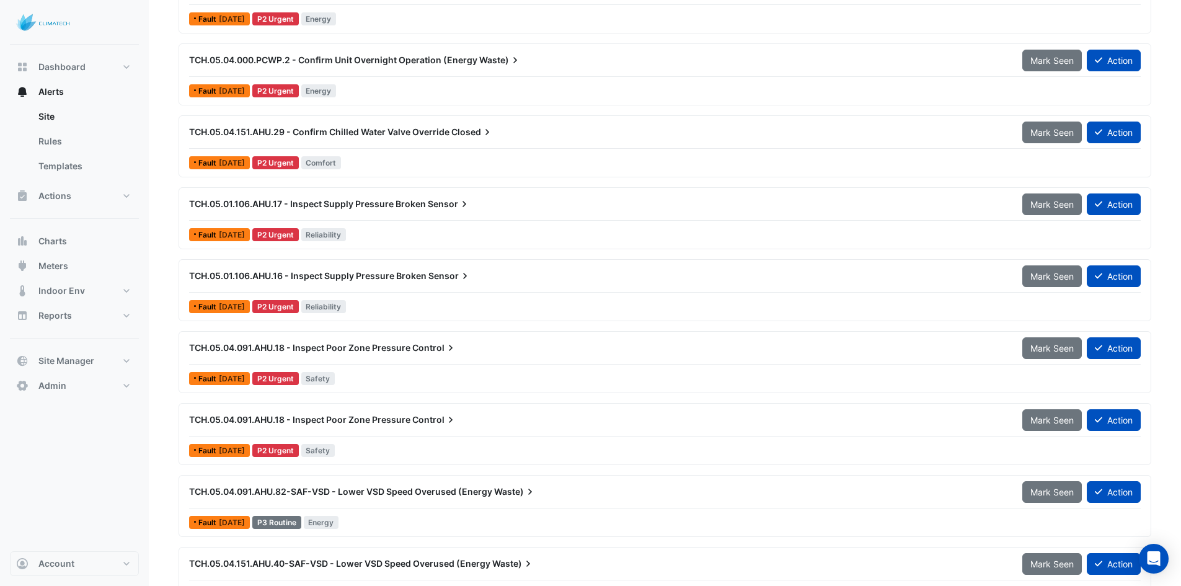
click at [436, 302] on div "Fault 4 months ago P2 Urgent Reliability" at bounding box center [665, 307] width 954 height 18
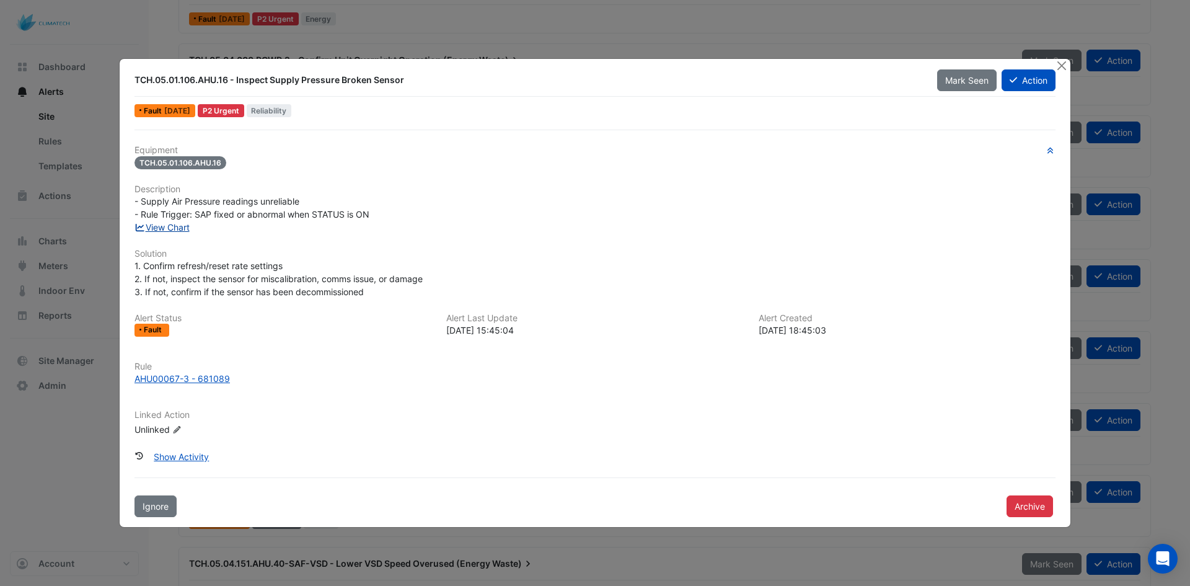
click at [171, 223] on link "View Chart" at bounding box center [162, 227] width 55 height 11
click at [188, 376] on div "AHU00067-3 - 681089" at bounding box center [182, 378] width 95 height 13
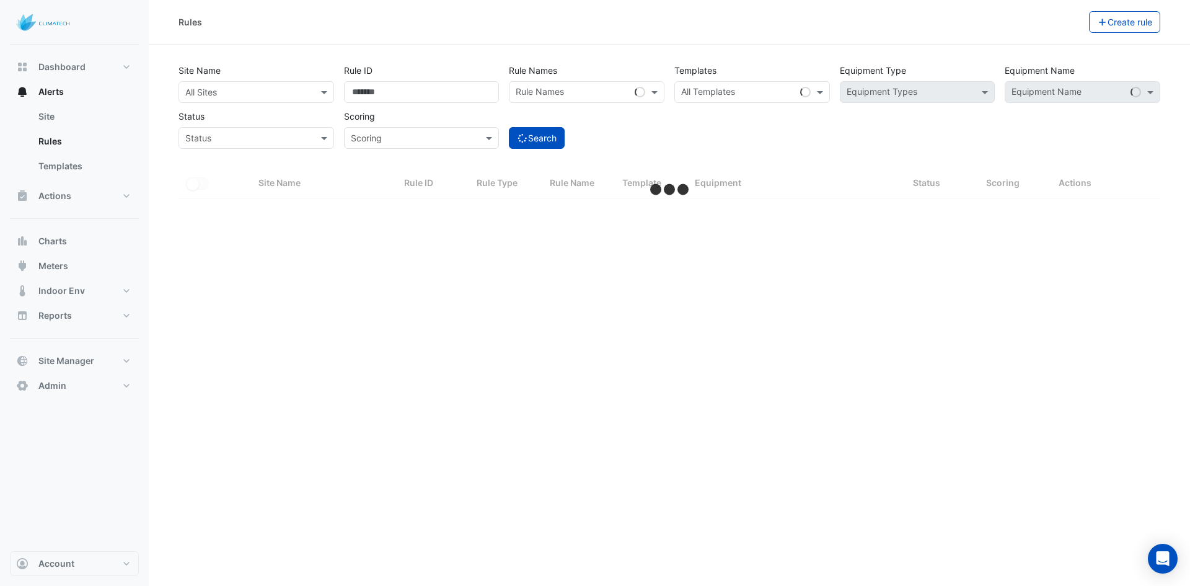
select select "***"
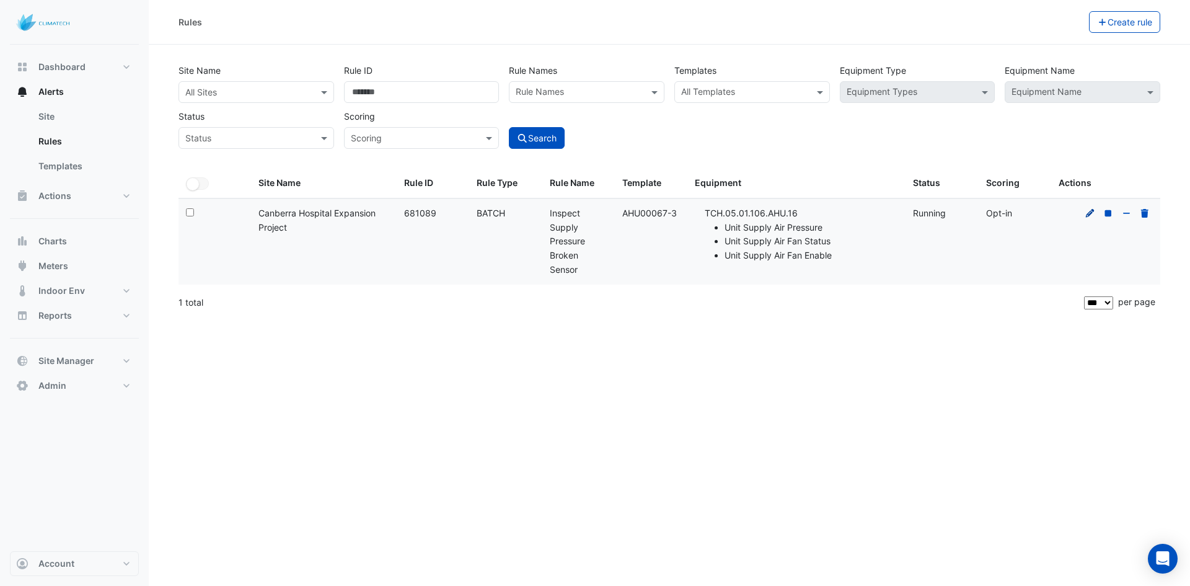
click at [1088, 215] on icon at bounding box center [1090, 212] width 9 height 9
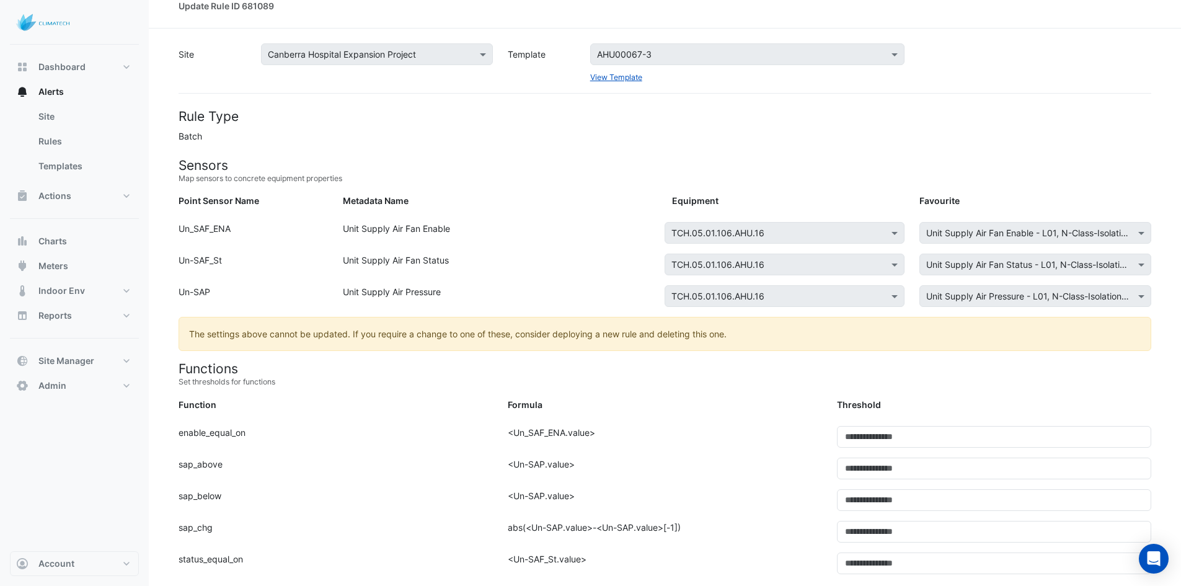
scroll to position [62, 0]
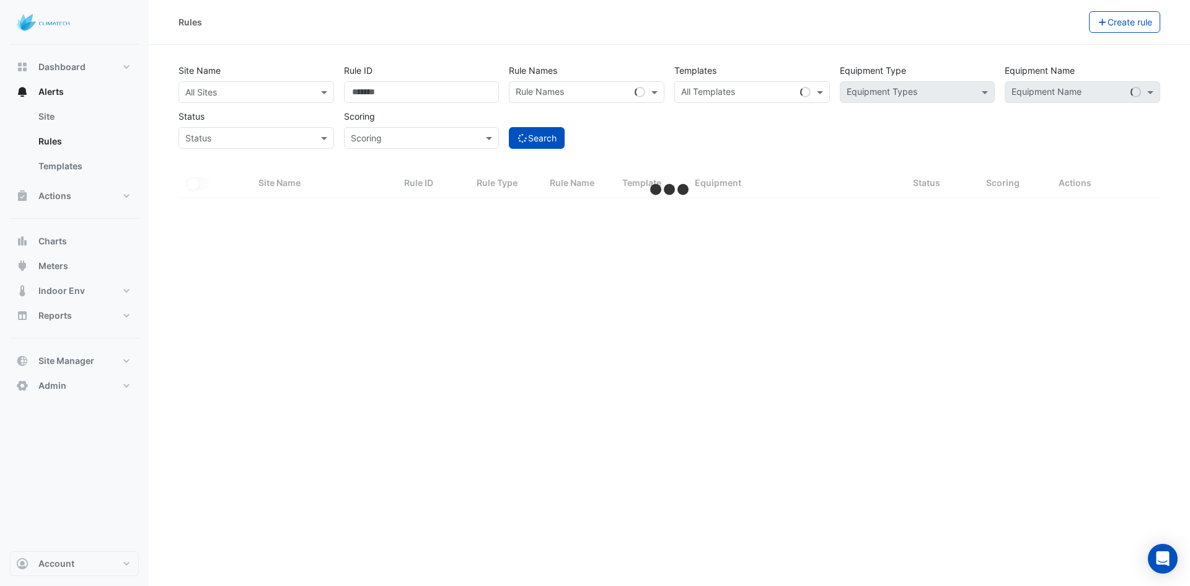
select select "***"
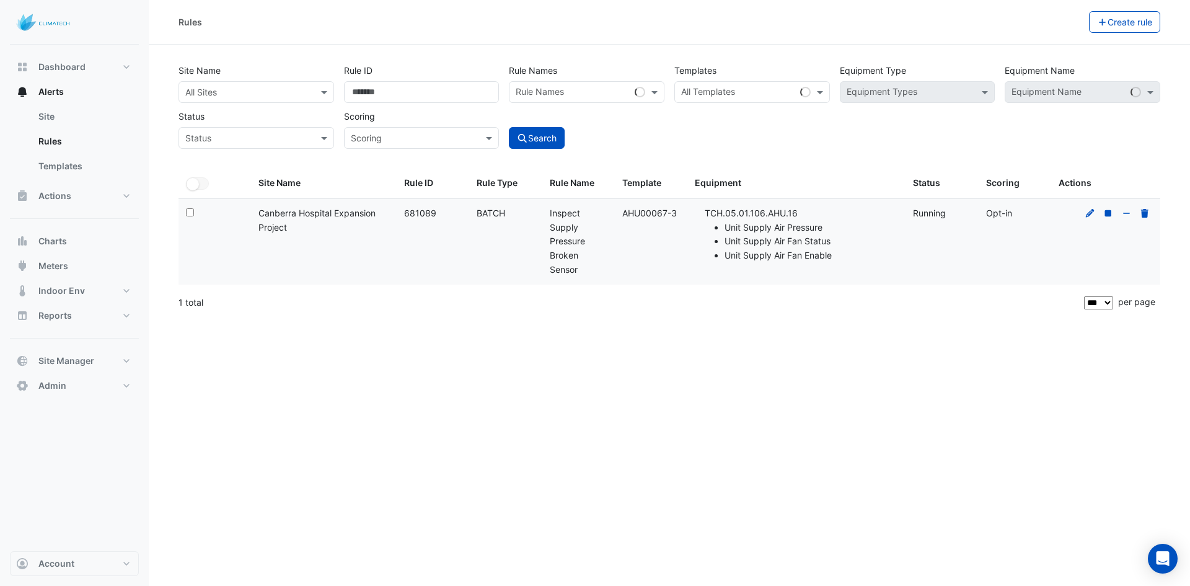
click at [624, 216] on div "Template: AHU00067-3" at bounding box center [651, 213] width 58 height 14
click at [624, 215] on div "Template: AHU00067-3" at bounding box center [651, 213] width 58 height 14
drag, startPoint x: 676, startPoint y: 213, endPoint x: 622, endPoint y: 210, distance: 53.4
click at [622, 210] on div "Template: AHU00067-3" at bounding box center [651, 213] width 58 height 14
copy div "AHU00067-3"
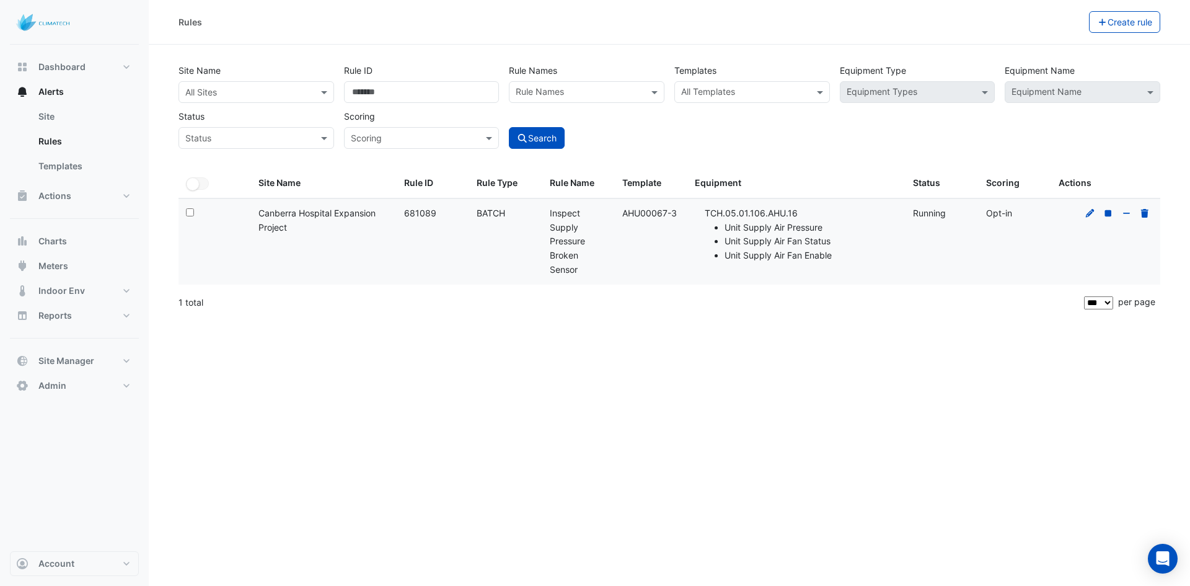
click at [724, 92] on input "text" at bounding box center [745, 93] width 128 height 13
click at [720, 86] on div "All Templates" at bounding box center [708, 93] width 56 height 16
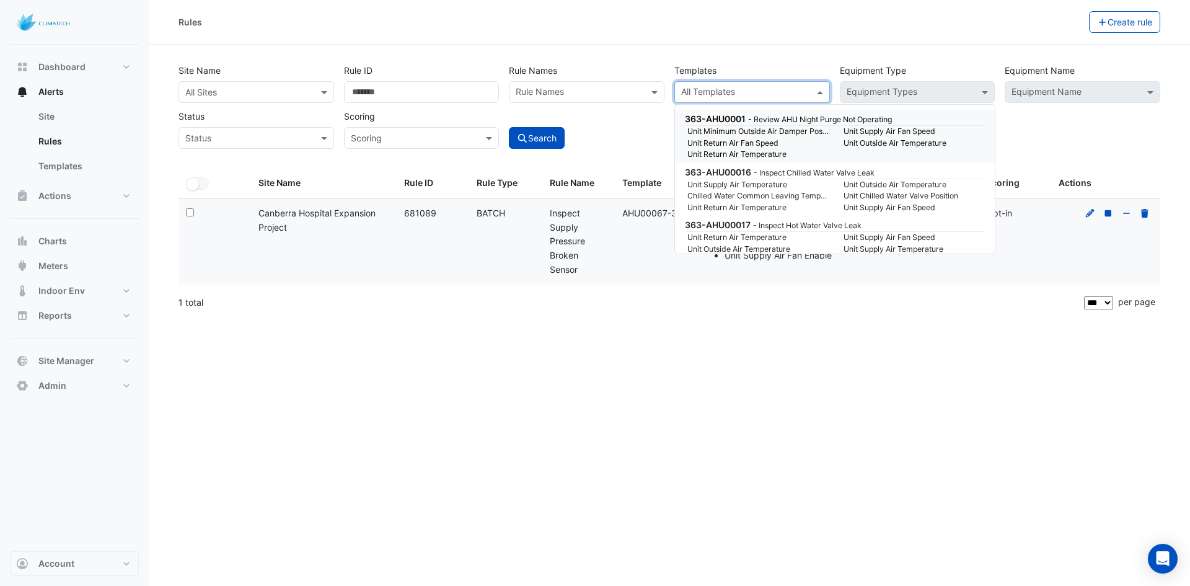
paste input "**********"
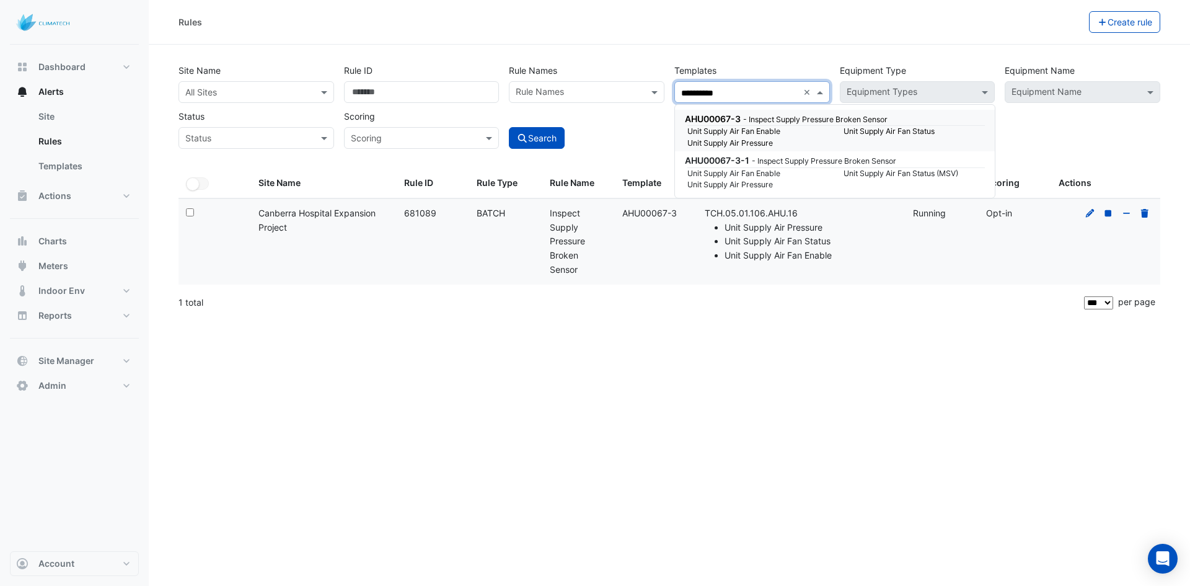
click at [712, 130] on small "Unit Supply Air Fan Enable" at bounding box center [758, 131] width 156 height 11
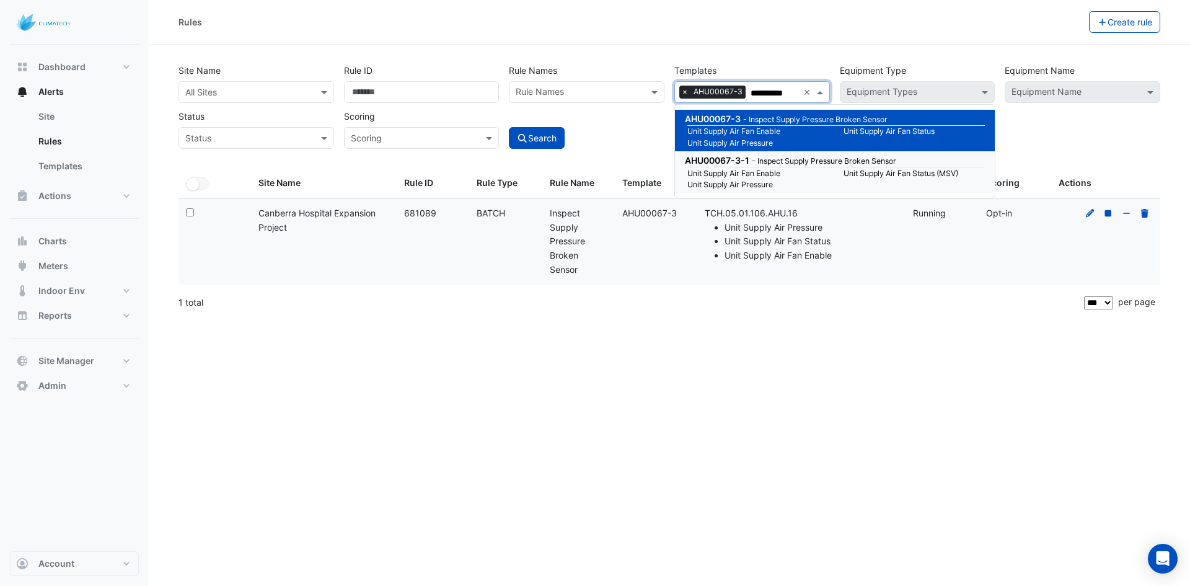
type input "**********"
click at [652, 349] on div "**********" at bounding box center [670, 293] width 1042 height 586
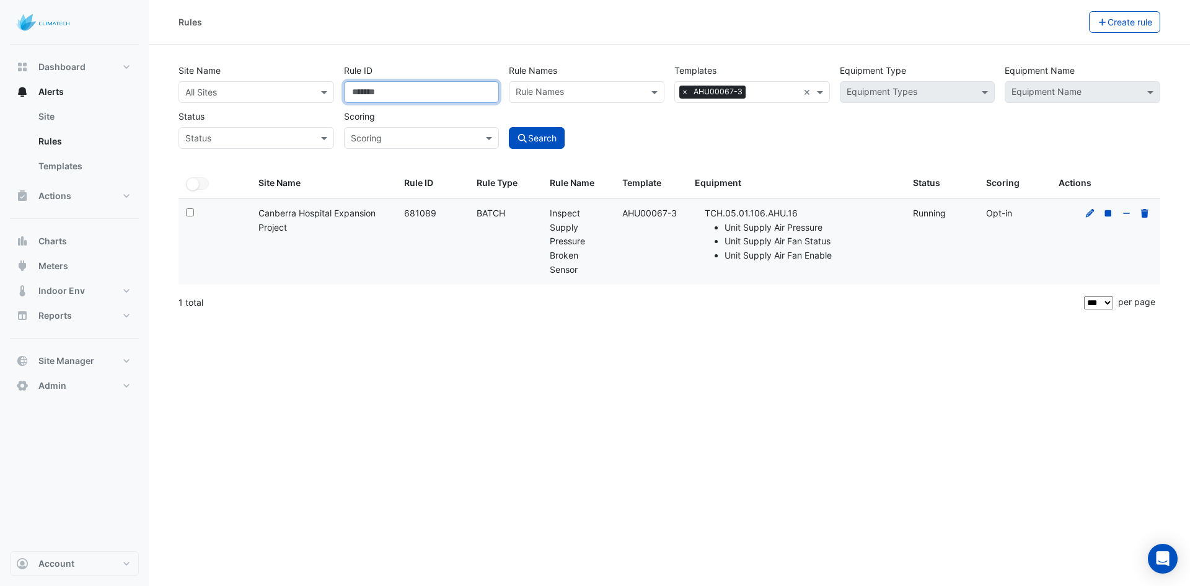
drag, startPoint x: 395, startPoint y: 89, endPoint x: 330, endPoint y: 87, distance: 64.5
click at [333, 88] on div "Site Name All Sites Rule ID ****** Rule Names Rule Names Templates All Template…" at bounding box center [670, 103] width 992 height 92
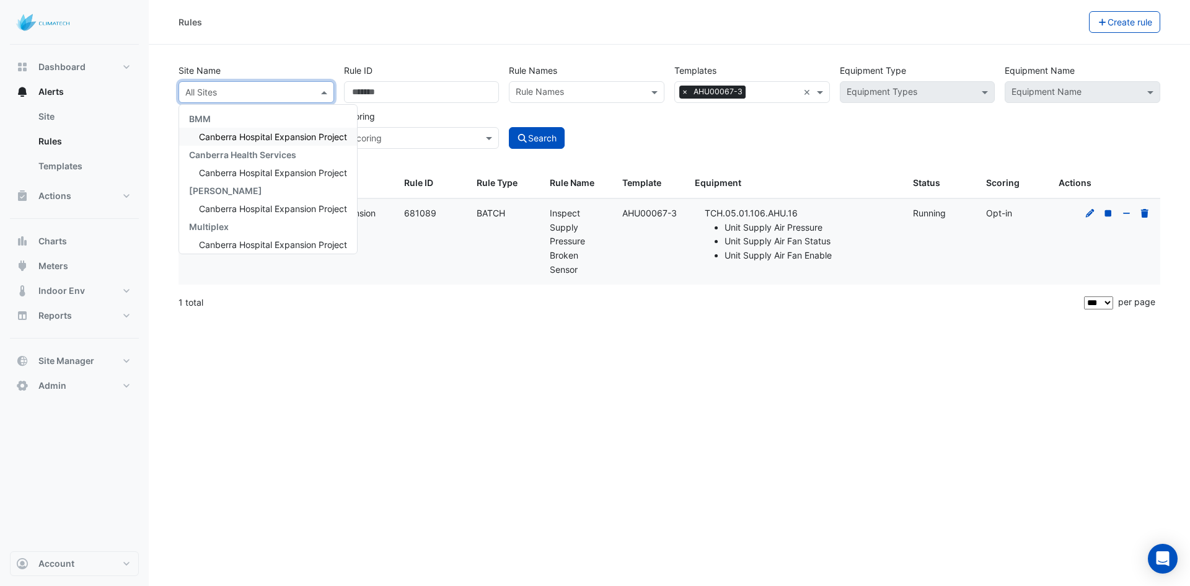
click at [322, 101] on div "All Sites" at bounding box center [257, 92] width 156 height 22
click at [317, 138] on span "Canberra Hospital Expansion Project" at bounding box center [273, 136] width 148 height 11
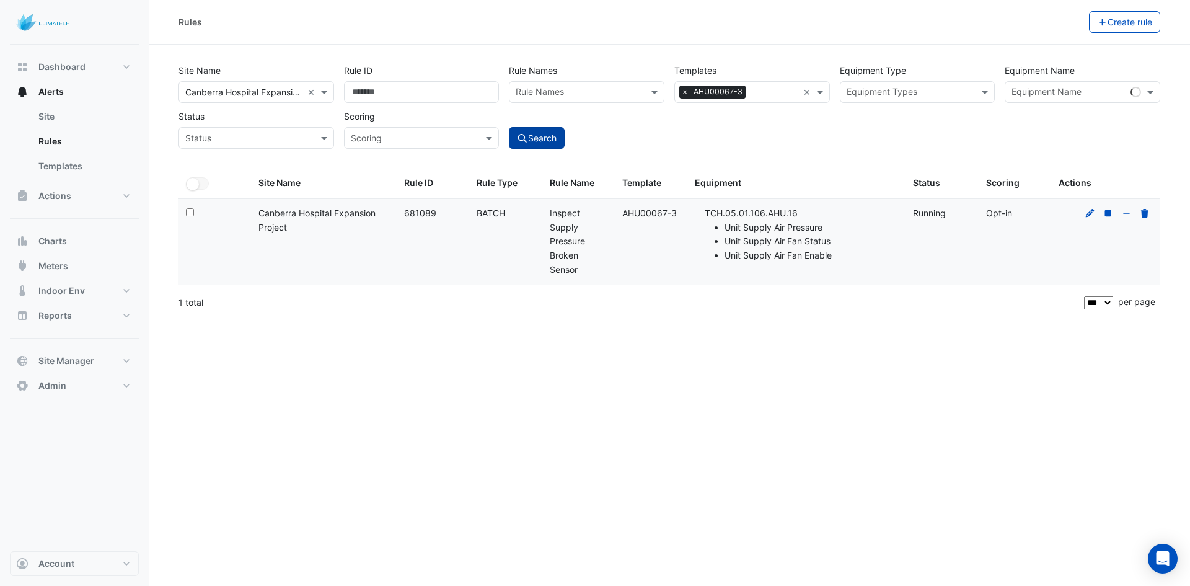
click at [518, 136] on icon "submit" at bounding box center [522, 138] width 11 height 9
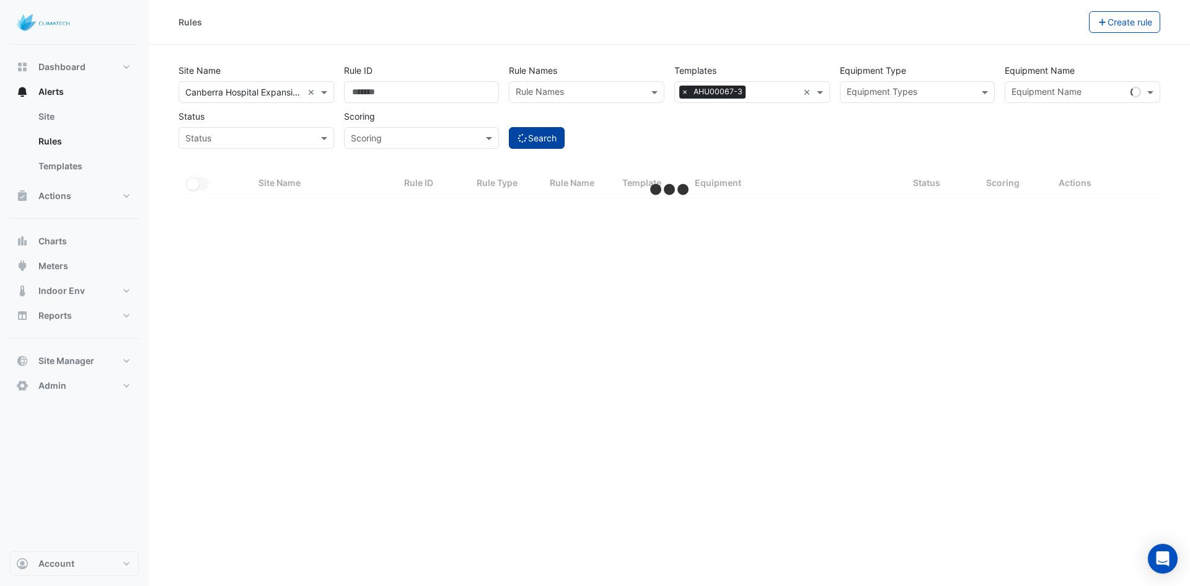
select select "***"
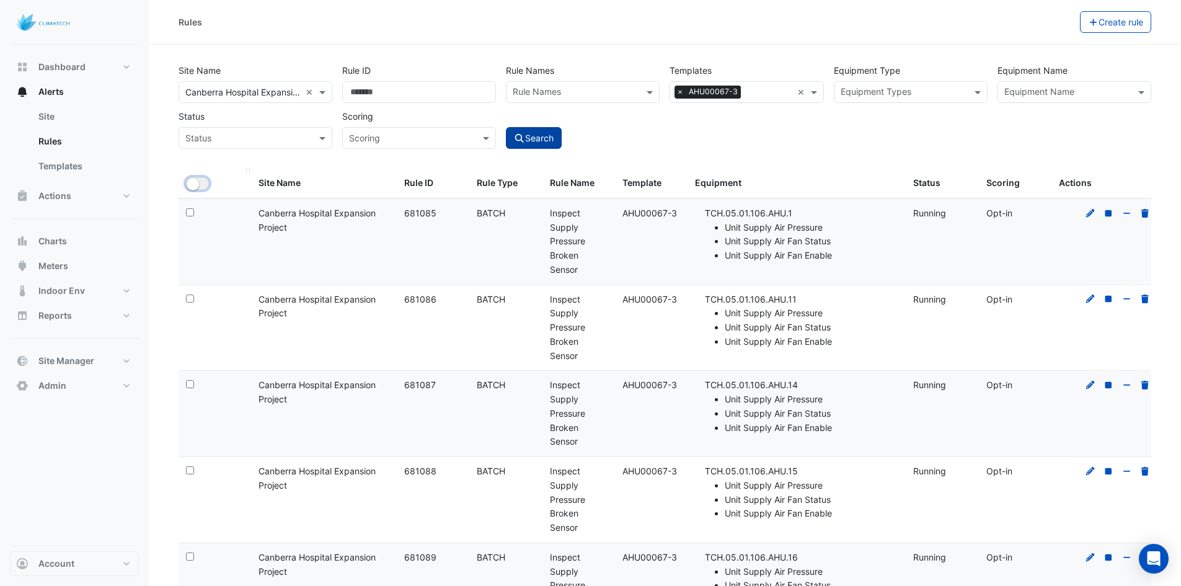
click at [202, 183] on button "All Selected" at bounding box center [197, 183] width 23 height 12
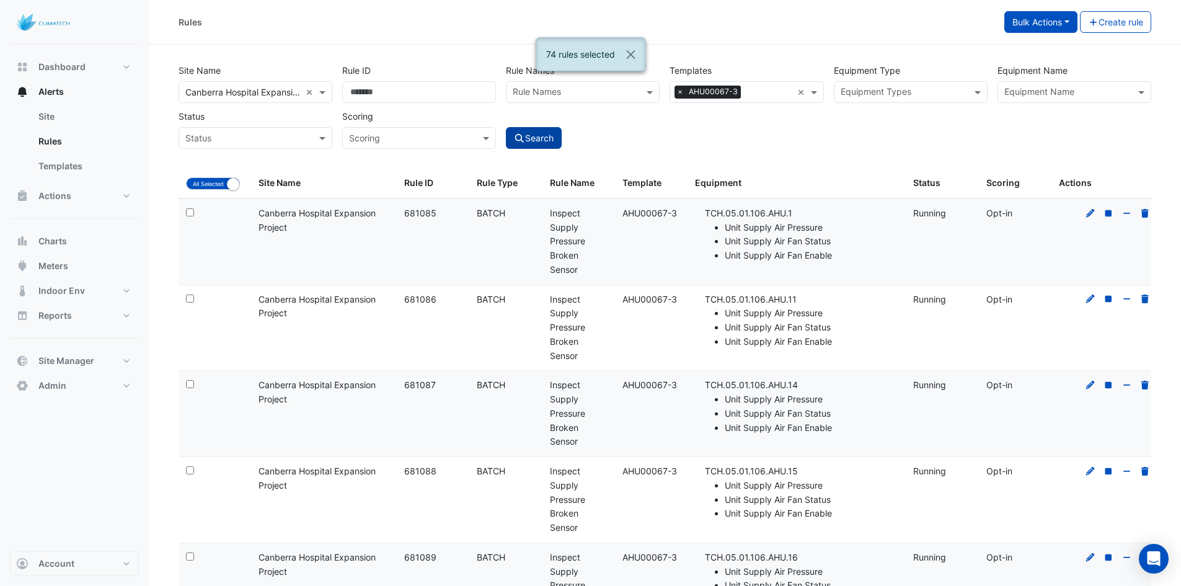
click at [1047, 19] on button "Bulk Actions" at bounding box center [1040, 22] width 73 height 22
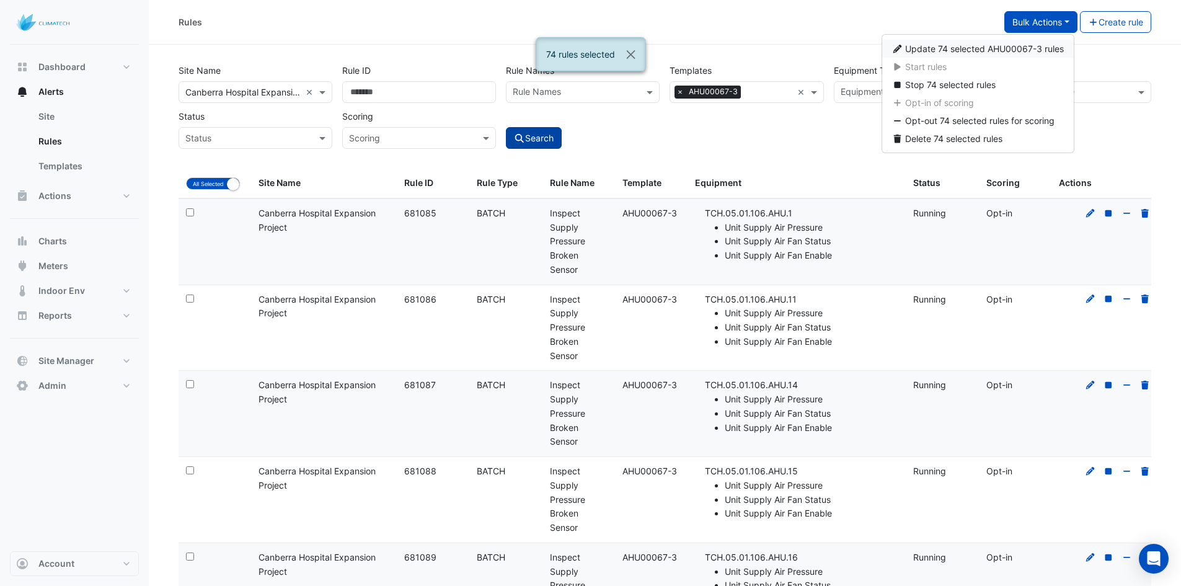
click at [941, 48] on span "Update 74 selected AHU00067-3 rules" at bounding box center [984, 48] width 159 height 11
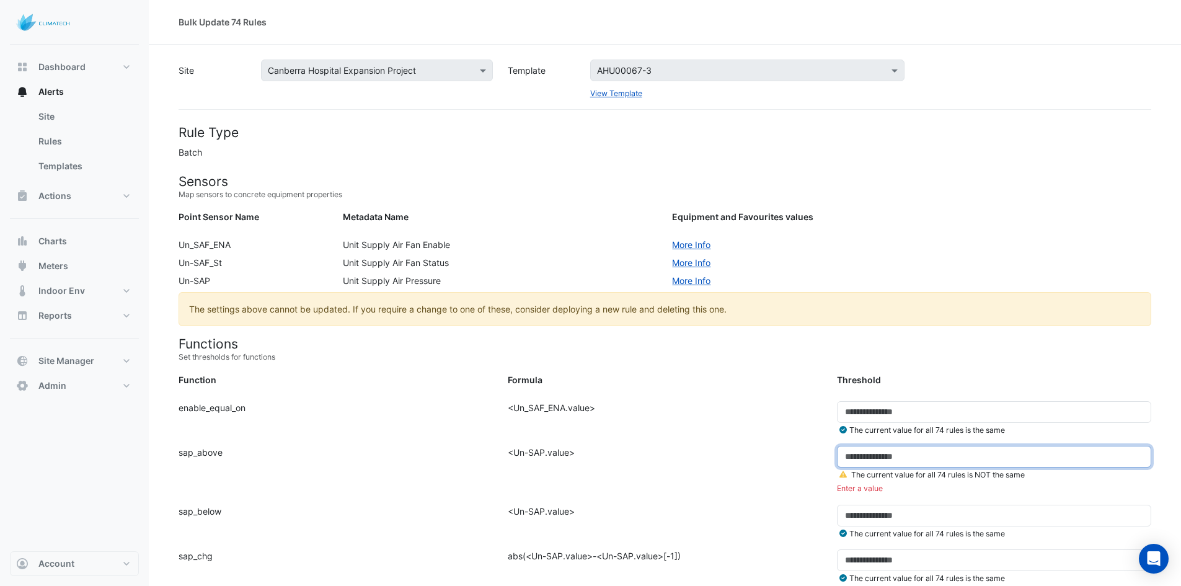
click at [863, 449] on input "number" at bounding box center [994, 457] width 314 height 22
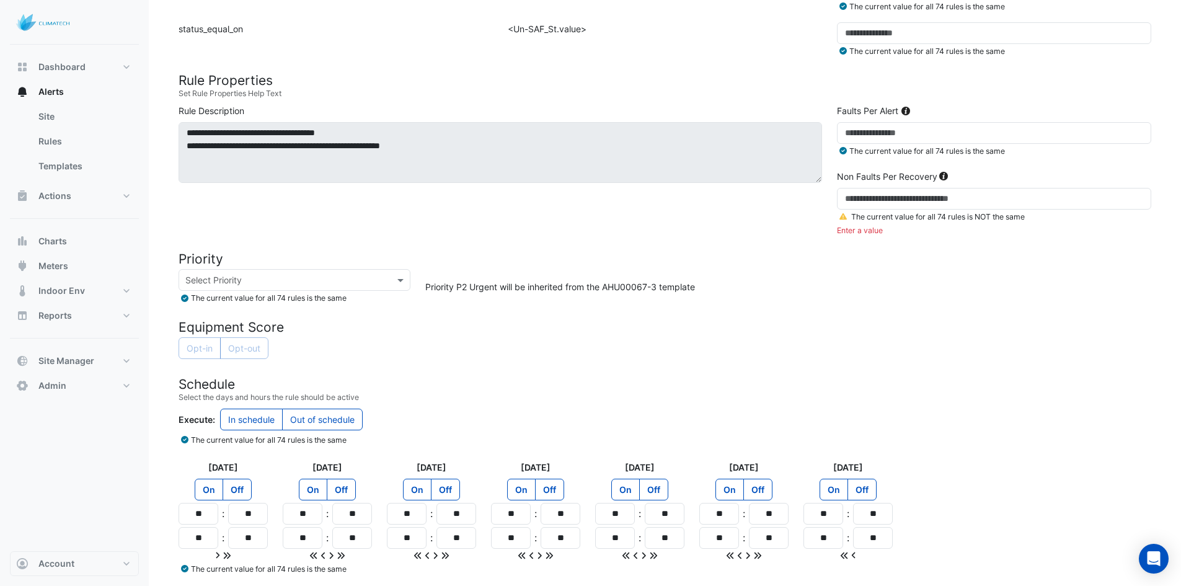
scroll to position [608, 0]
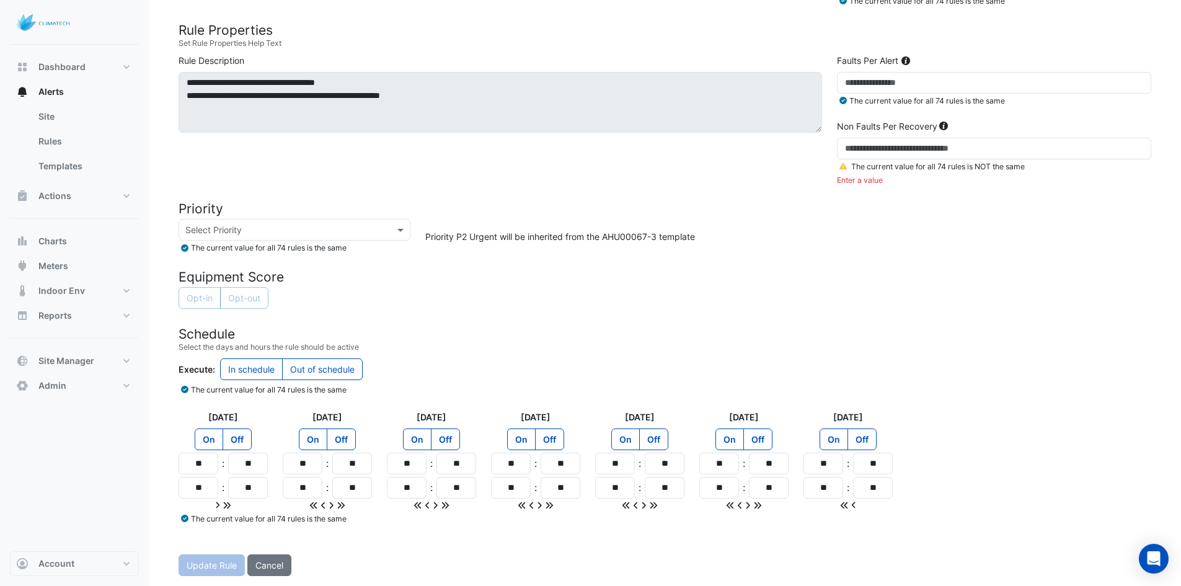
type input "****"
click at [899, 240] on div "Priority P2 Urgent will be inherited from the AHU00067-3 template" at bounding box center [788, 236] width 741 height 35
click at [890, 149] on input "number" at bounding box center [994, 149] width 314 height 22
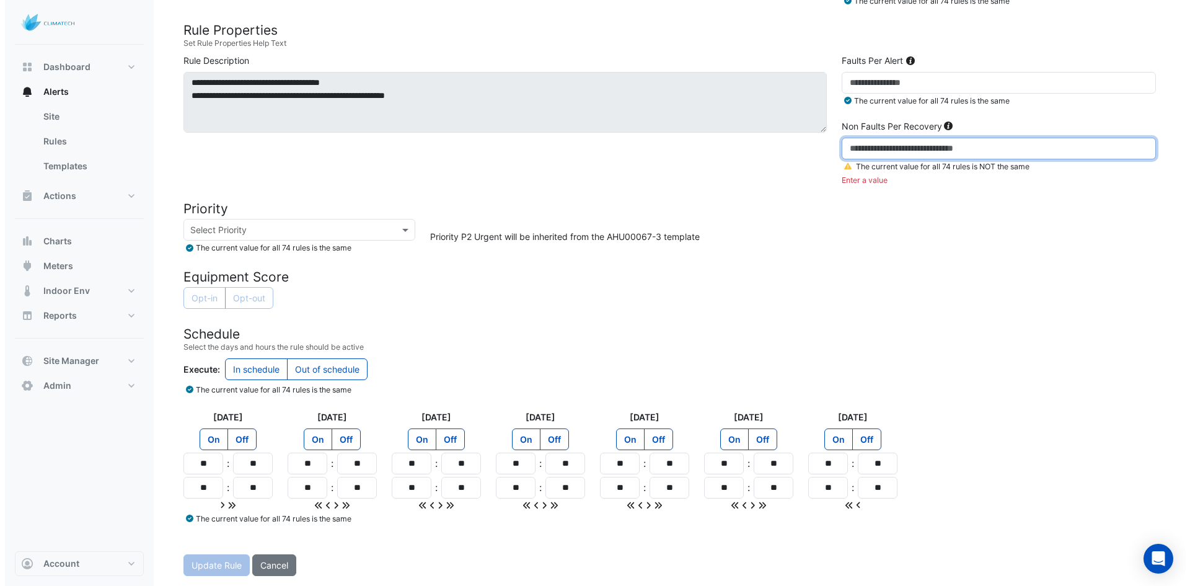
scroll to position [595, 0]
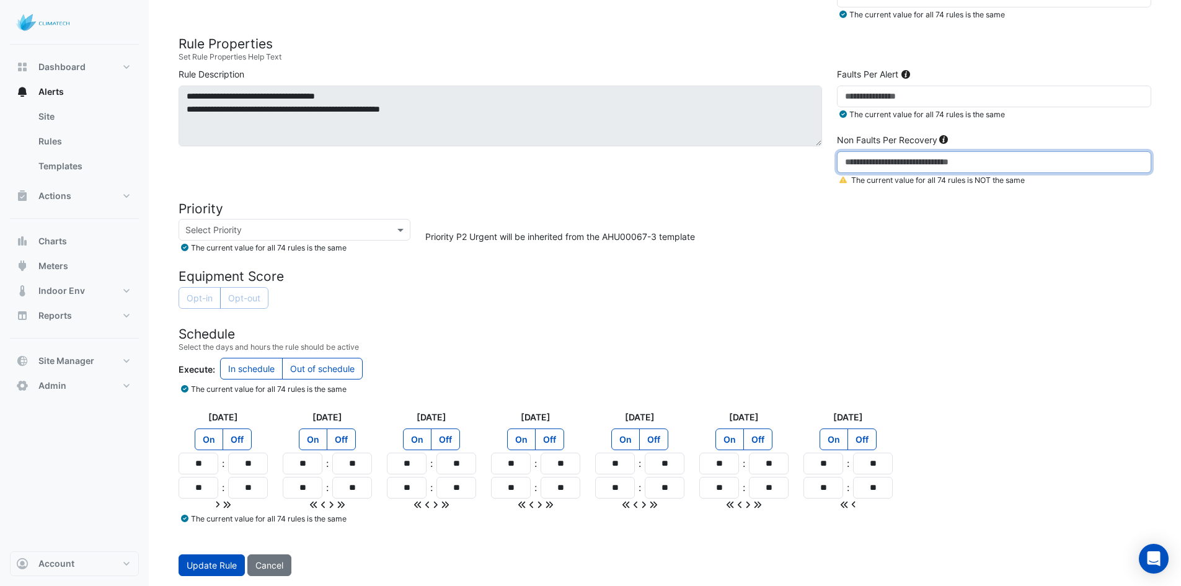
type input "*"
click at [872, 246] on div "Priority P2 Urgent will be inherited from the AHU00067-3 template" at bounding box center [788, 236] width 741 height 35
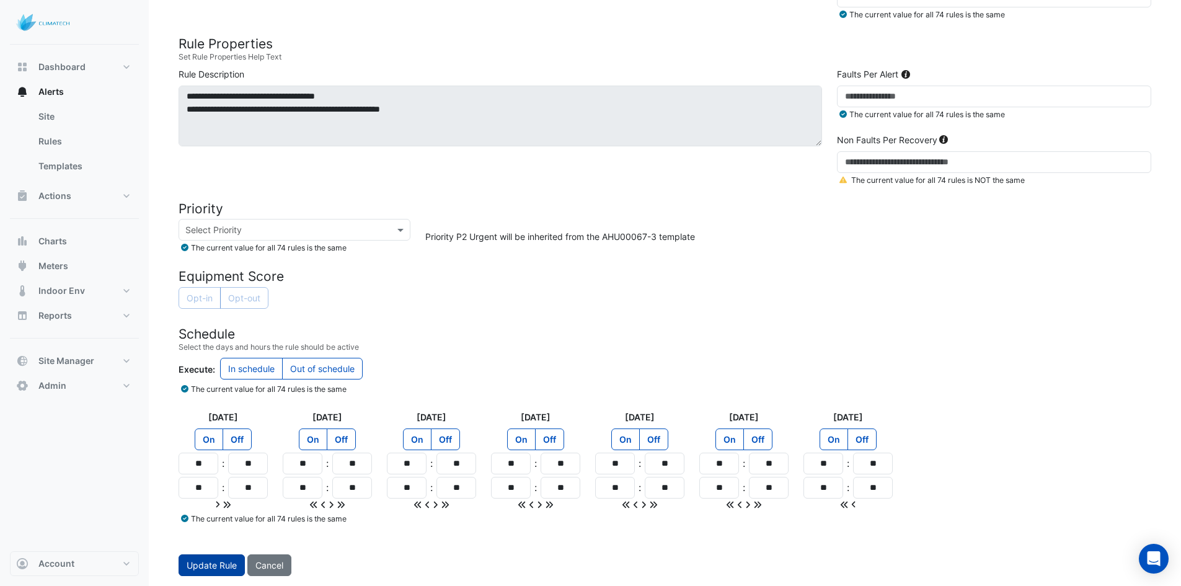
click at [192, 569] on button "Update Rule" at bounding box center [212, 565] width 66 height 22
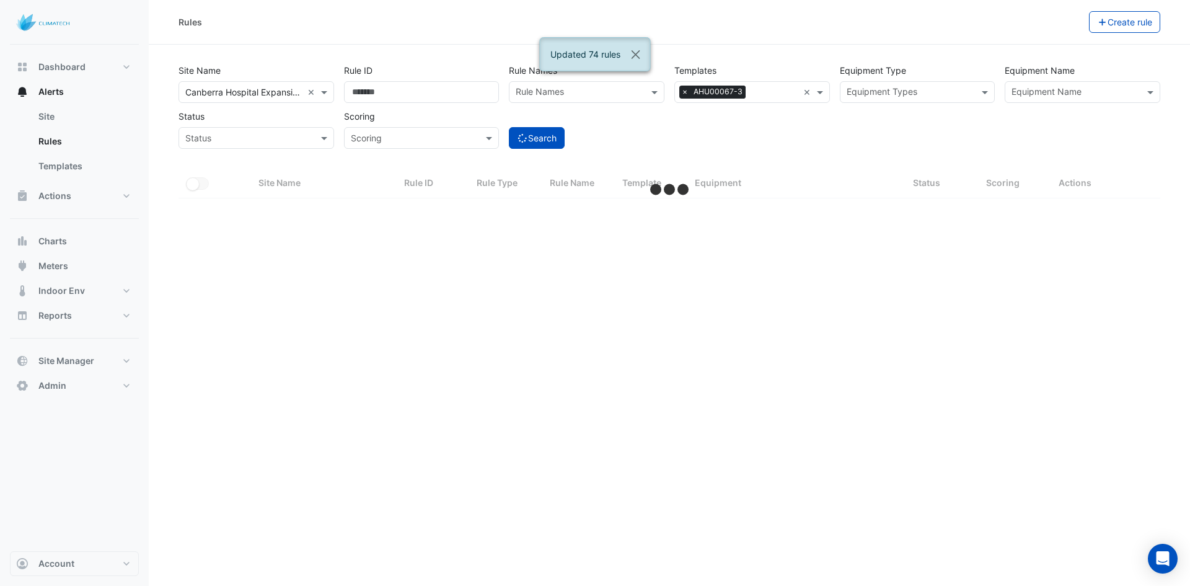
select select "***"
